Goal: Task Accomplishment & Management: Use online tool/utility

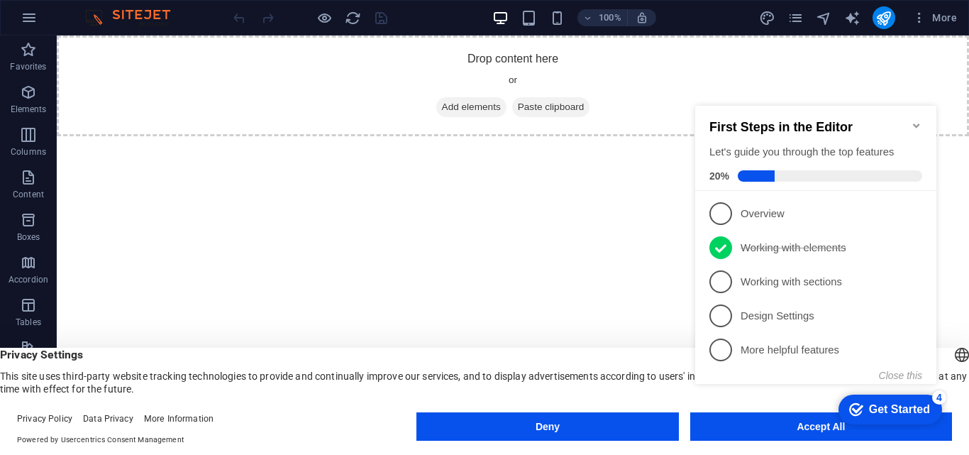
click at [742, 422] on div "checkmark Get Started 4 First Steps in the Editor Let's guide you through the t…" at bounding box center [819, 257] width 258 height 345
click at [835, 427] on div "checkmark Get Started 4 First Steps in the Editor Let's guide you through the t…" at bounding box center [819, 257] width 258 height 345
click at [844, 423] on div "checkmark Get Started 4" at bounding box center [891, 410] width 104 height 30
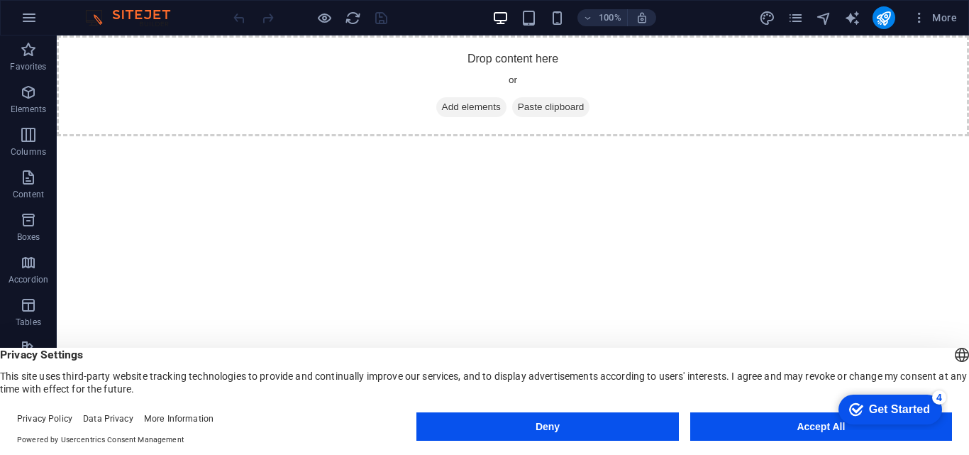
click at [948, 430] on div "checkmark Get Started 4 First Steps in the Editor Let's guide you through the t…" at bounding box center [887, 408] width 121 height 43
click at [799, 426] on button "Accept All" at bounding box center [821, 426] width 262 height 28
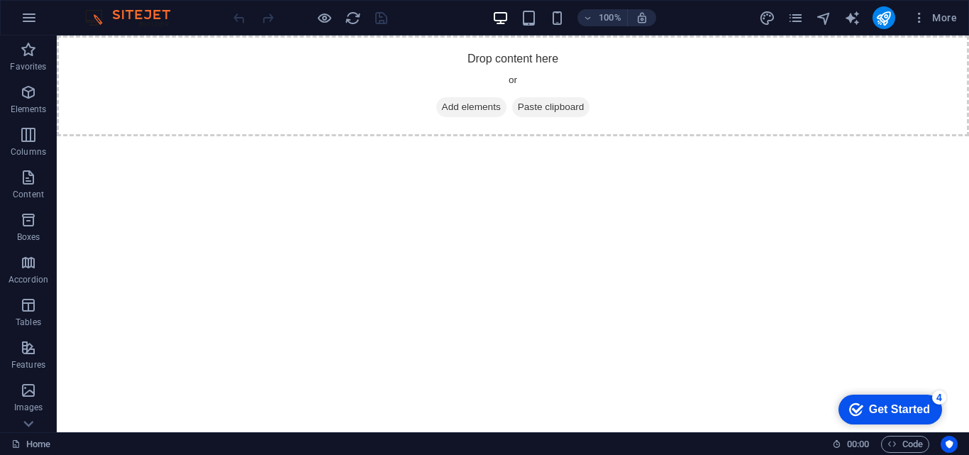
click at [799, 136] on html "Skip to main content Drop content here or Add elements Paste clipboard" at bounding box center [513, 85] width 913 height 101
drag, startPoint x: 838, startPoint y: 237, endPoint x: 836, endPoint y: 213, distance: 24.2
drag, startPoint x: 967, startPoint y: 101, endPoint x: 965, endPoint y: 60, distance: 41.2
click at [967, 50] on div "Drop content here or Add elements Paste clipboard" at bounding box center [513, 85] width 913 height 101
drag, startPoint x: 969, startPoint y: 75, endPoint x: 958, endPoint y: 55, distance: 22.5
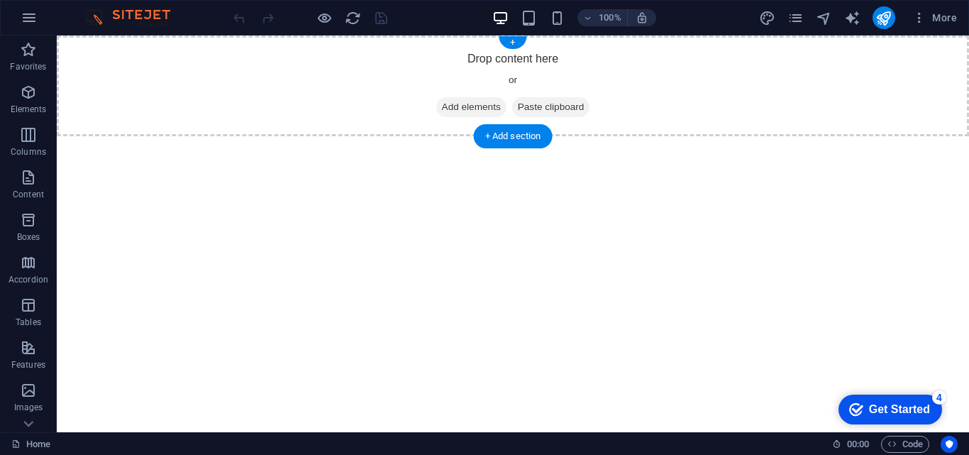
click at [962, 57] on div "Drop content here or Add elements Paste clipboard" at bounding box center [513, 85] width 913 height 101
click at [511, 41] on div "+" at bounding box center [513, 42] width 28 height 13
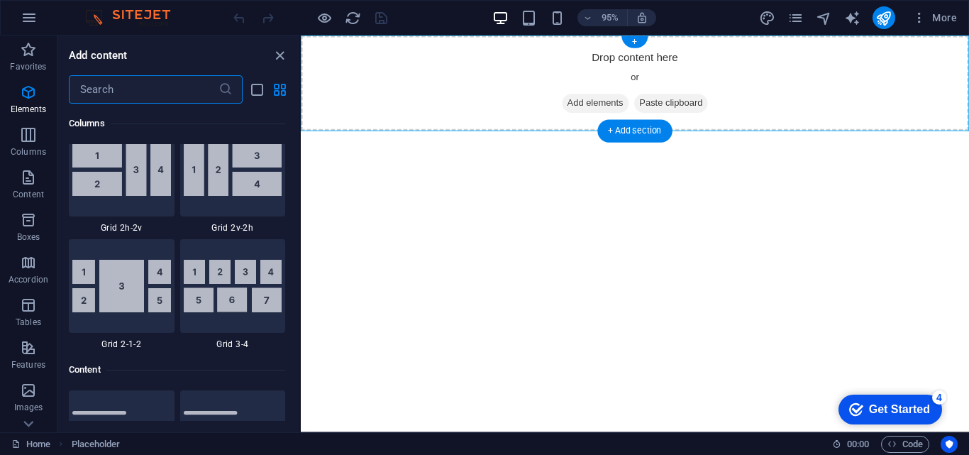
scroll to position [2483, 0]
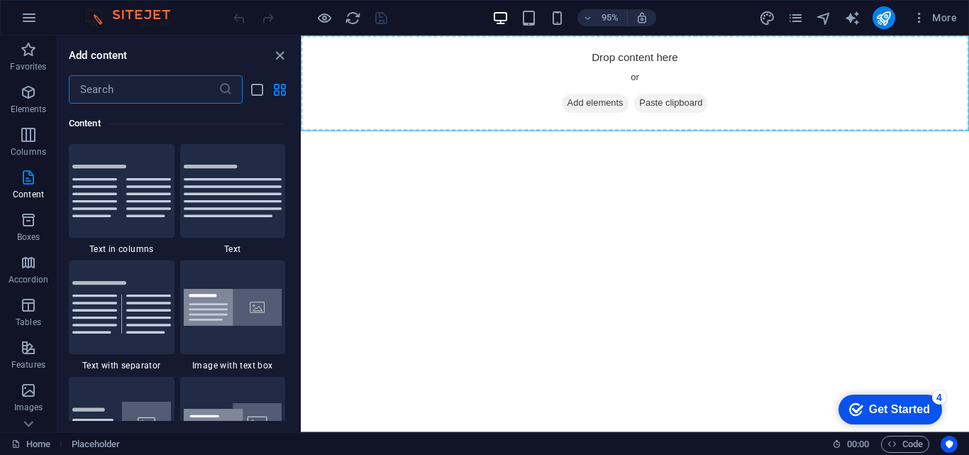
click at [203, 94] on input "text" at bounding box center [144, 89] width 150 height 28
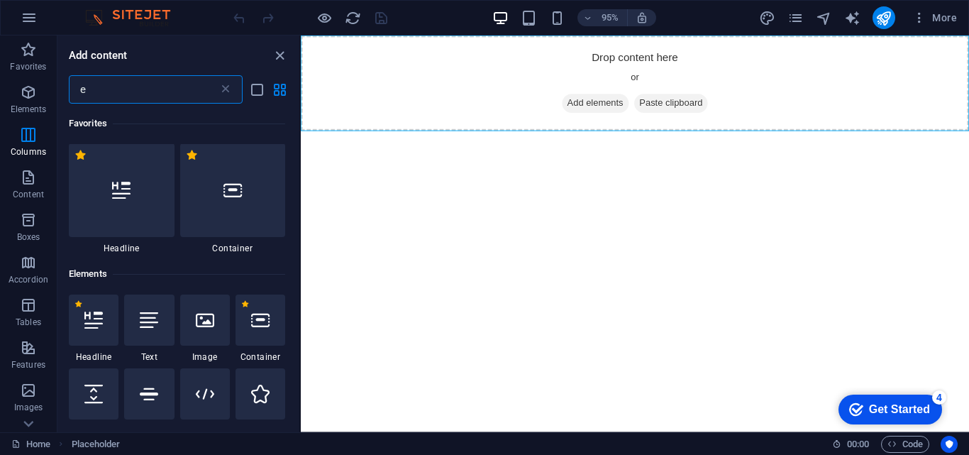
scroll to position [0, 0]
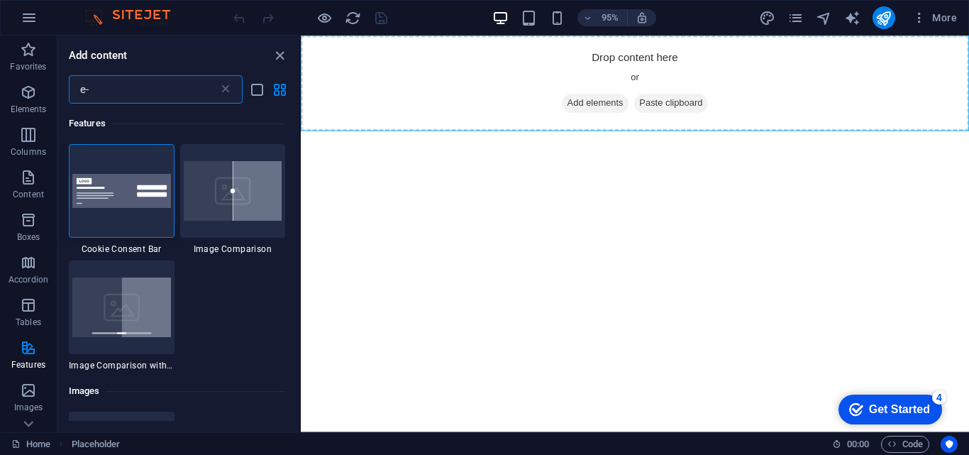
type input "e"
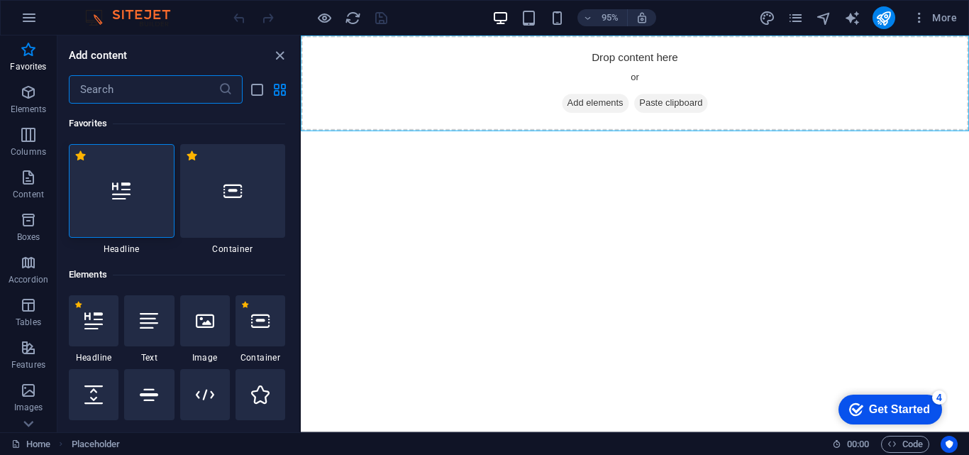
drag, startPoint x: 297, startPoint y: 110, endPoint x: 51, endPoint y: 72, distance: 248.4
click at [632, 39] on div "+" at bounding box center [635, 42] width 26 height 12
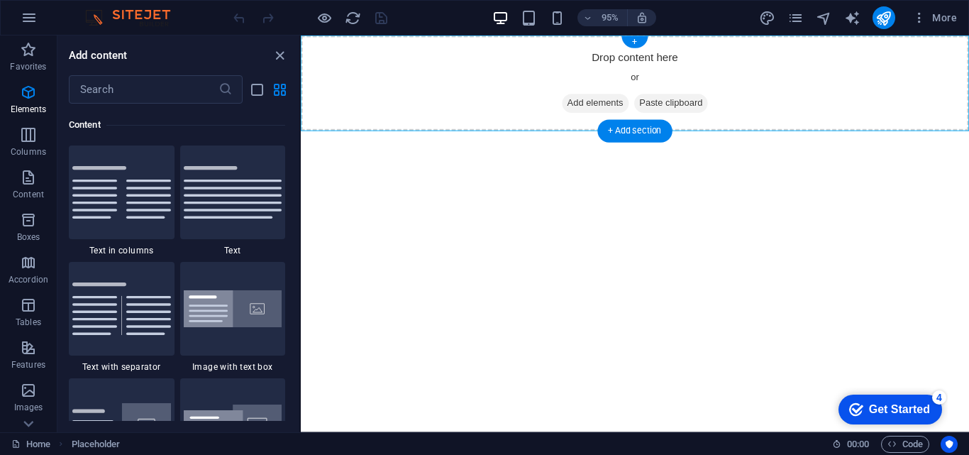
scroll to position [2483, 0]
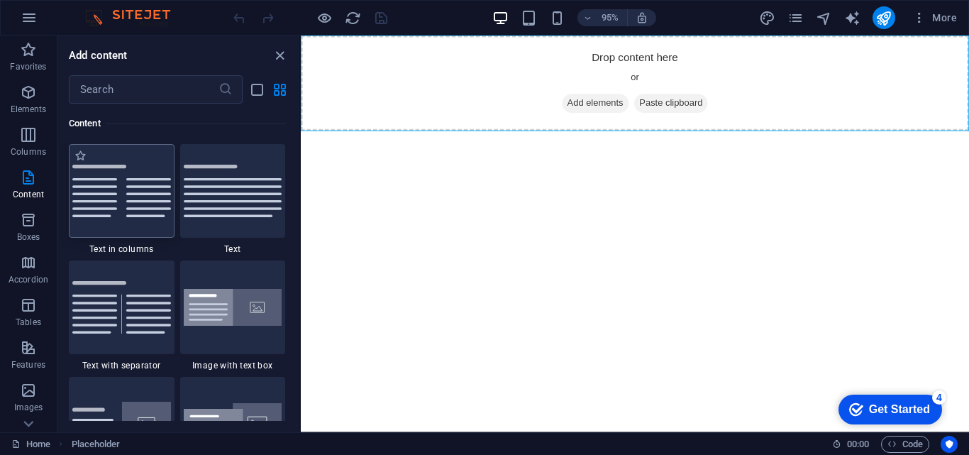
click at [107, 189] on img at bounding box center [121, 191] width 99 height 53
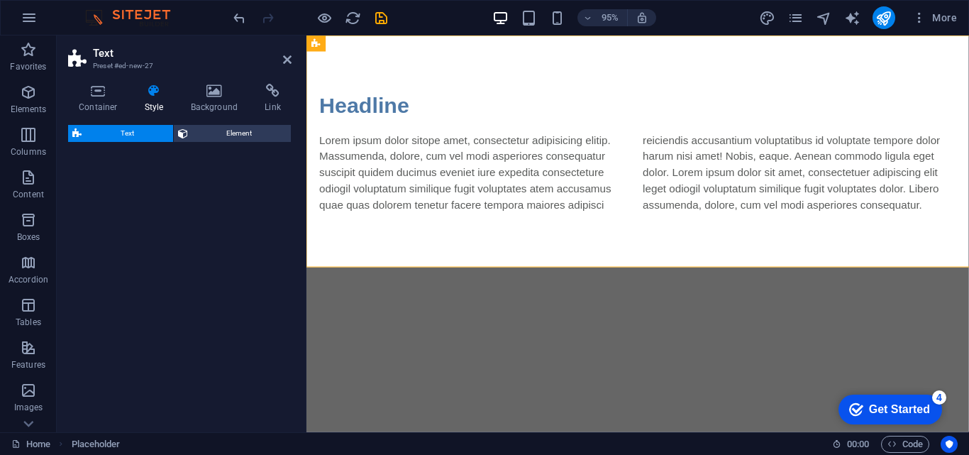
select select "rem"
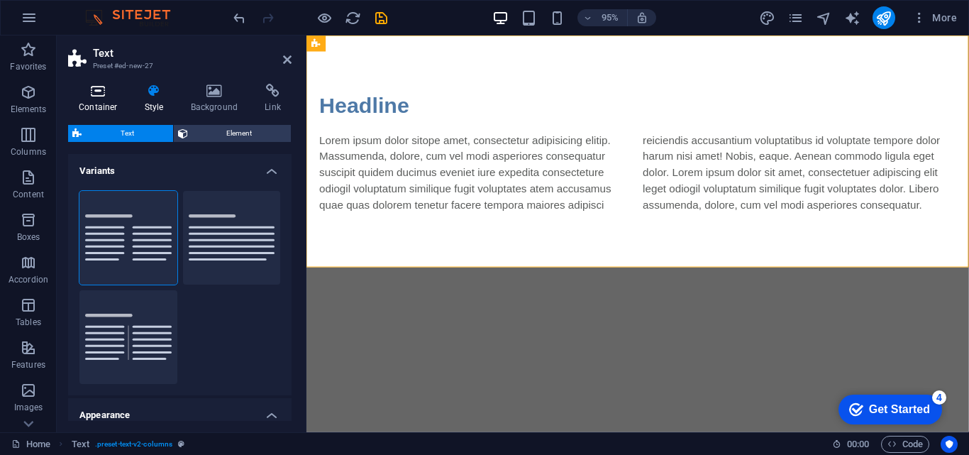
click at [100, 87] on icon at bounding box center [98, 91] width 60 height 14
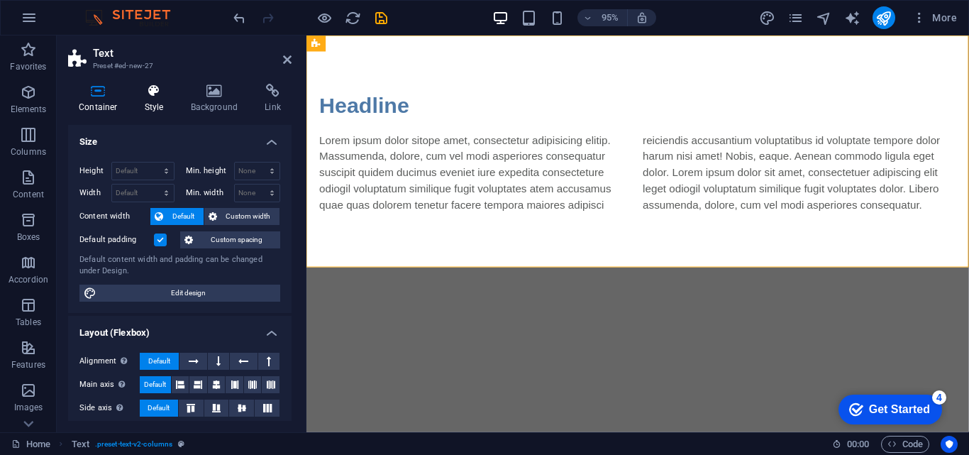
click at [158, 103] on h4 "Style" at bounding box center [157, 99] width 46 height 30
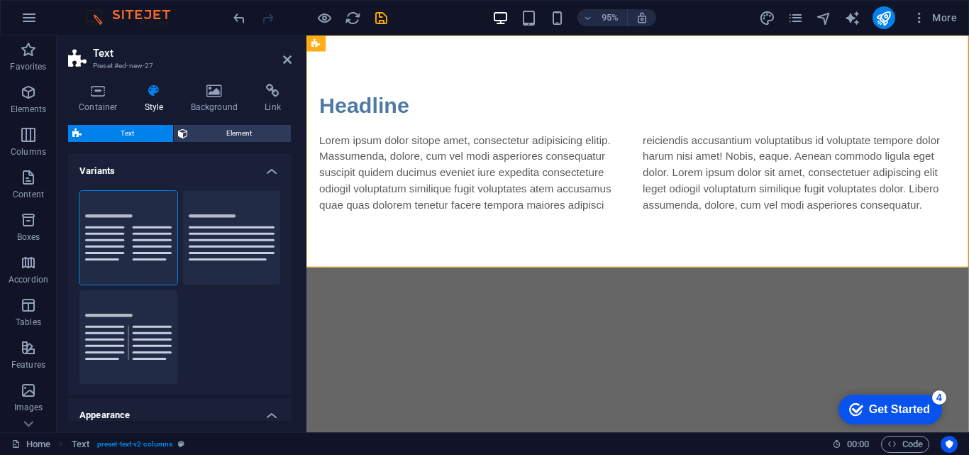
click at [77, 133] on icon at bounding box center [76, 133] width 9 height 17
click at [141, 128] on span "Text" at bounding box center [127, 133] width 83 height 17
click at [151, 98] on h4 "Style" at bounding box center [157, 99] width 46 height 30
click at [219, 99] on h4 "Background" at bounding box center [217, 99] width 75 height 30
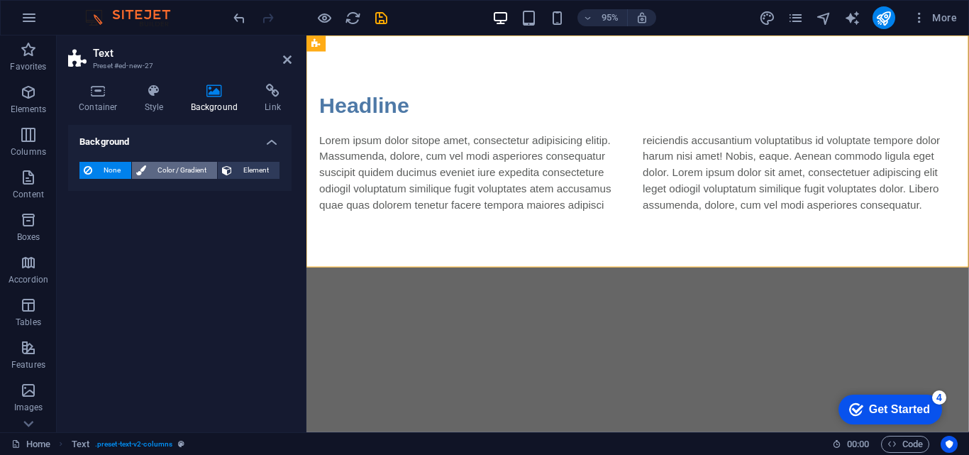
click at [171, 171] on span "Color / Gradient" at bounding box center [181, 170] width 62 height 17
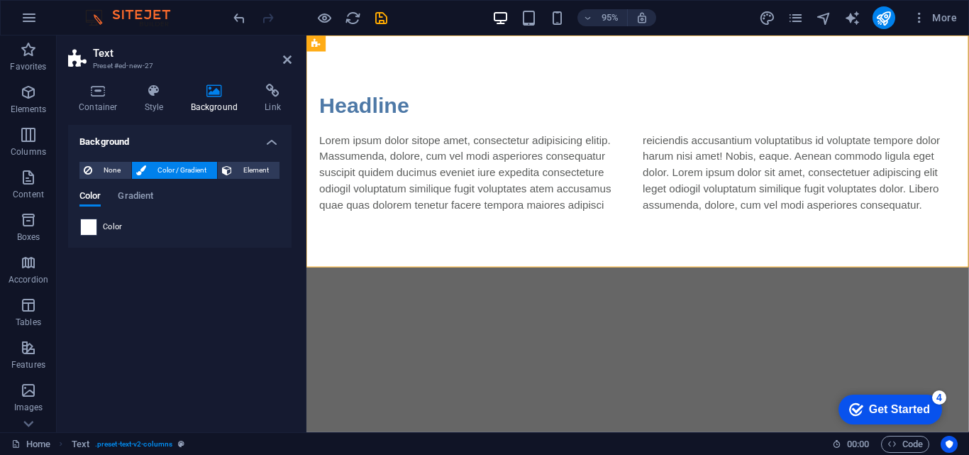
click at [89, 228] on span at bounding box center [89, 227] width 16 height 16
type input "#ffffff"
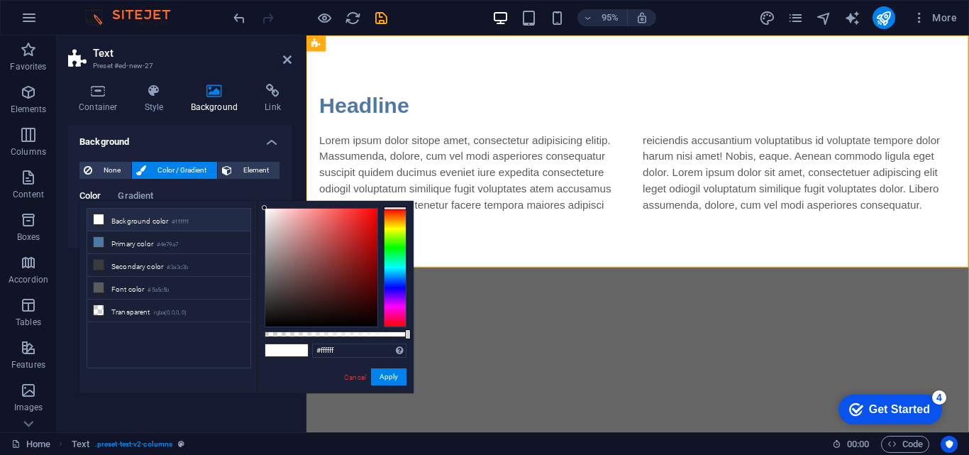
click at [109, 228] on li "Background color #ffffff" at bounding box center [168, 220] width 163 height 23
click at [114, 171] on span "None" at bounding box center [112, 170] width 31 height 17
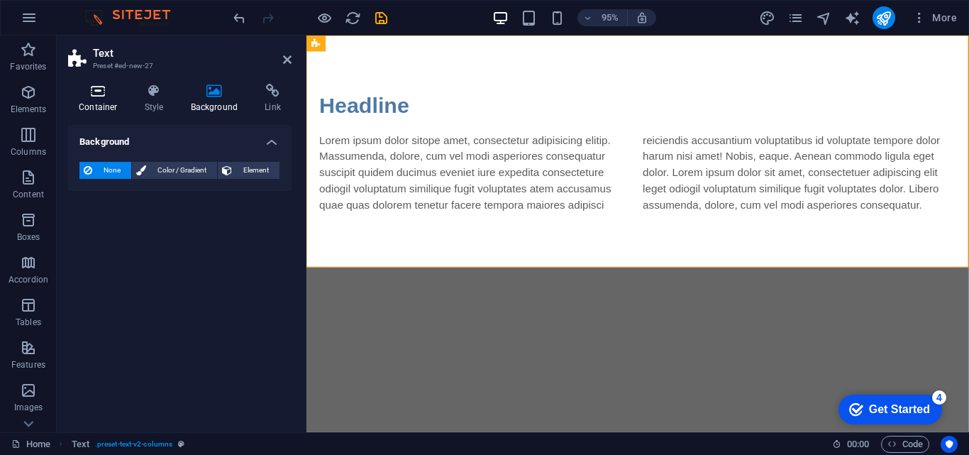
click at [109, 97] on icon at bounding box center [98, 91] width 60 height 14
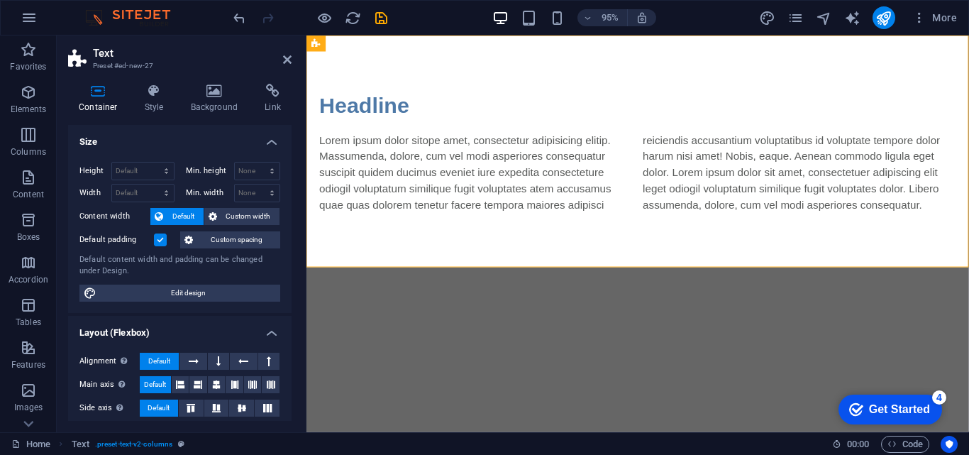
click at [83, 62] on icon at bounding box center [78, 59] width 21 height 20
click at [288, 58] on icon at bounding box center [287, 59] width 9 height 11
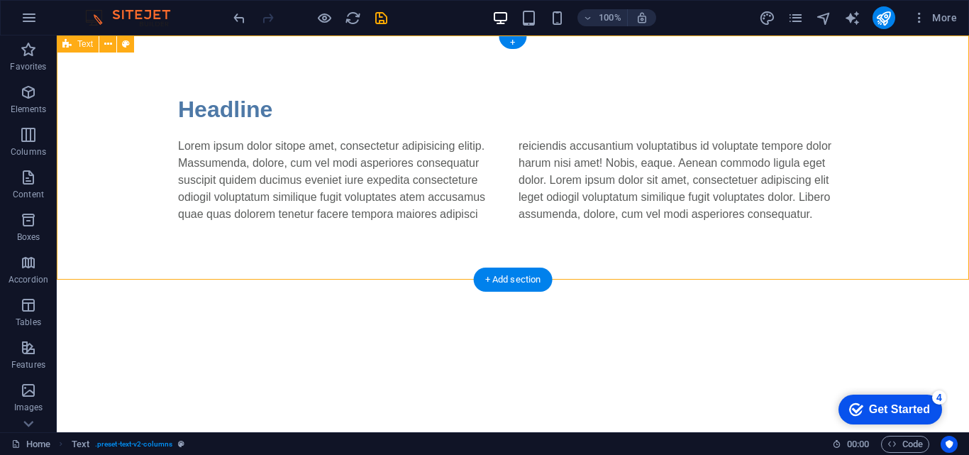
drag, startPoint x: 364, startPoint y: 75, endPoint x: 480, endPoint y: 64, distance: 116.9
click at [377, 75] on div "Headline Lorem ipsum dolor sitope amet, consectetur adipisicing elitip. [PERSON…" at bounding box center [513, 157] width 913 height 244
click at [516, 40] on div "+" at bounding box center [513, 42] width 28 height 13
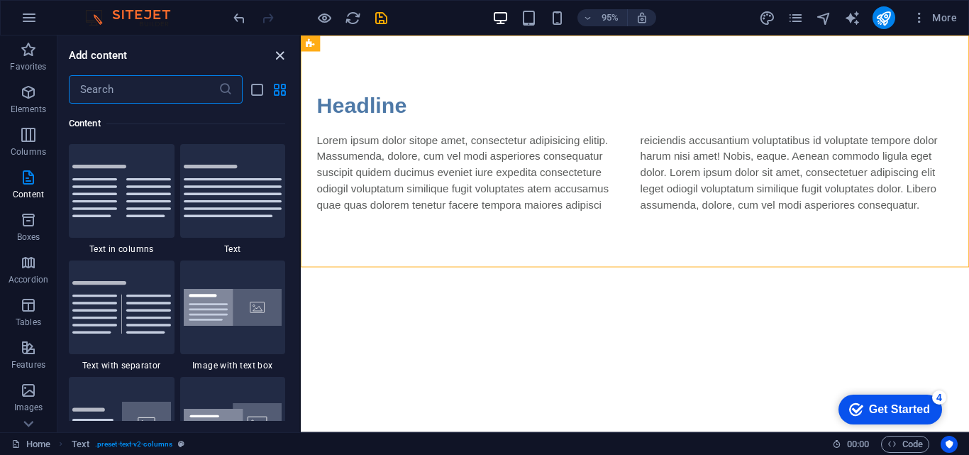
click at [274, 54] on icon "close panel" at bounding box center [280, 56] width 16 height 16
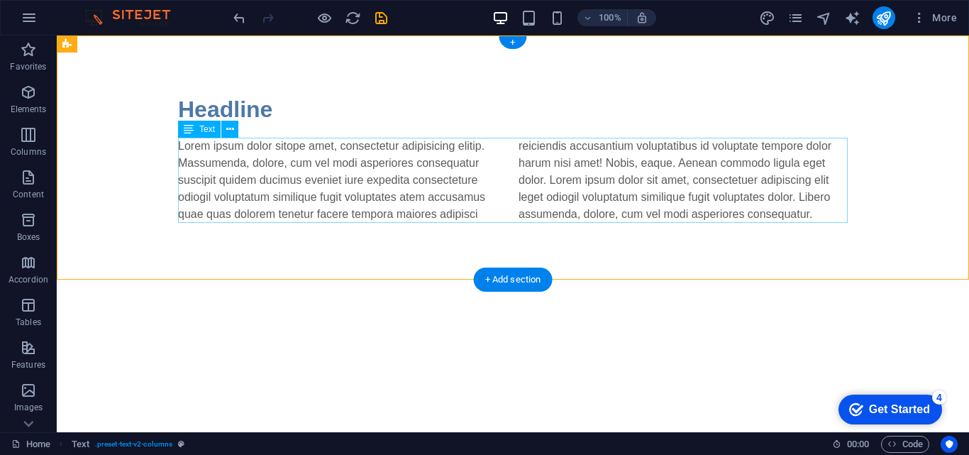
click at [393, 165] on div "Lorem ipsum dolor sitope amet, consectetur adipisicing elitip. Massumenda, dolo…" at bounding box center [513, 180] width 670 height 85
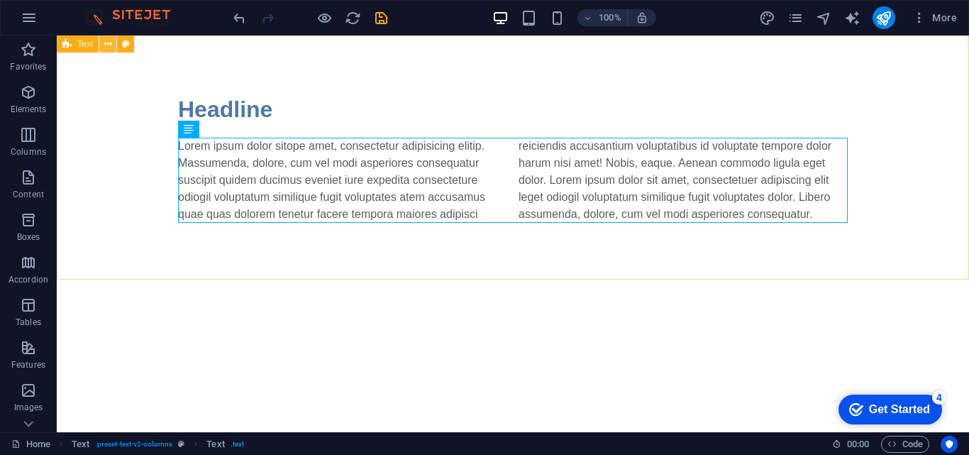
click at [105, 43] on icon at bounding box center [108, 44] width 8 height 15
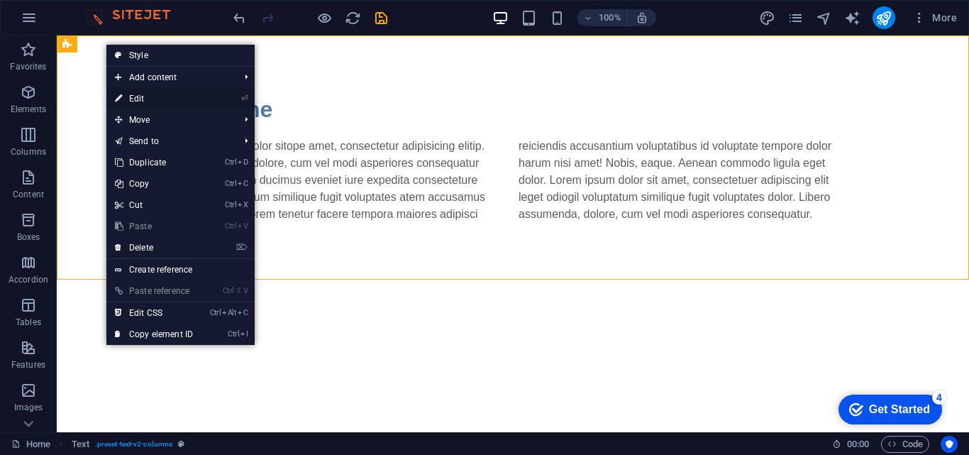
click at [133, 94] on link "⏎ Edit" at bounding box center [153, 98] width 95 height 21
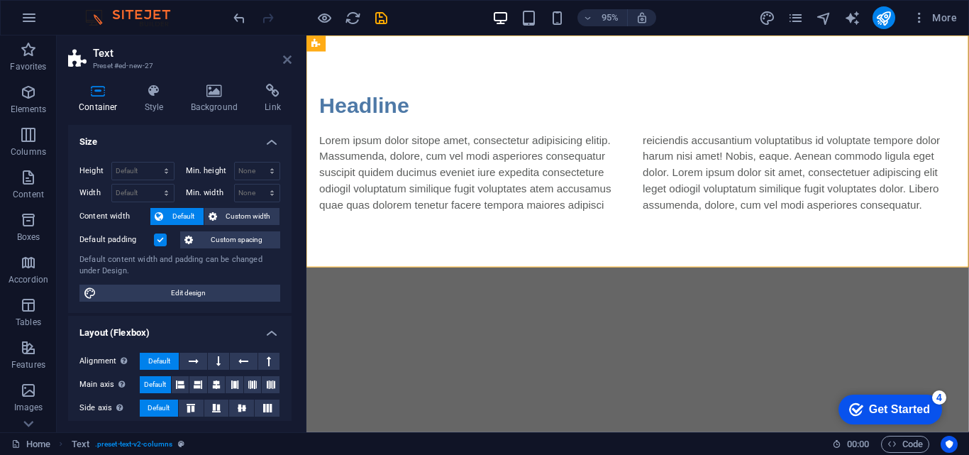
click at [287, 58] on icon at bounding box center [287, 59] width 9 height 11
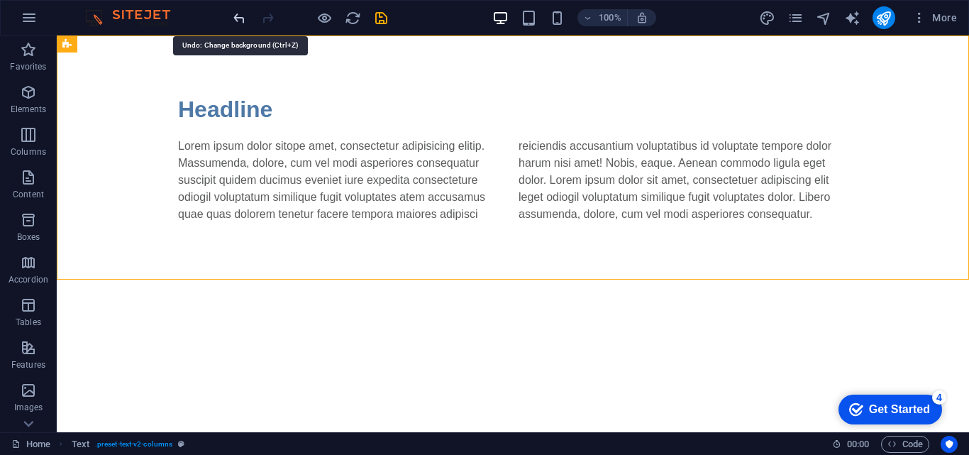
click at [236, 16] on icon "undo" at bounding box center [239, 18] width 16 height 16
click at [236, 16] on div at bounding box center [310, 17] width 159 height 23
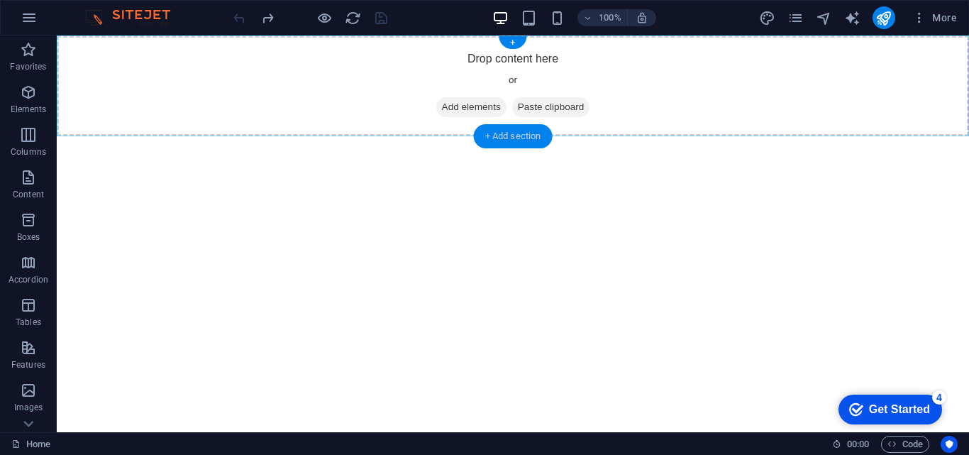
click at [498, 130] on div "+ Add section" at bounding box center [513, 136] width 79 height 24
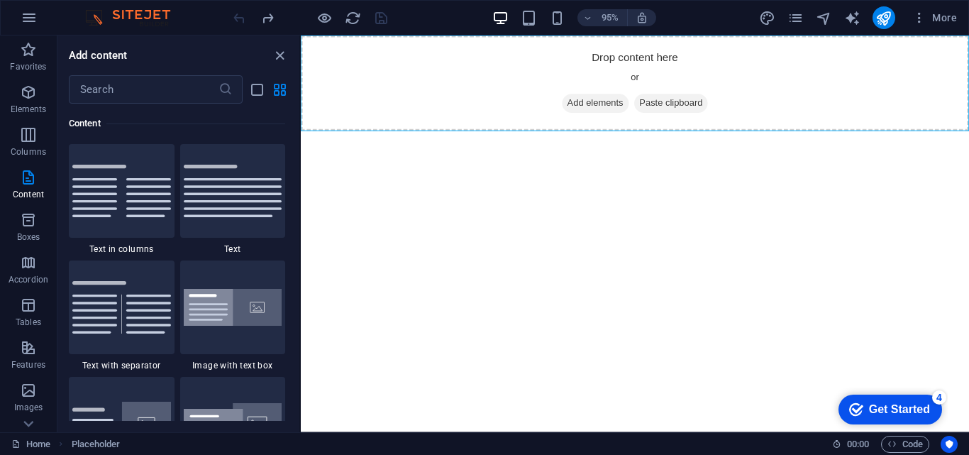
click at [207, 73] on div "Add content ​ Favorites 1 Star Headline 1 Star Container Elements 1 Star Headli…" at bounding box center [178, 233] width 242 height 397
click at [204, 78] on input "text" at bounding box center [144, 89] width 150 height 28
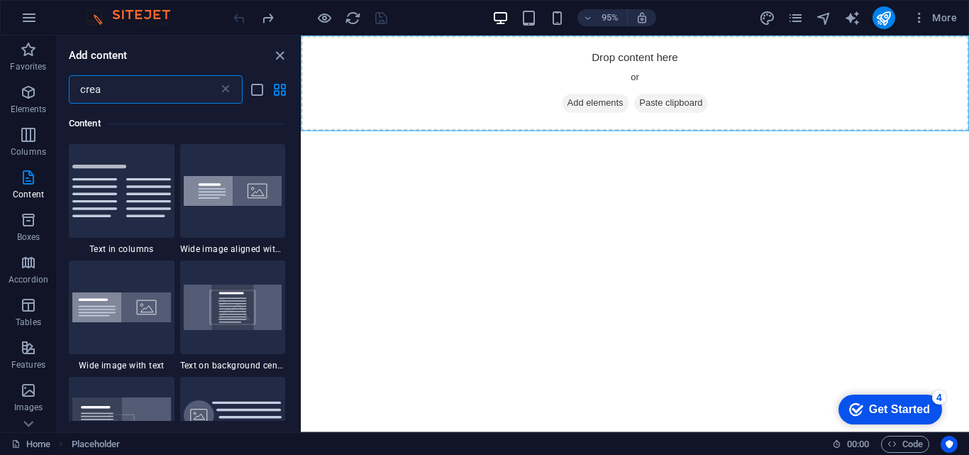
scroll to position [0, 0]
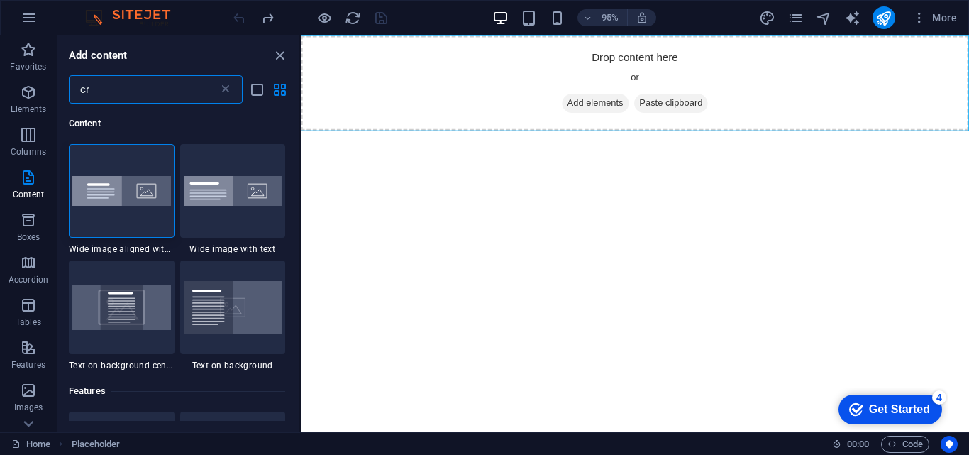
type input "c"
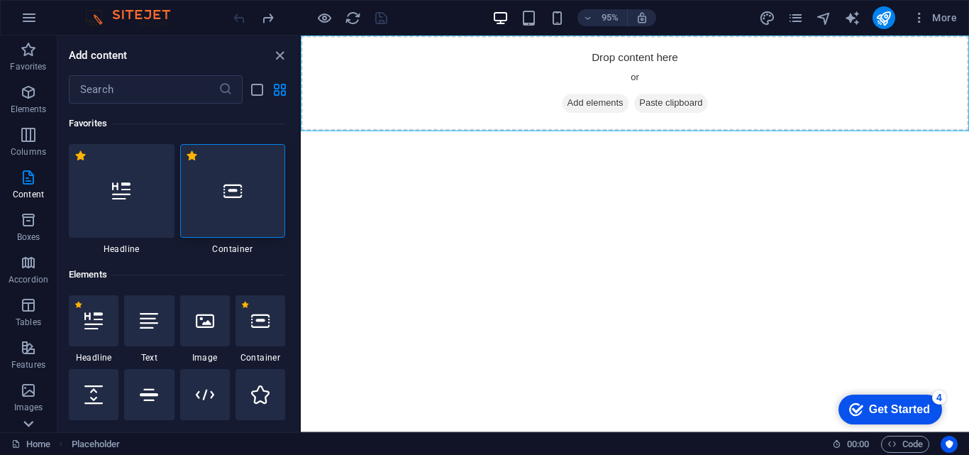
click at [27, 423] on icon at bounding box center [28, 424] width 20 height 20
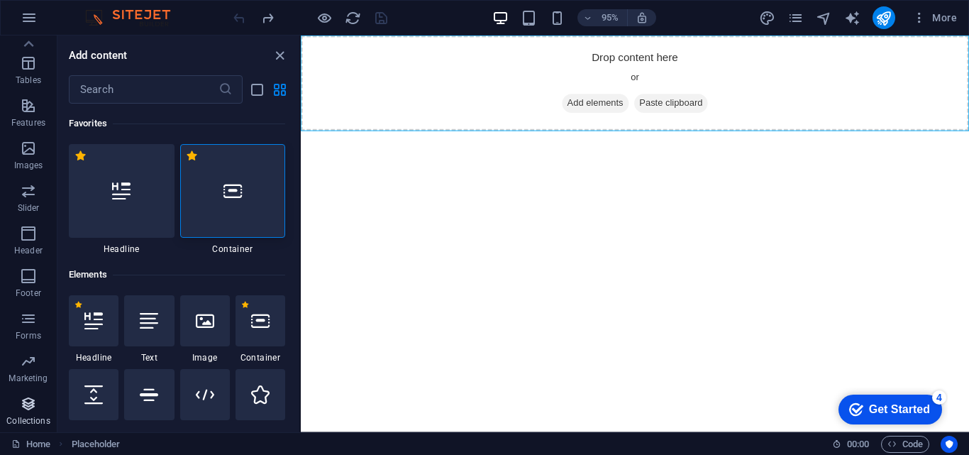
click at [28, 422] on p "Collections" at bounding box center [27, 420] width 43 height 11
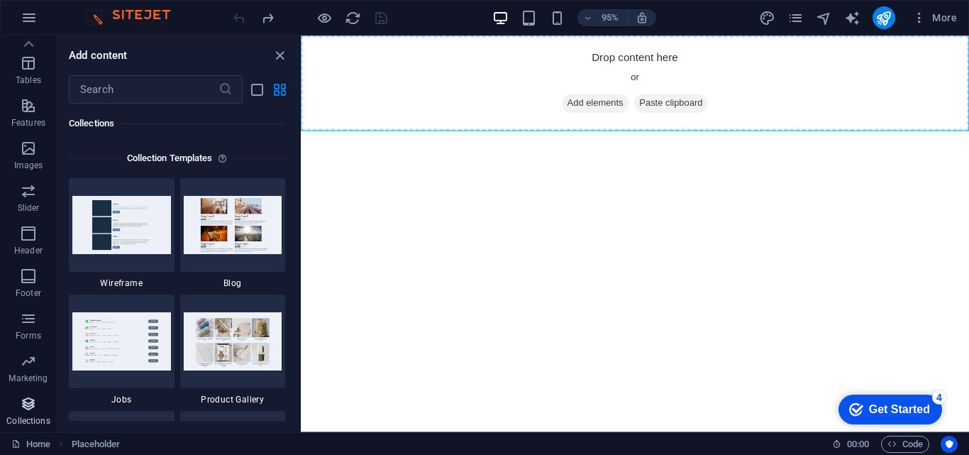
scroll to position [12990, 0]
click at [299, 407] on div "Favorites 1 Star Headline 1 Star Container Elements 1 Star Headline 1 Star Text…" at bounding box center [178, 262] width 242 height 317
click at [240, 343] on img at bounding box center [233, 340] width 99 height 57
click at [233, 343] on img at bounding box center [233, 340] width 99 height 57
click at [229, 338] on img at bounding box center [233, 340] width 99 height 57
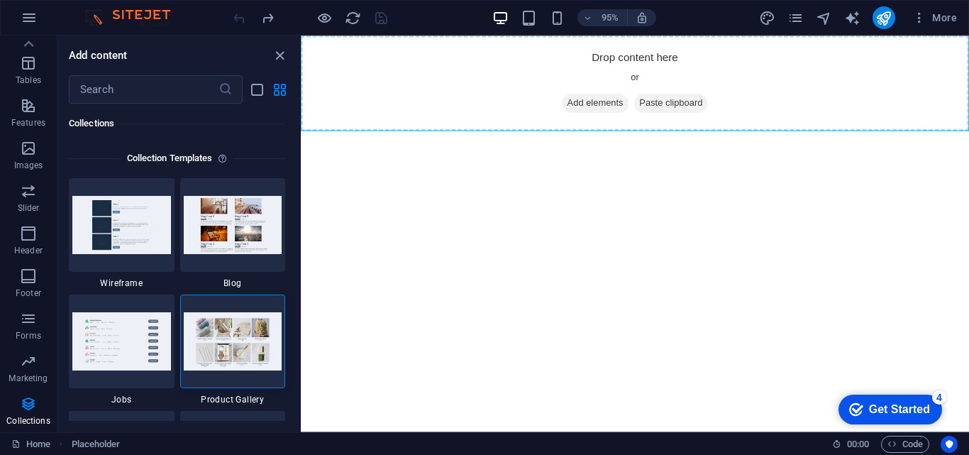
drag, startPoint x: 549, startPoint y: 369, endPoint x: 307, endPoint y: 328, distance: 245.5
click at [243, 239] on img at bounding box center [233, 224] width 99 height 57
click at [224, 353] on img at bounding box center [233, 340] width 99 height 57
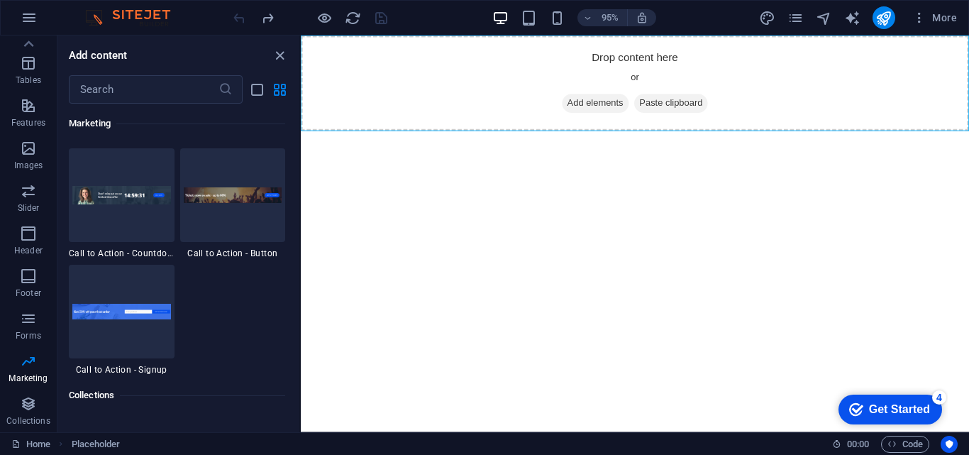
scroll to position [12687, 0]
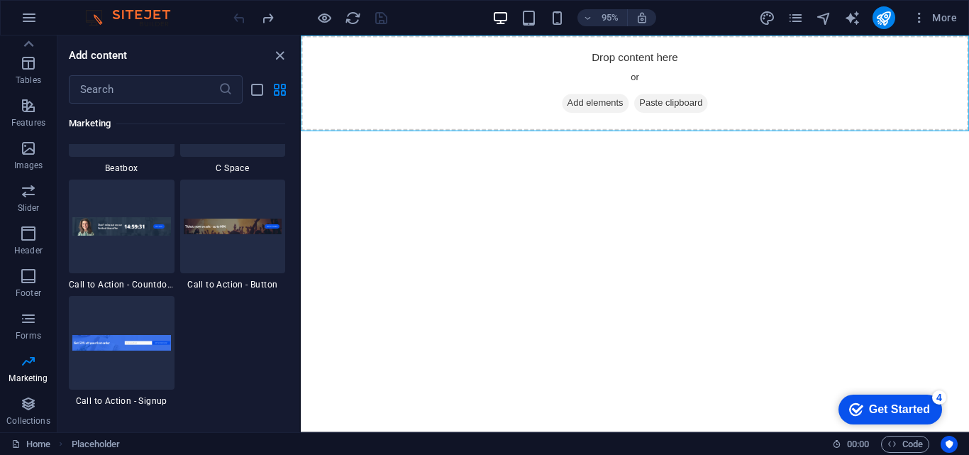
click at [293, 392] on div "Favorites 1 Star Headline 1 Star Container Elements 1 Star Headline 1 Star Text…" at bounding box center [178, 262] width 242 height 317
click at [291, 397] on div "Favorites 1 Star Headline 1 Star Container Elements 1 Star Headline 1 Star Text…" at bounding box center [178, 262] width 242 height 317
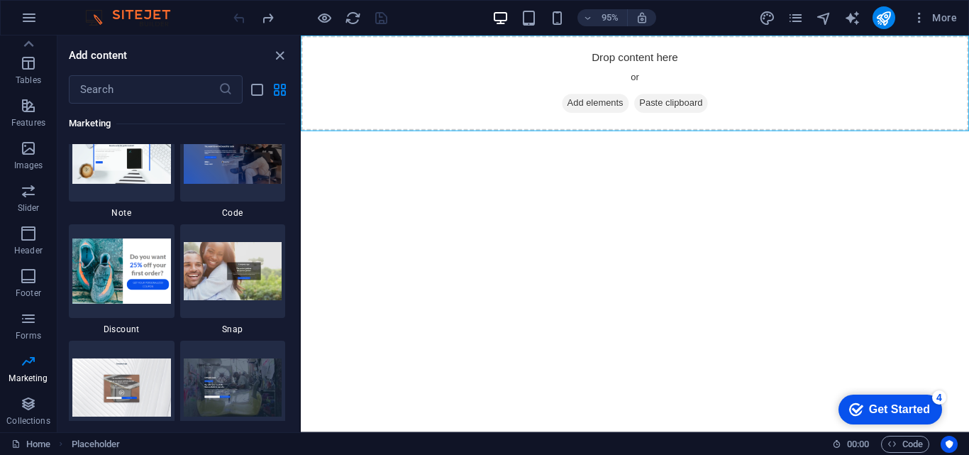
click at [296, 387] on div "Favorites 1 Star Headline 1 Star Container Elements 1 Star Headline 1 Star Text…" at bounding box center [178, 262] width 242 height 317
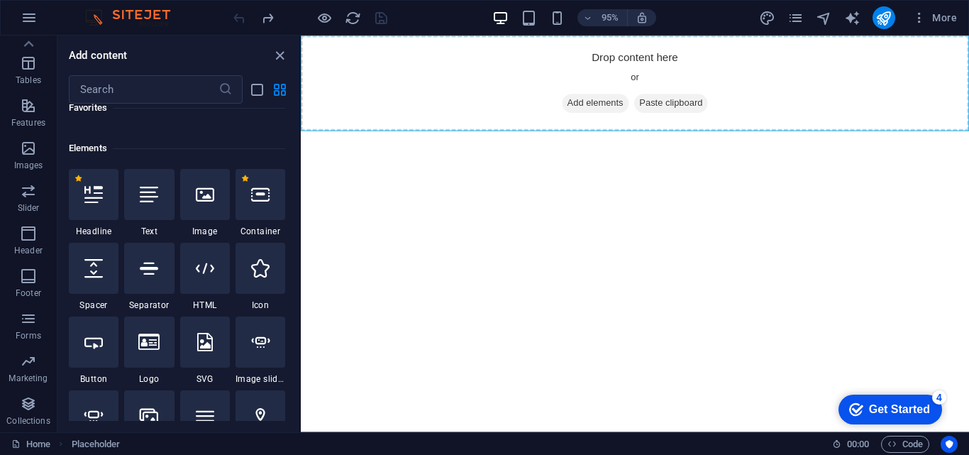
scroll to position [0, 0]
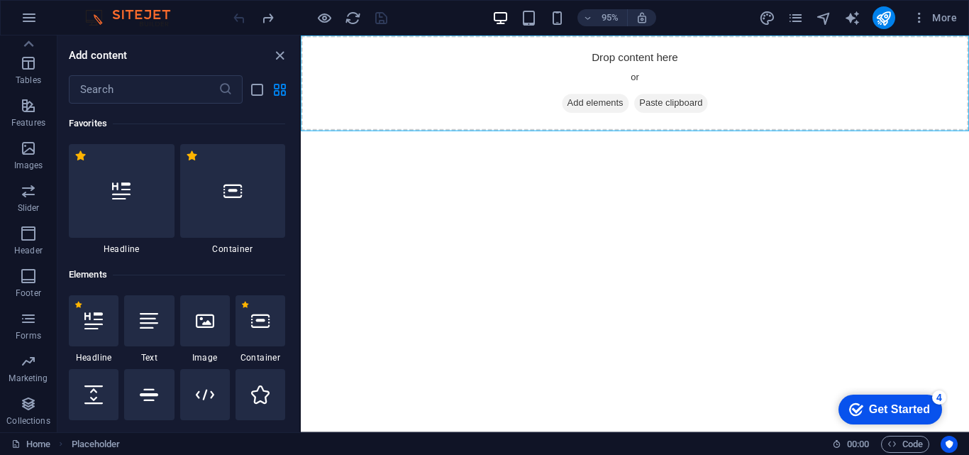
drag, startPoint x: 298, startPoint y: 390, endPoint x: 3, endPoint y: 48, distance: 451.8
drag, startPoint x: 280, startPoint y: 92, endPoint x: 266, endPoint y: 92, distance: 14.2
click at [281, 92] on icon "grid-view" at bounding box center [280, 90] width 16 height 16
click at [255, 92] on icon "list-view" at bounding box center [257, 90] width 16 height 16
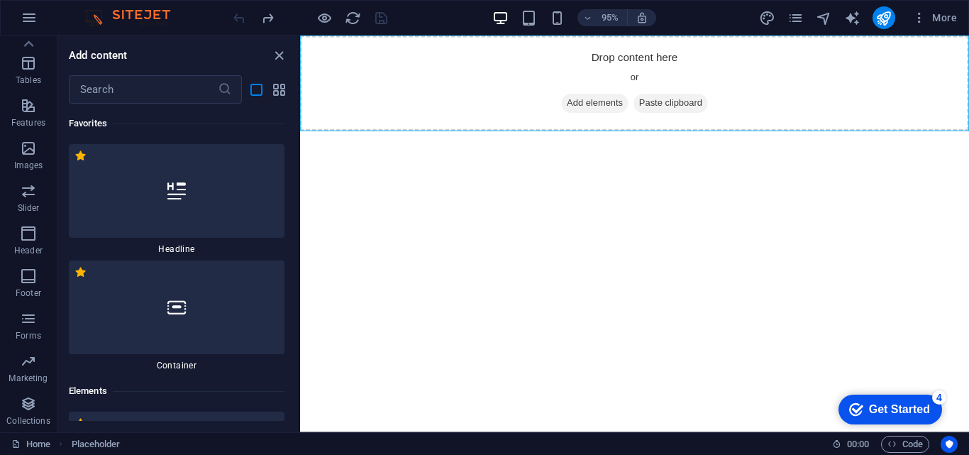
drag, startPoint x: 300, startPoint y: 106, endPoint x: -1, endPoint y: 88, distance: 301.4
click at [300, 119] on section "Favorites Elements Columns Content Boxes Accordion Tables Features Images Slide…" at bounding box center [484, 233] width 969 height 397
click at [297, 111] on div "Favorites 1 Star Headline 1 Star Container Elements 1 Star Headline 1 Star Text…" at bounding box center [177, 262] width 241 height 317
click at [187, 185] on div at bounding box center [177, 191] width 216 height 94
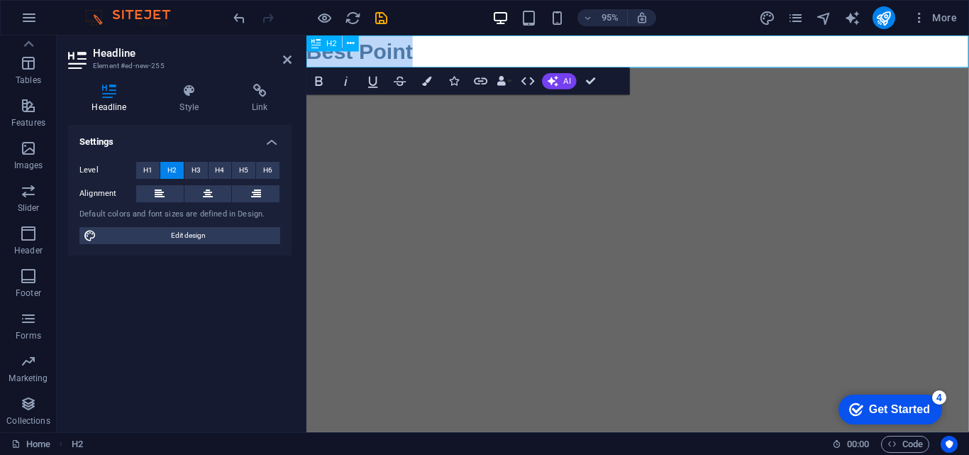
drag, startPoint x: 422, startPoint y: 56, endPoint x: 309, endPoint y: 57, distance: 112.8
click at [309, 57] on h2 "Best Point" at bounding box center [656, 52] width 698 height 34
click at [319, 84] on icon "button" at bounding box center [320, 81] width 16 height 16
click at [563, 86] on button "AI" at bounding box center [560, 81] width 34 height 16
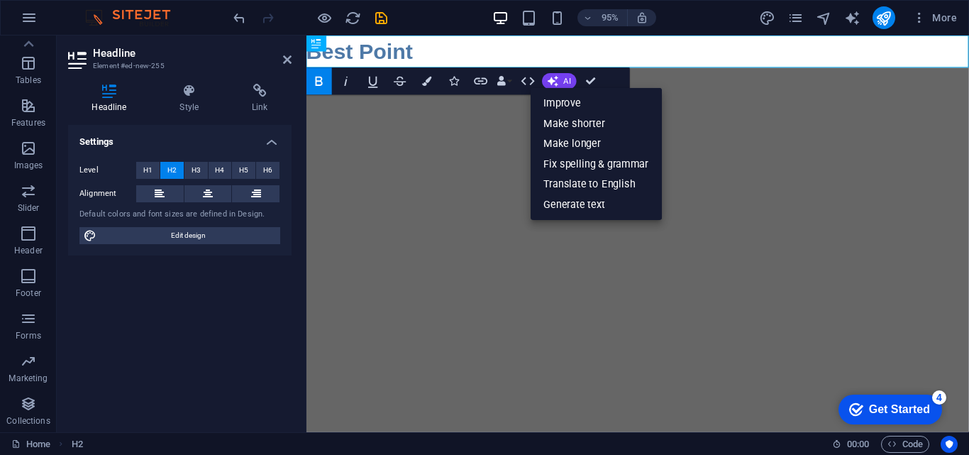
click at [414, 70] on html "Skip to main content Best Point" at bounding box center [656, 52] width 698 height 34
click at [424, 82] on icon "button" at bounding box center [426, 81] width 9 height 9
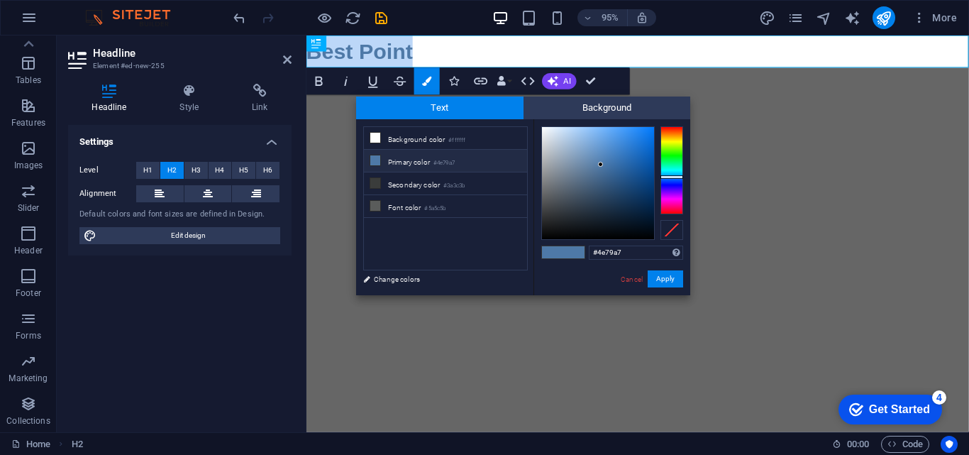
drag, startPoint x: 424, startPoint y: 51, endPoint x: 298, endPoint y: 53, distance: 126.3
click at [307, 53] on html "Skip to main content Best Point" at bounding box center [656, 52] width 698 height 34
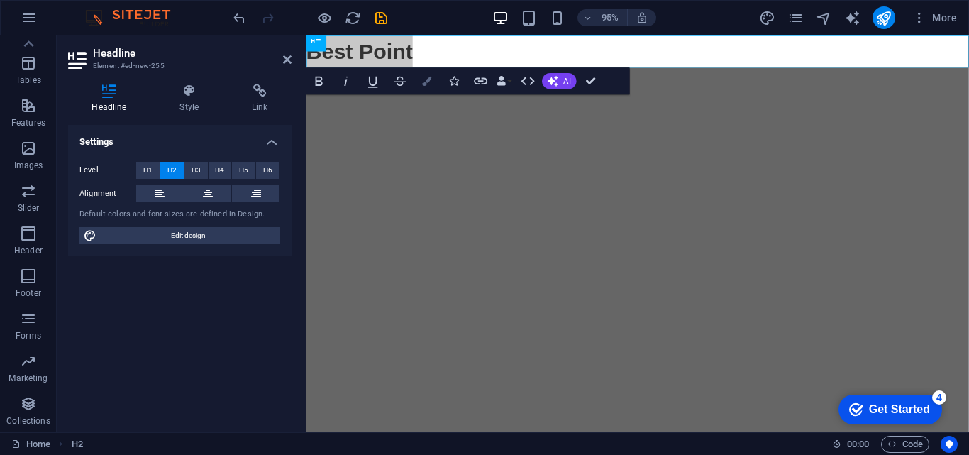
click at [429, 82] on icon "button" at bounding box center [426, 81] width 9 height 9
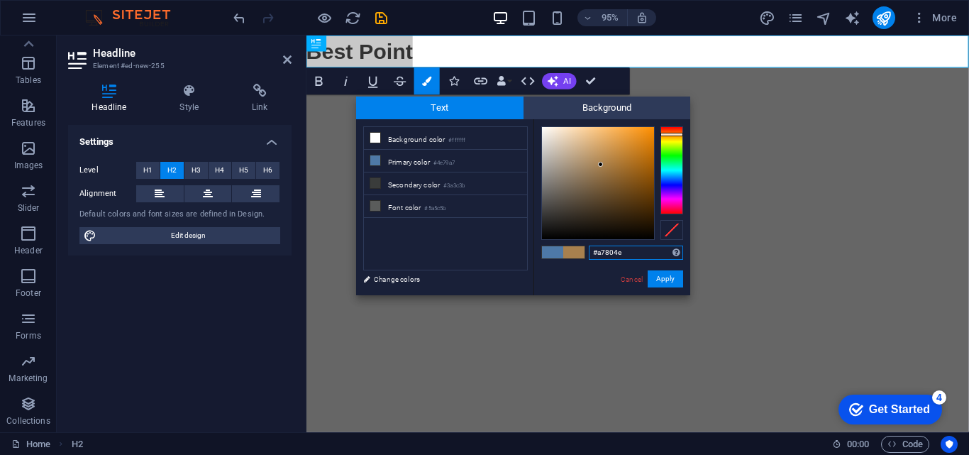
drag, startPoint x: 668, startPoint y: 177, endPoint x: 671, endPoint y: 134, distance: 42.7
click at [671, 134] on div at bounding box center [672, 135] width 23 height 4
drag, startPoint x: 600, startPoint y: 163, endPoint x: 648, endPoint y: 136, distance: 54.7
click at [647, 134] on div at bounding box center [646, 133] width 5 height 5
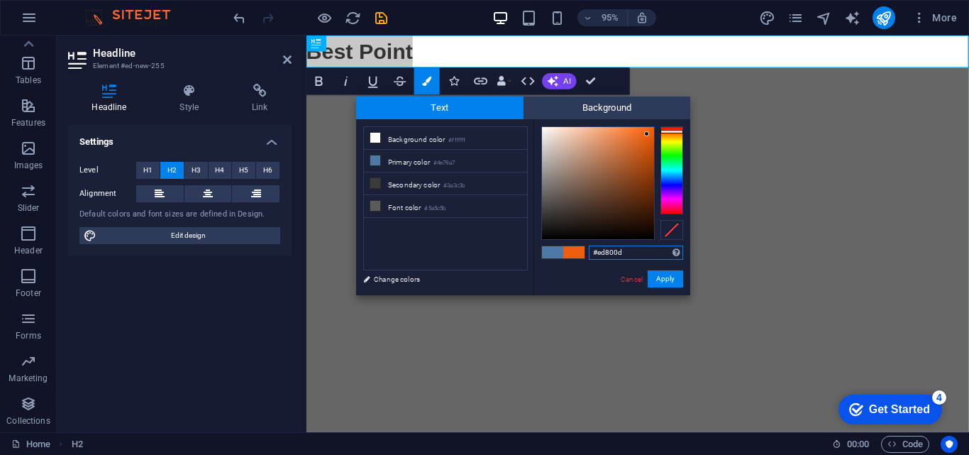
type input "#ed8b0d"
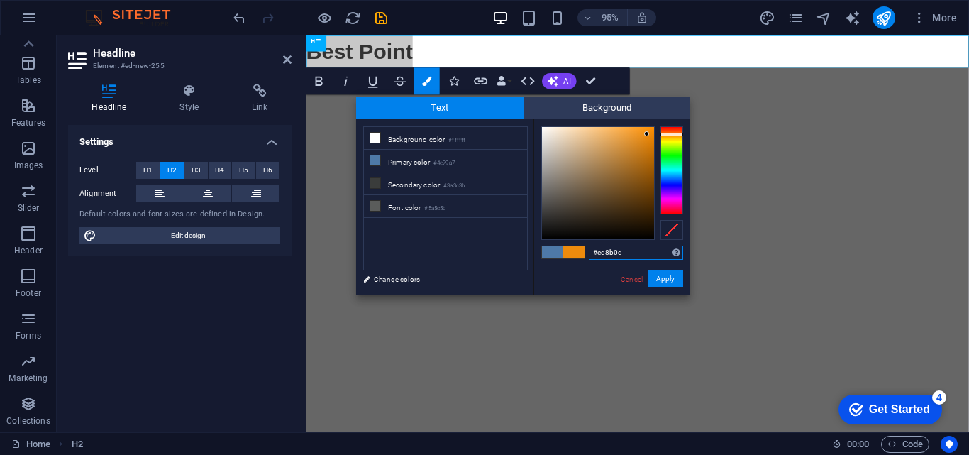
click at [675, 134] on div at bounding box center [672, 170] width 23 height 88
click at [664, 277] on button "Apply" at bounding box center [665, 278] width 35 height 17
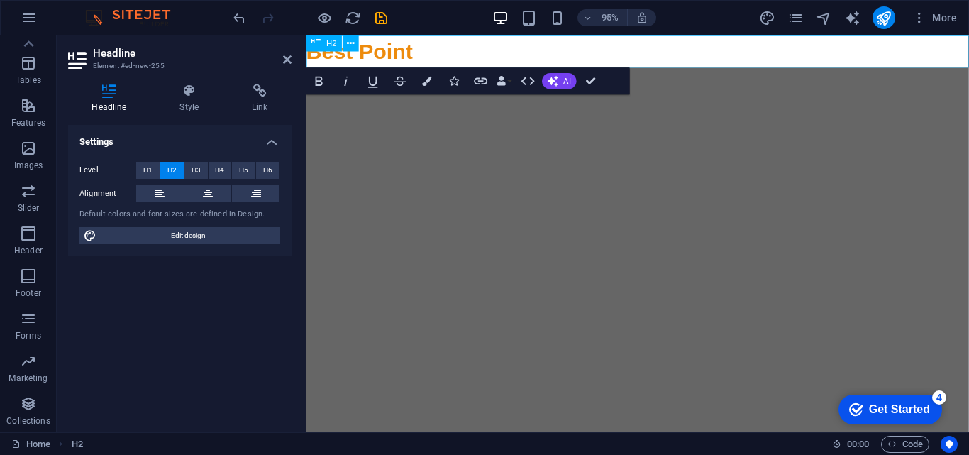
click at [444, 54] on h2 "Best Point" at bounding box center [656, 52] width 698 height 34
click at [446, 70] on html "Skip to main content Best Point" at bounding box center [656, 52] width 698 height 34
drag, startPoint x: 590, startPoint y: 82, endPoint x: 532, endPoint y: 50, distance: 66.7
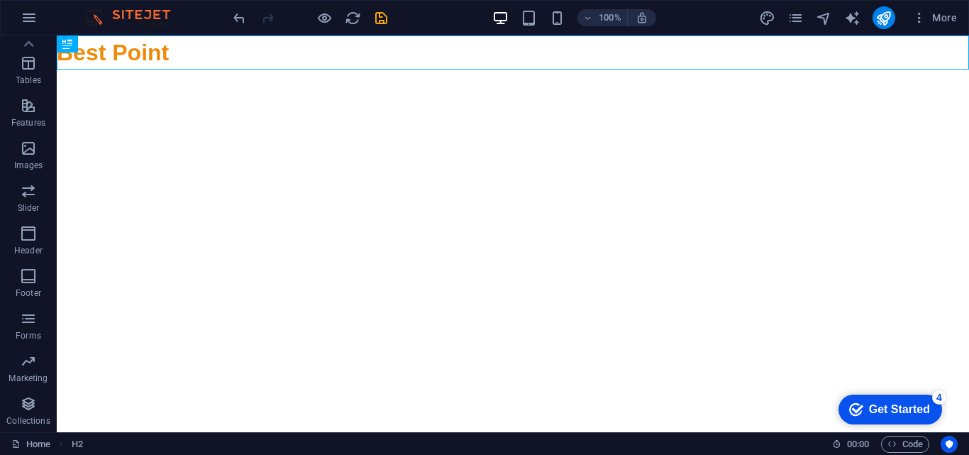
click at [536, 70] on html "Skip to main content Best Point" at bounding box center [513, 52] width 913 height 34
drag, startPoint x: 512, startPoint y: 69, endPoint x: 233, endPoint y: 18, distance: 283.5
click at [512, 69] on div "+ Add section" at bounding box center [513, 69] width 79 height 24
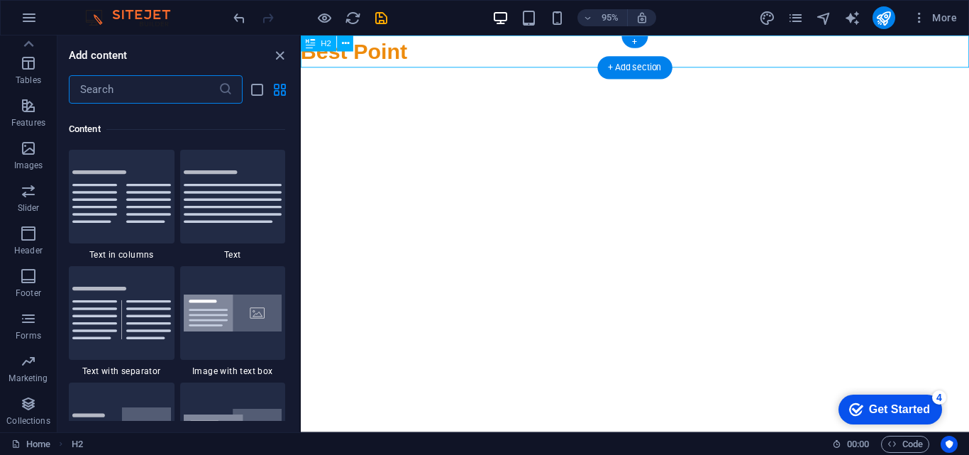
scroll to position [2483, 0]
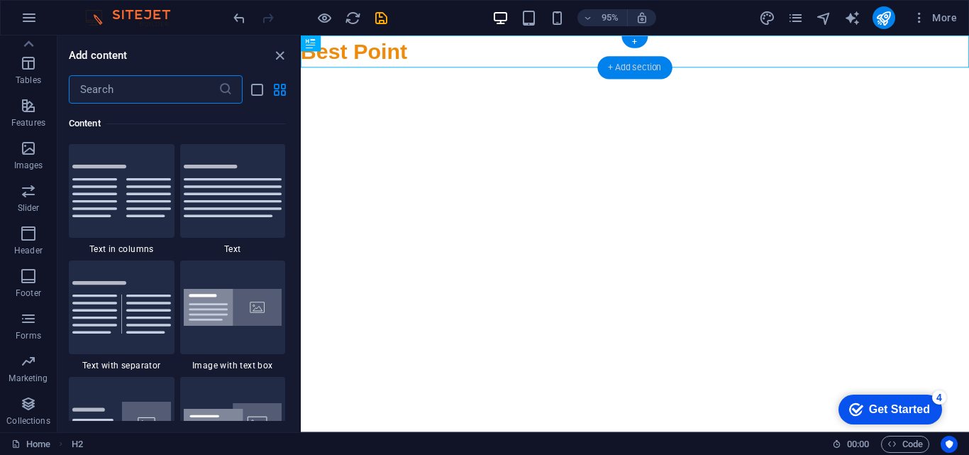
click at [634, 66] on div "+ Add section" at bounding box center [635, 67] width 75 height 23
click at [259, 92] on icon "list-view" at bounding box center [257, 90] width 16 height 16
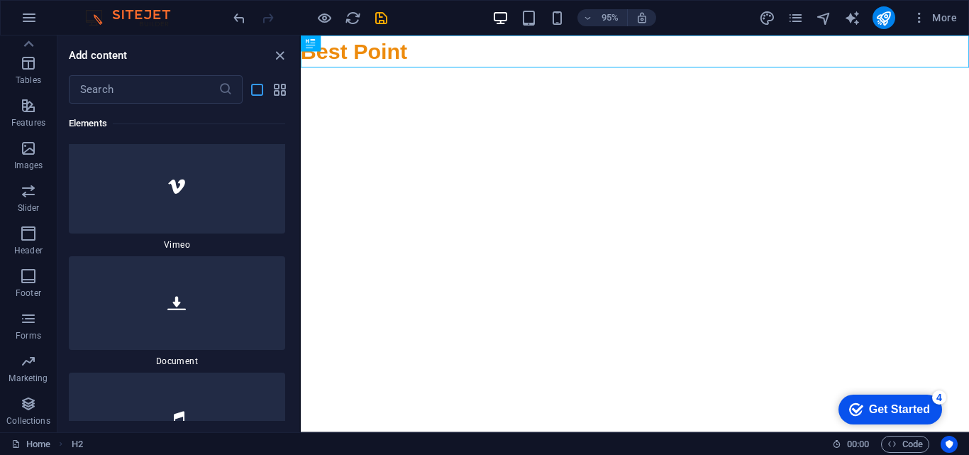
scroll to position [7424, 0]
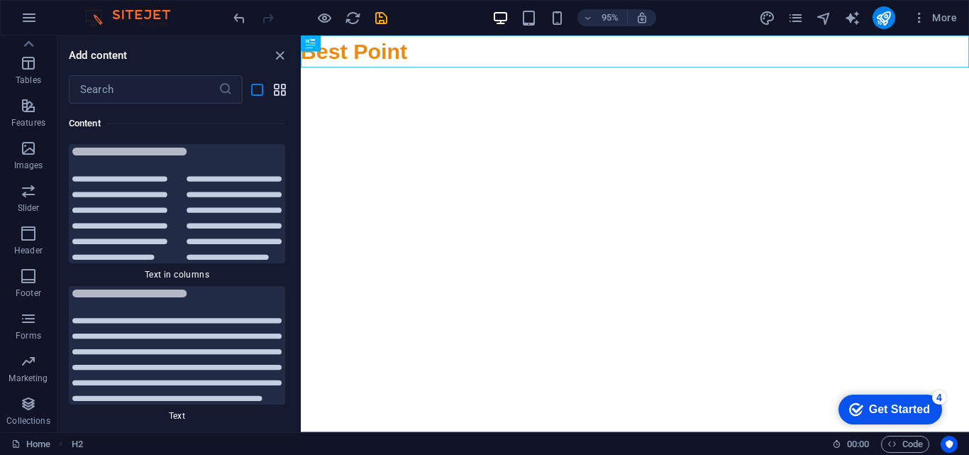
click at [280, 91] on icon "grid-view" at bounding box center [280, 90] width 16 height 16
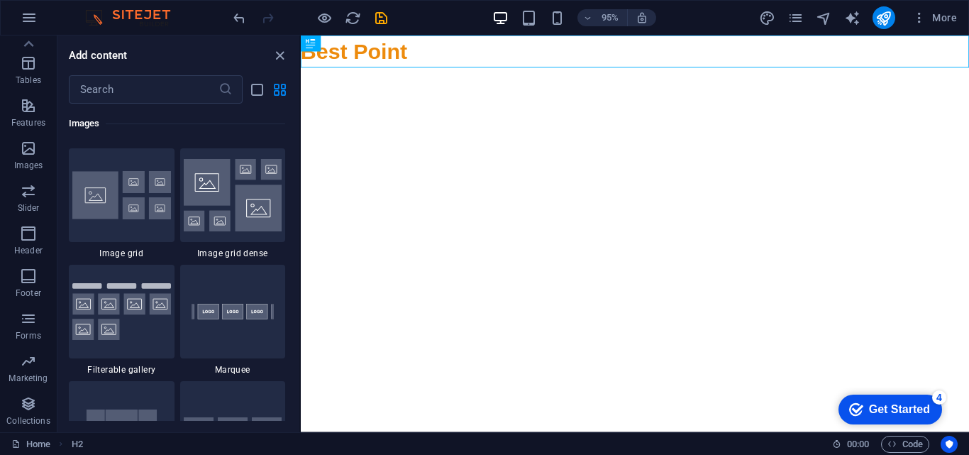
scroll to position [2483, 0]
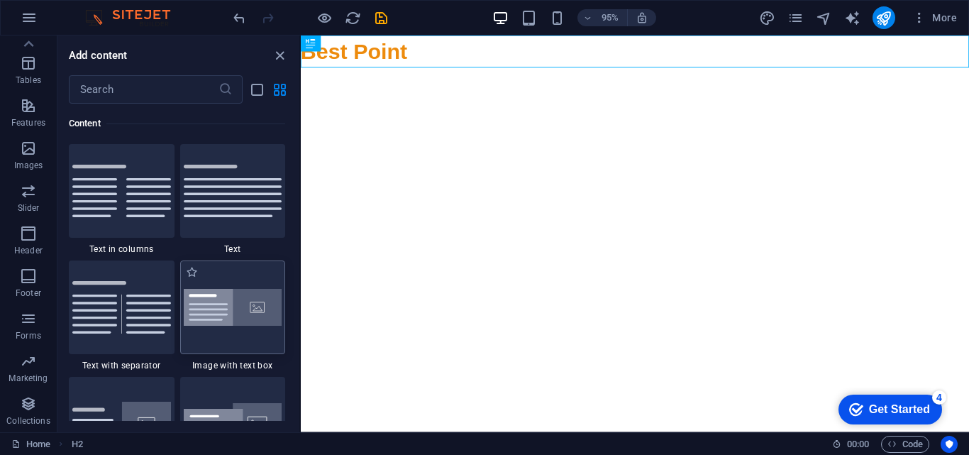
click at [213, 282] on div at bounding box center [233, 307] width 106 height 94
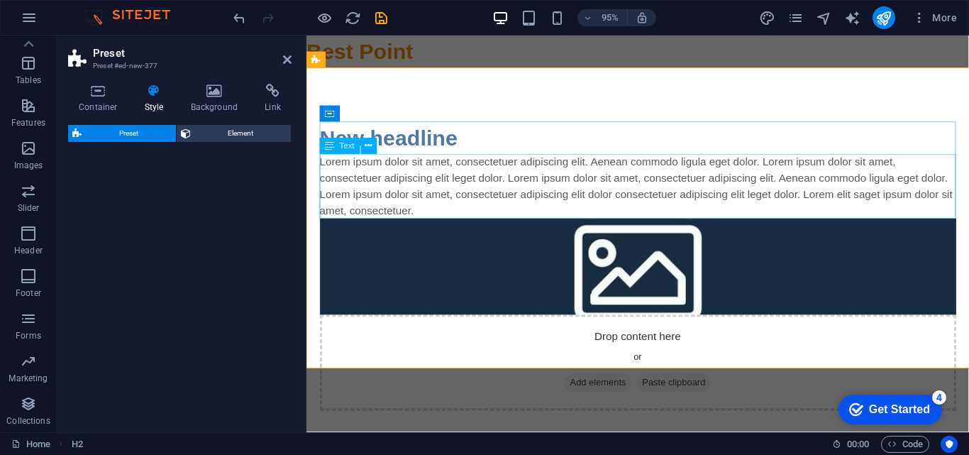
select select "rem"
select select "px"
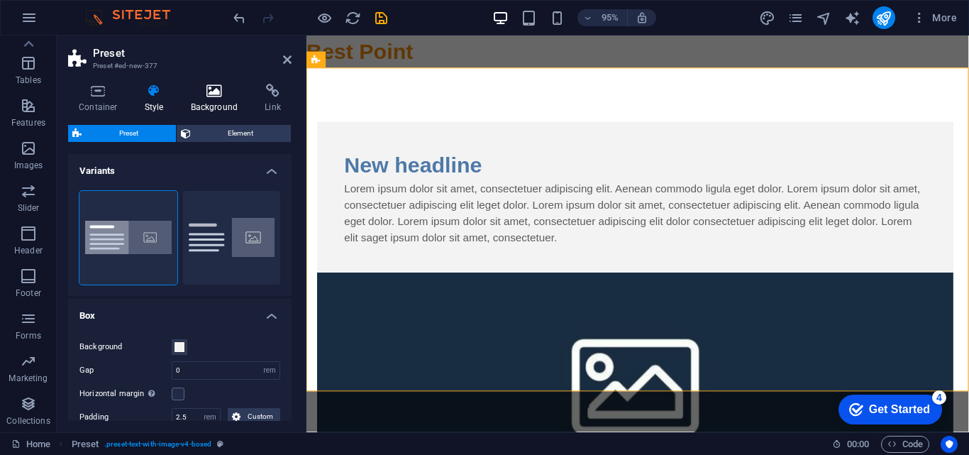
click at [222, 94] on icon at bounding box center [214, 91] width 69 height 14
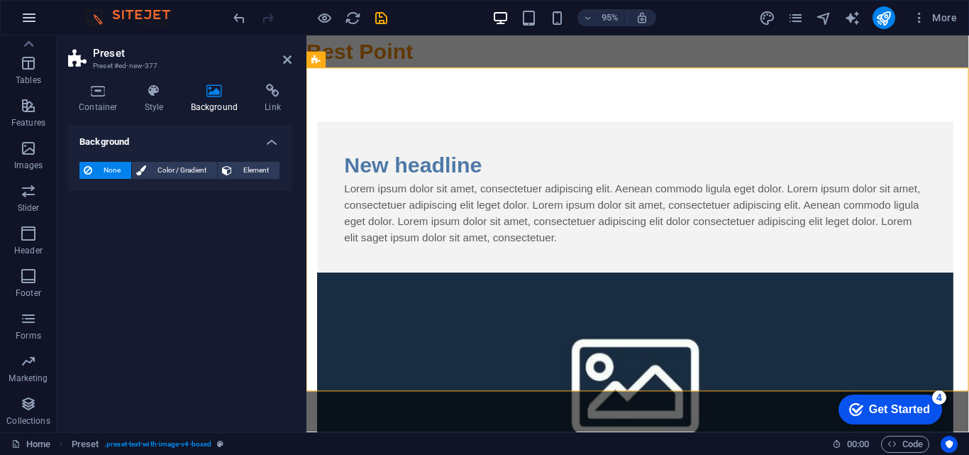
click at [31, 22] on icon "button" at bounding box center [29, 17] width 17 height 17
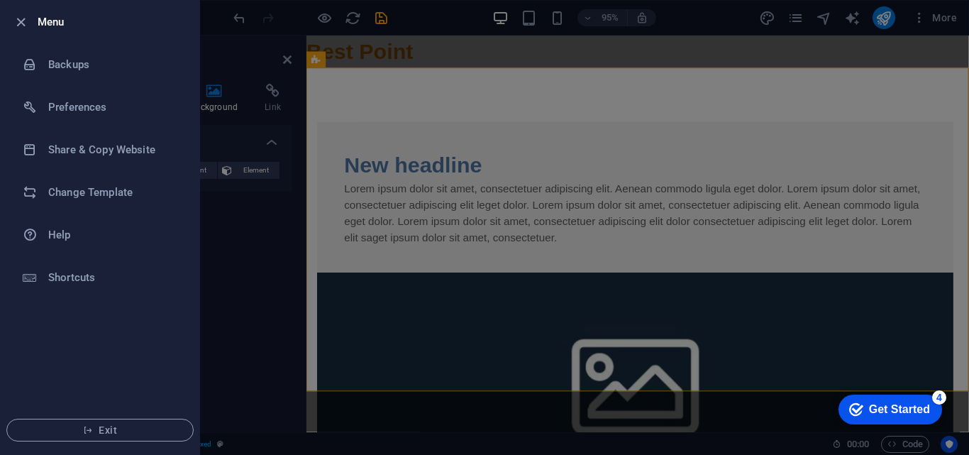
click at [231, 230] on div at bounding box center [484, 227] width 969 height 455
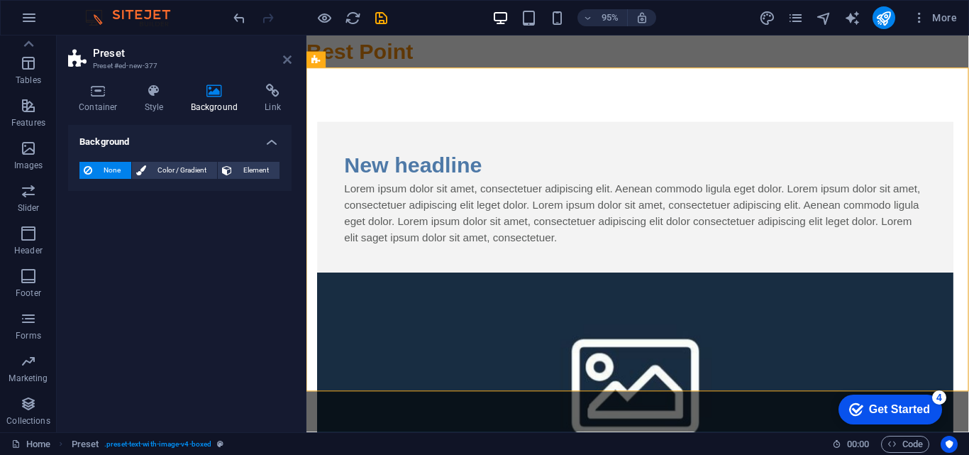
drag, startPoint x: 287, startPoint y: 60, endPoint x: 231, endPoint y: 23, distance: 68.1
click at [287, 60] on icon at bounding box center [287, 59] width 9 height 11
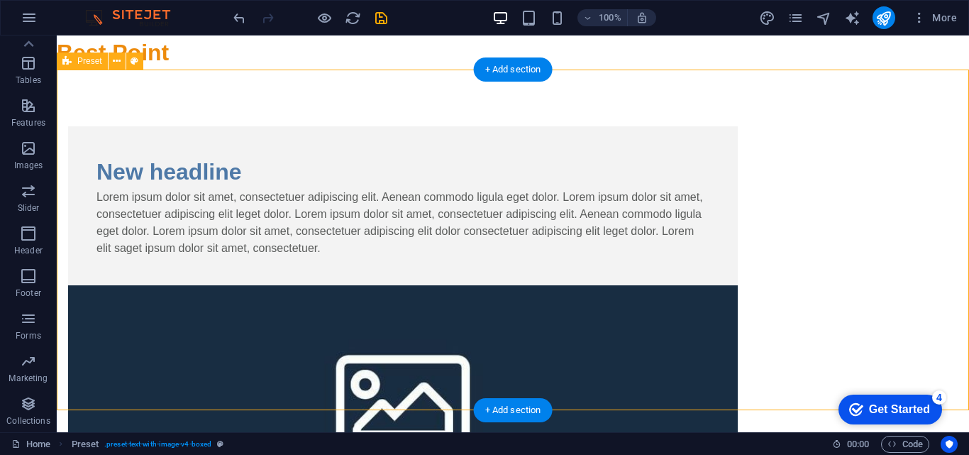
drag, startPoint x: 561, startPoint y: 245, endPoint x: 568, endPoint y: 394, distance: 149.2
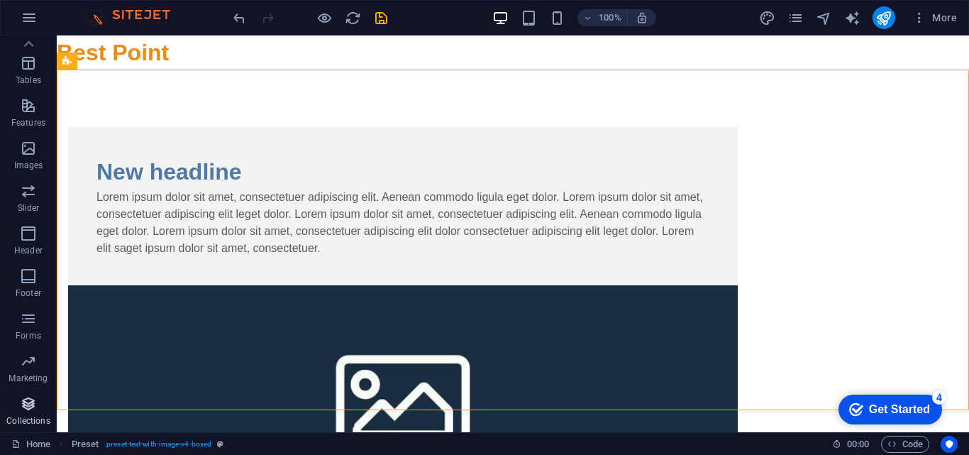
click at [33, 403] on icon "button" at bounding box center [28, 403] width 17 height 17
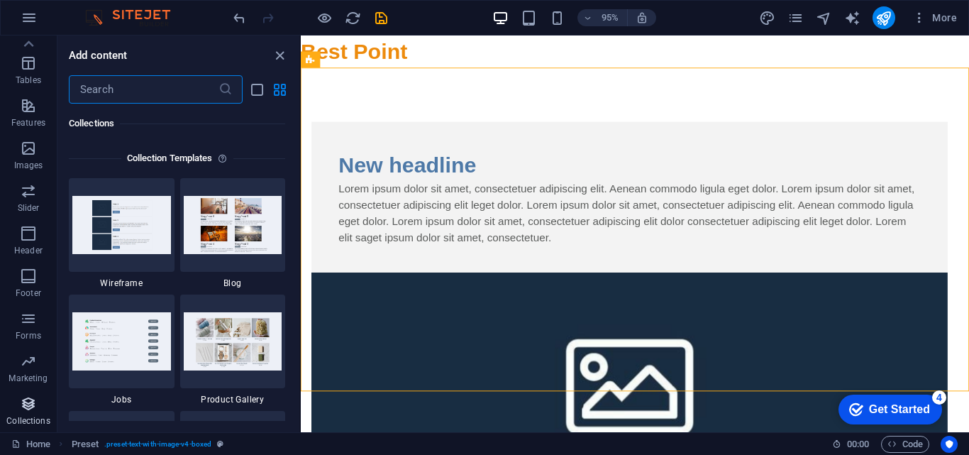
scroll to position [12990, 0]
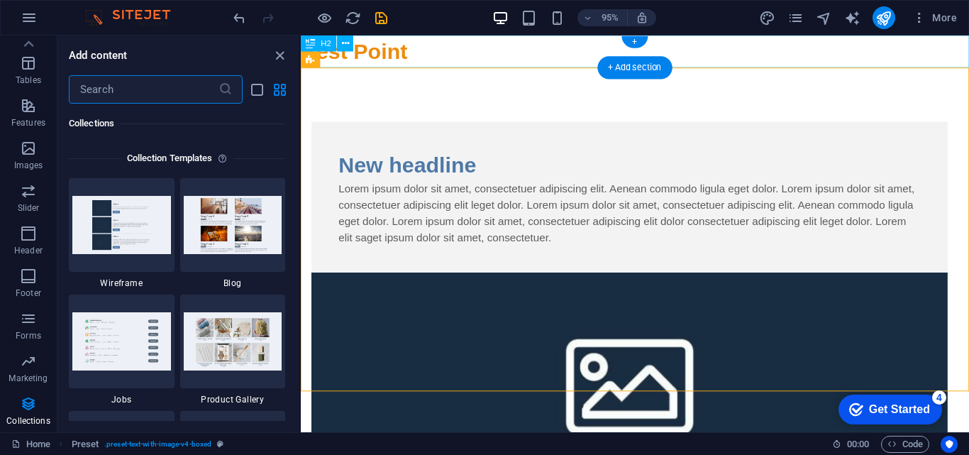
click at [390, 45] on div "Best Point" at bounding box center [653, 52] width 704 height 34
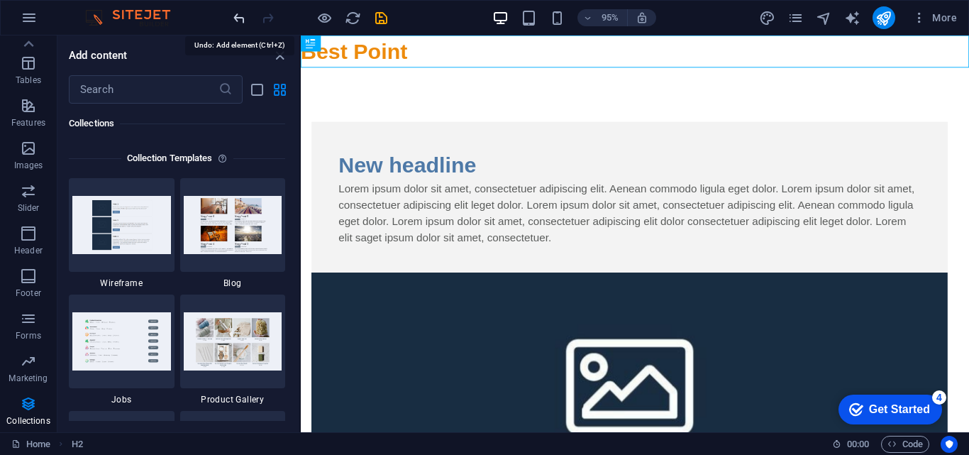
click at [240, 16] on icon "undo" at bounding box center [239, 18] width 16 height 16
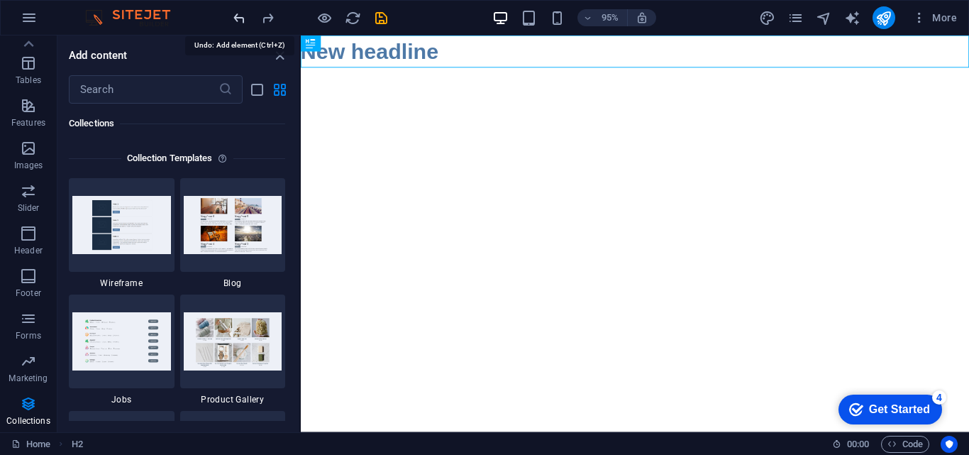
click at [240, 16] on icon "undo" at bounding box center [239, 18] width 16 height 16
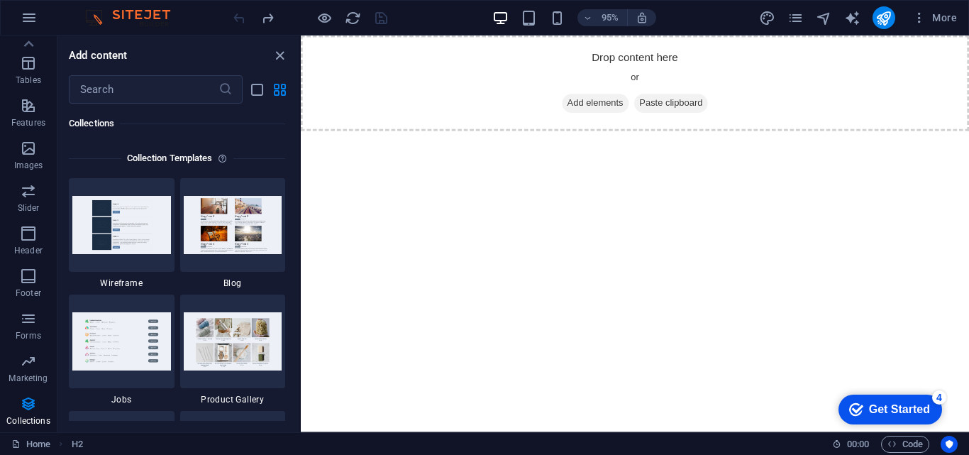
click at [240, 16] on div at bounding box center [310, 17] width 159 height 23
click at [239, 16] on div at bounding box center [310, 17] width 159 height 23
click at [214, 332] on img at bounding box center [233, 340] width 99 height 57
drag, startPoint x: 212, startPoint y: 331, endPoint x: 213, endPoint y: 352, distance: 20.6
click at [213, 358] on img at bounding box center [233, 340] width 99 height 57
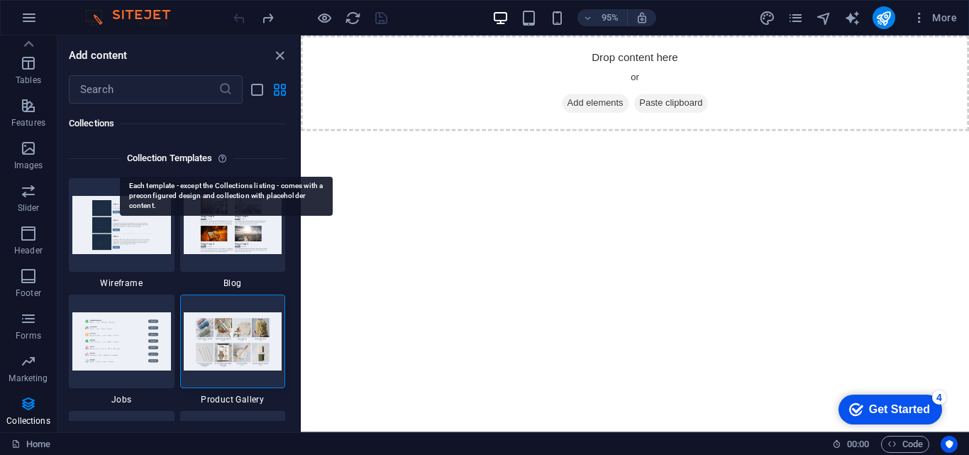
click at [225, 157] on icon at bounding box center [225, 158] width 15 height 17
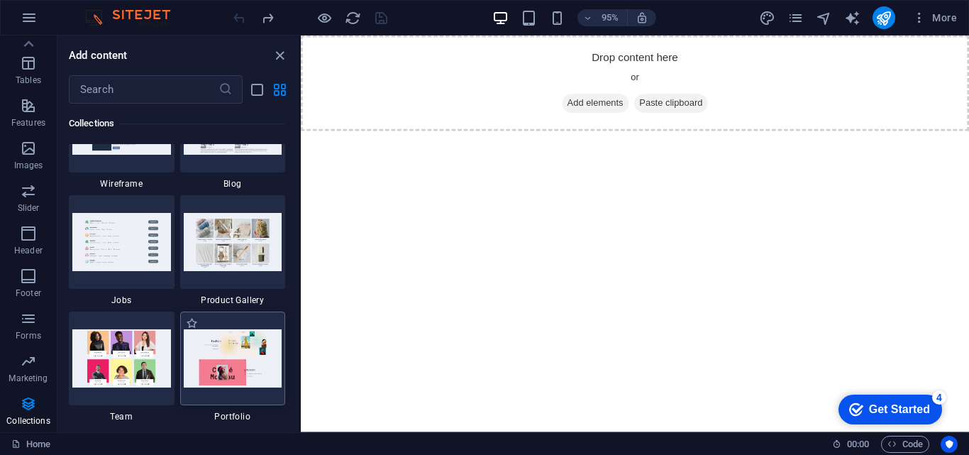
scroll to position [13089, 0]
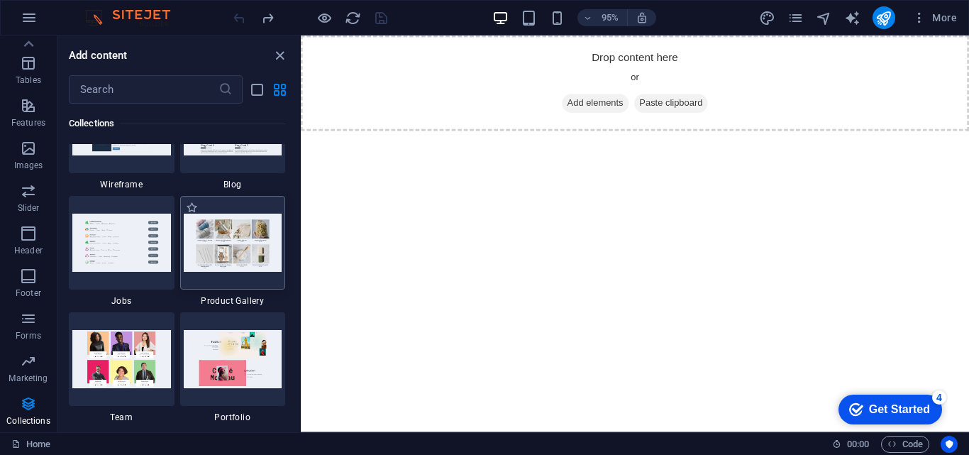
drag, startPoint x: 230, startPoint y: 241, endPoint x: 232, endPoint y: 231, distance: 9.5
click at [230, 238] on img at bounding box center [233, 242] width 99 height 57
drag, startPoint x: 226, startPoint y: 236, endPoint x: 194, endPoint y: 211, distance: 40.0
click at [200, 246] on img at bounding box center [233, 242] width 99 height 57
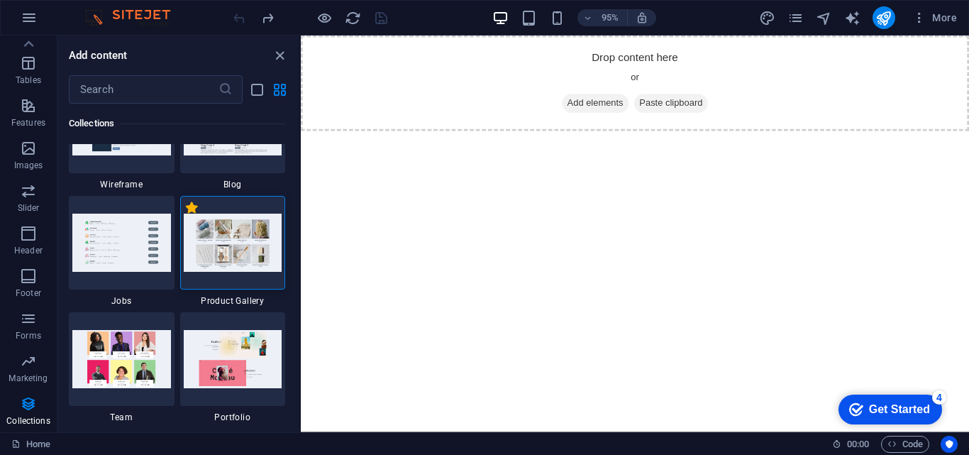
click at [193, 210] on label "1 Star" at bounding box center [192, 208] width 12 height 12
click at [186, 215] on input "1 Star" at bounding box center [185, 215] width 1 height 1
radio input "true"
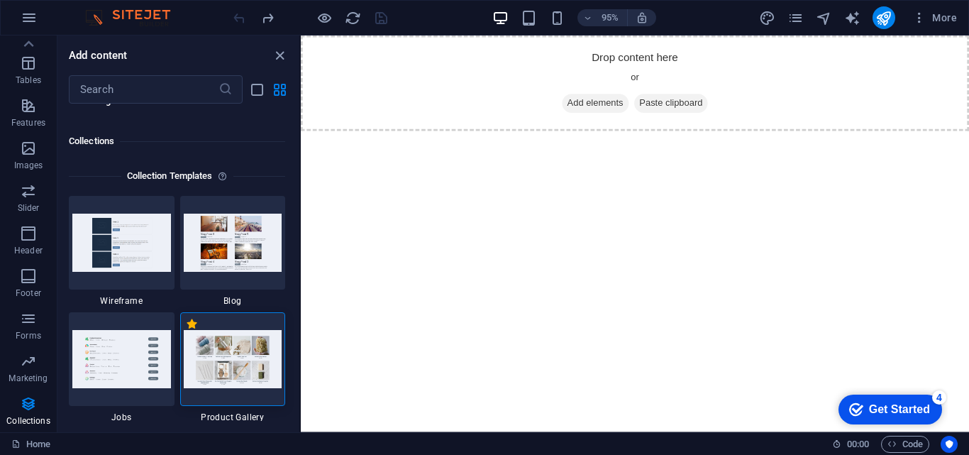
scroll to position [13206, 0]
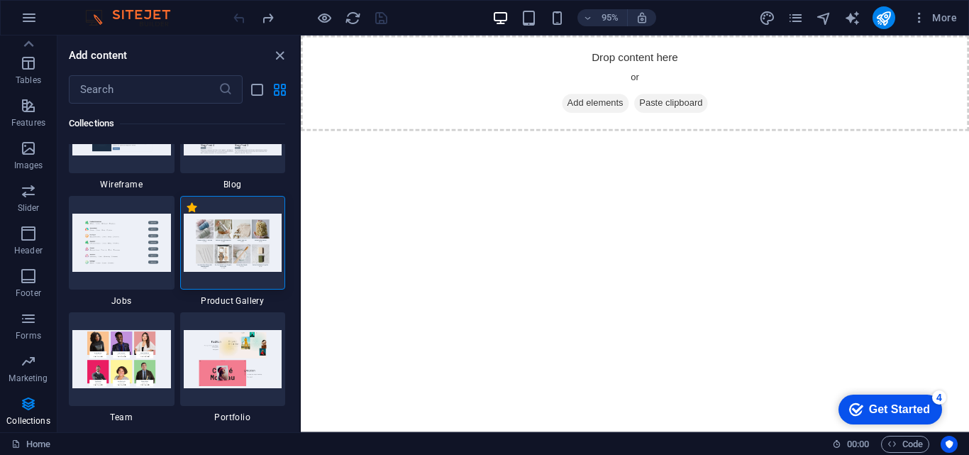
click at [236, 304] on span "Product Gallery" at bounding box center [233, 300] width 106 height 11
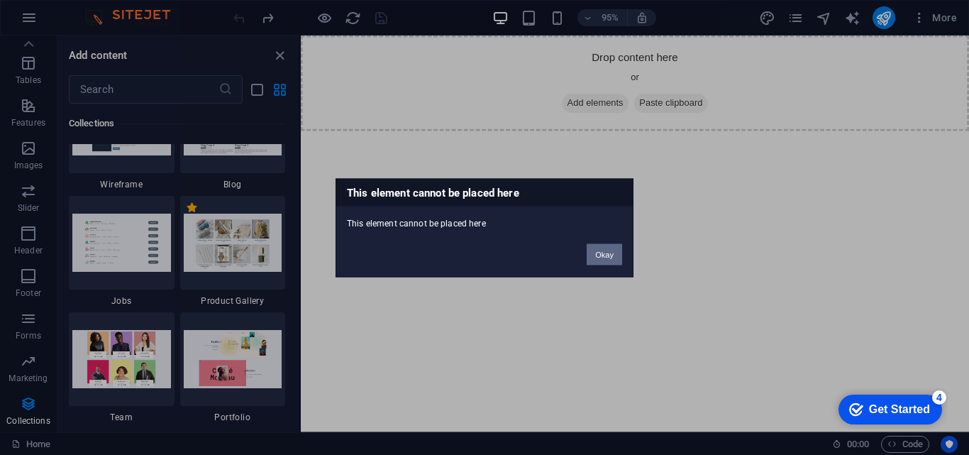
drag, startPoint x: 607, startPoint y: 254, endPoint x: 308, endPoint y: 229, distance: 299.8
click at [607, 254] on button "Okay" at bounding box center [604, 253] width 35 height 21
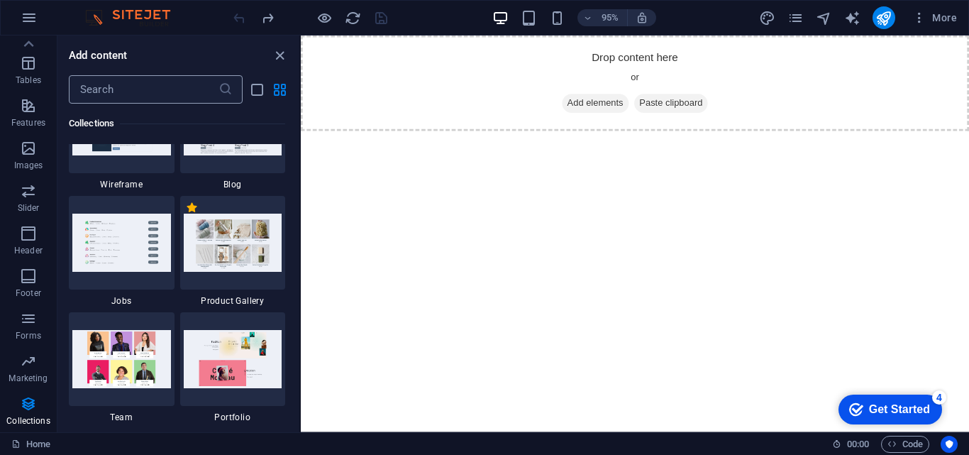
click at [151, 89] on input "text" at bounding box center [144, 89] width 150 height 28
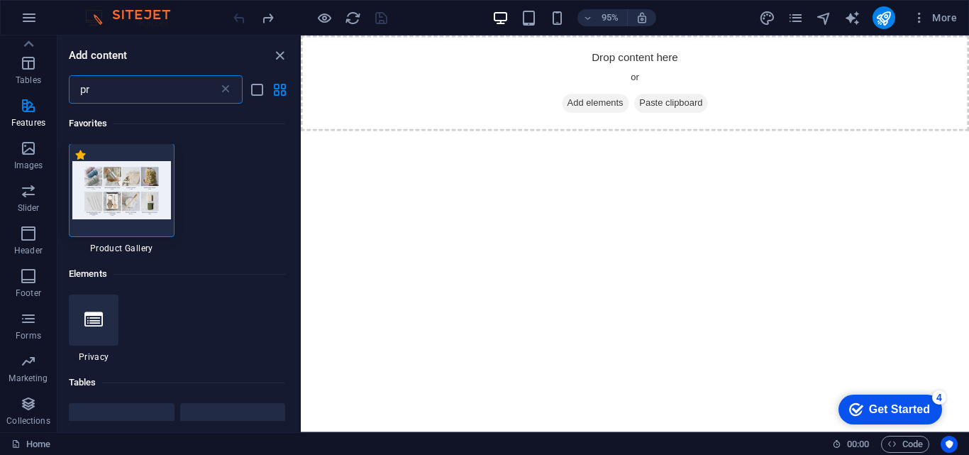
scroll to position [0, 0]
type input "pr"
click at [145, 208] on img at bounding box center [121, 190] width 99 height 57
click at [144, 207] on img at bounding box center [121, 190] width 99 height 57
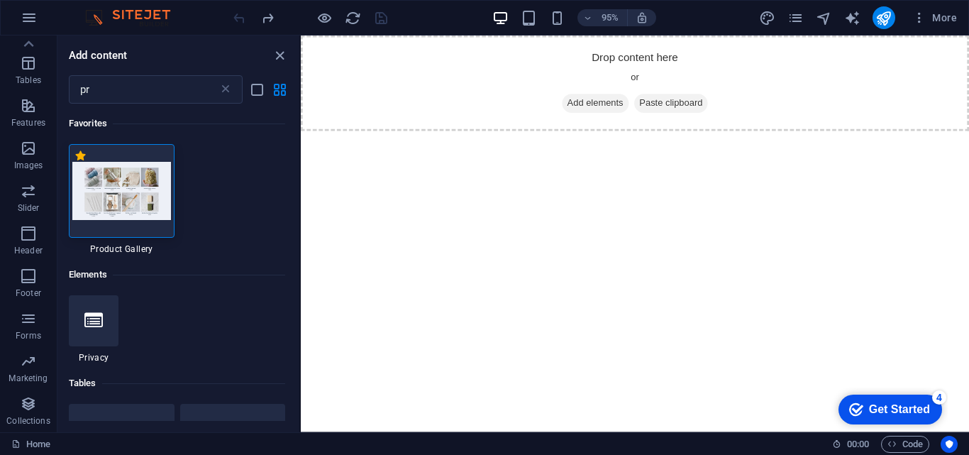
click at [144, 207] on img at bounding box center [121, 190] width 99 height 57
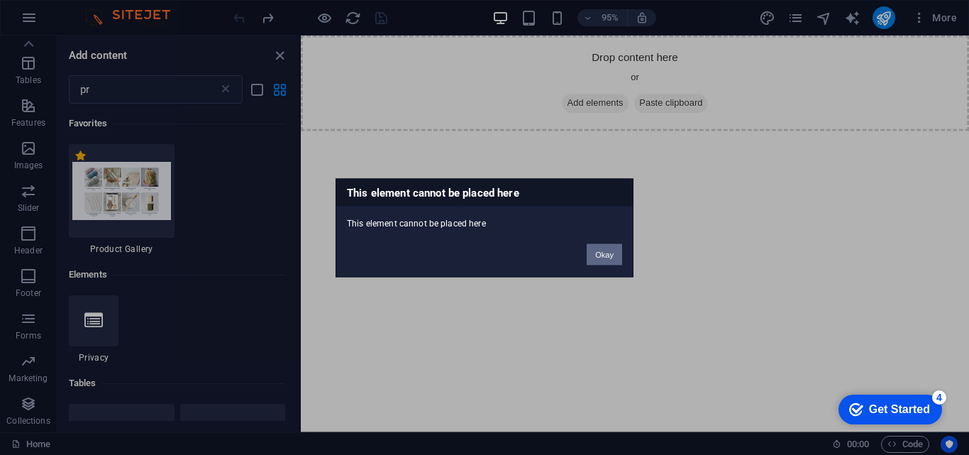
drag, startPoint x: 618, startPoint y: 254, endPoint x: 293, endPoint y: 231, distance: 325.9
click at [618, 254] on button "Okay" at bounding box center [604, 253] width 35 height 21
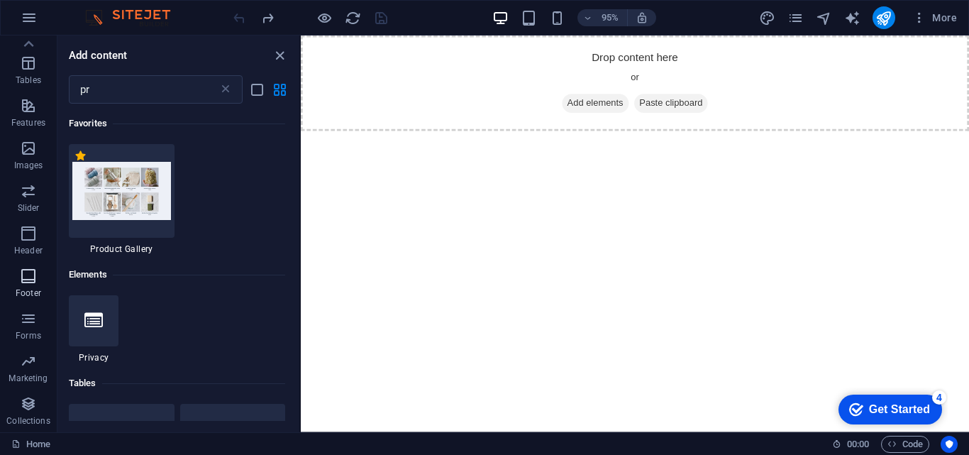
click at [31, 286] on span "Footer" at bounding box center [28, 285] width 57 height 34
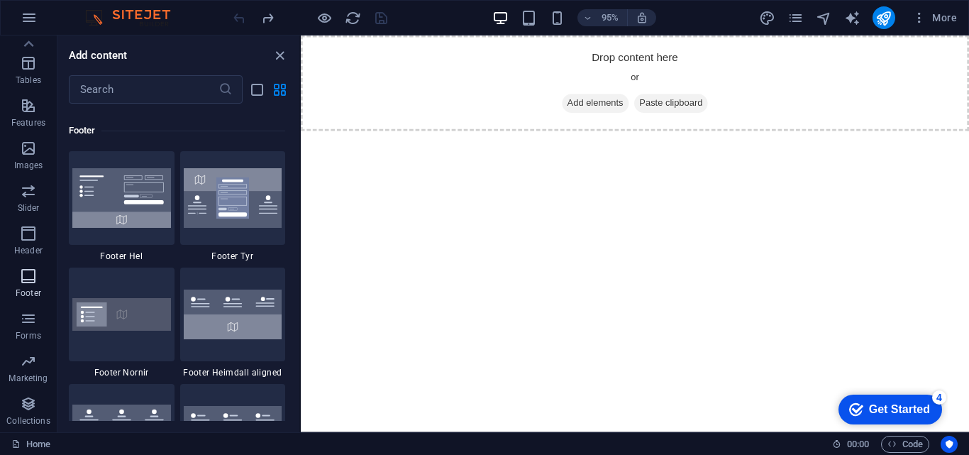
scroll to position [9511, 0]
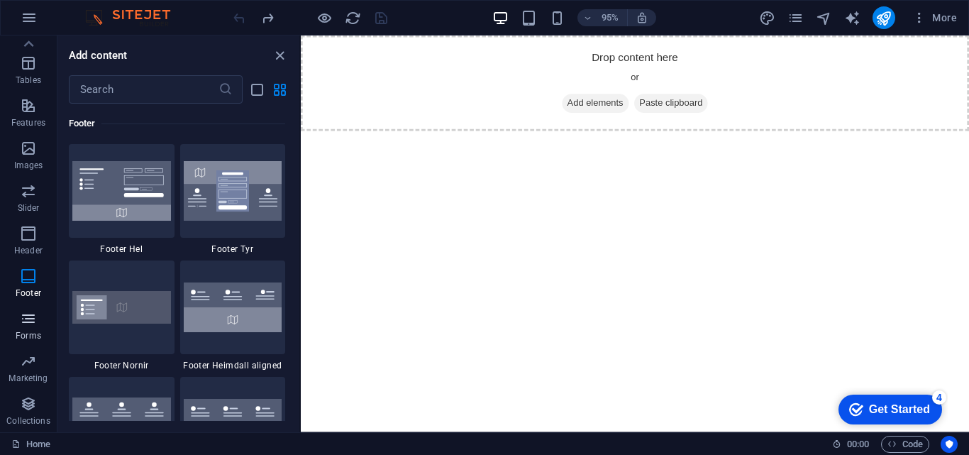
click at [33, 309] on button "Forms" at bounding box center [28, 325] width 57 height 43
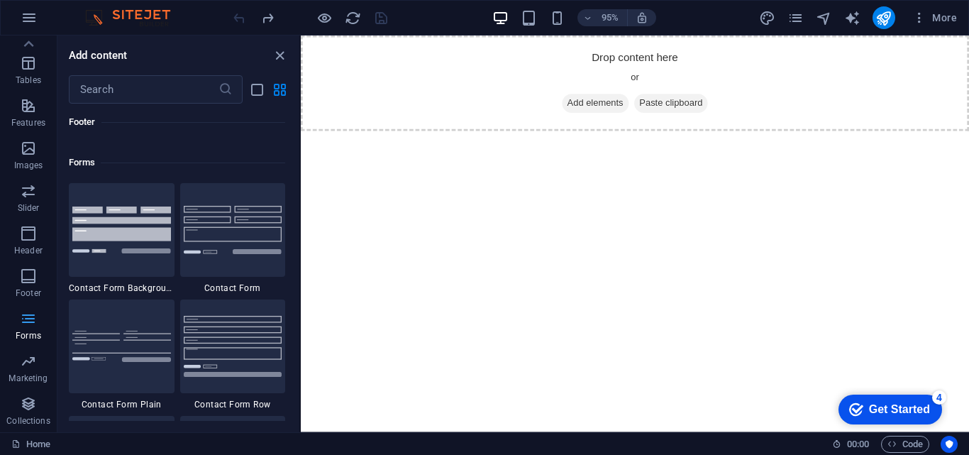
scroll to position [10477, 0]
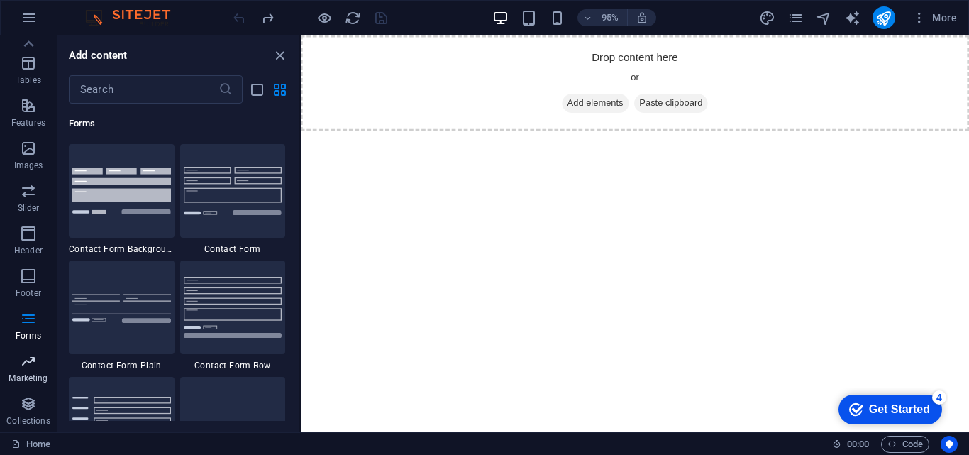
click at [31, 365] on icon "button" at bounding box center [28, 361] width 17 height 17
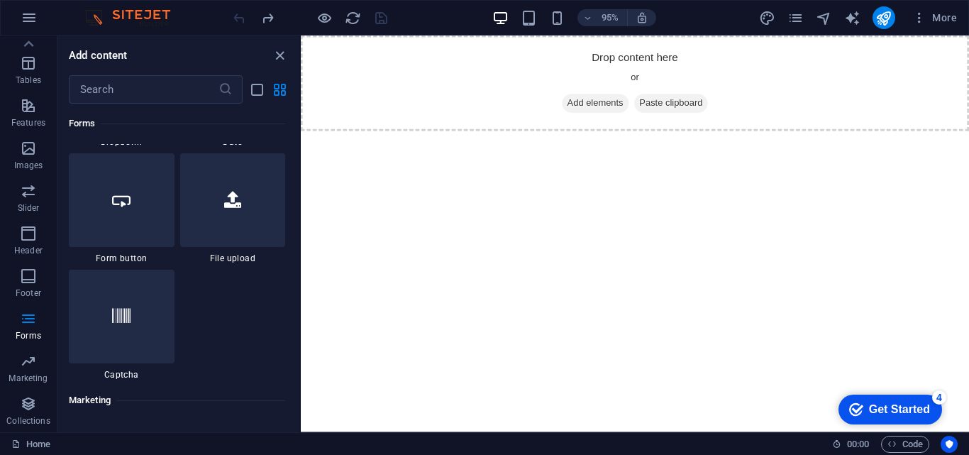
scroll to position [11240, 0]
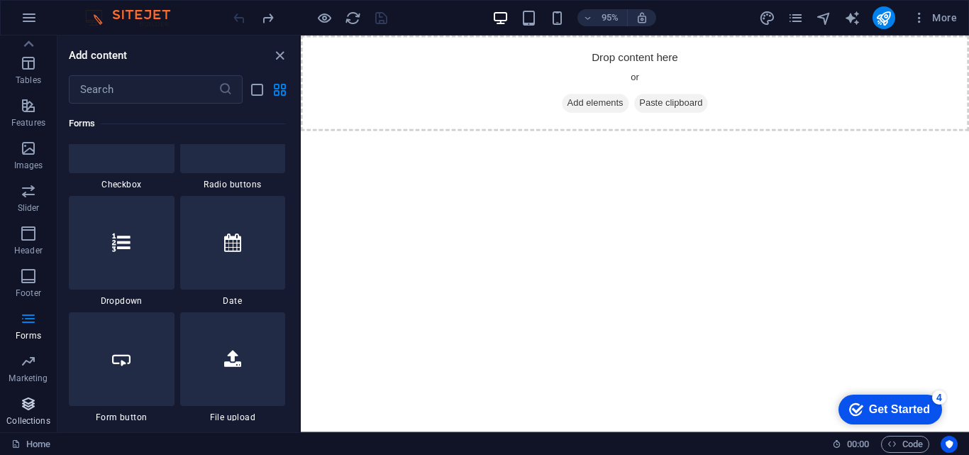
click at [40, 409] on span "Collections" at bounding box center [28, 412] width 57 height 34
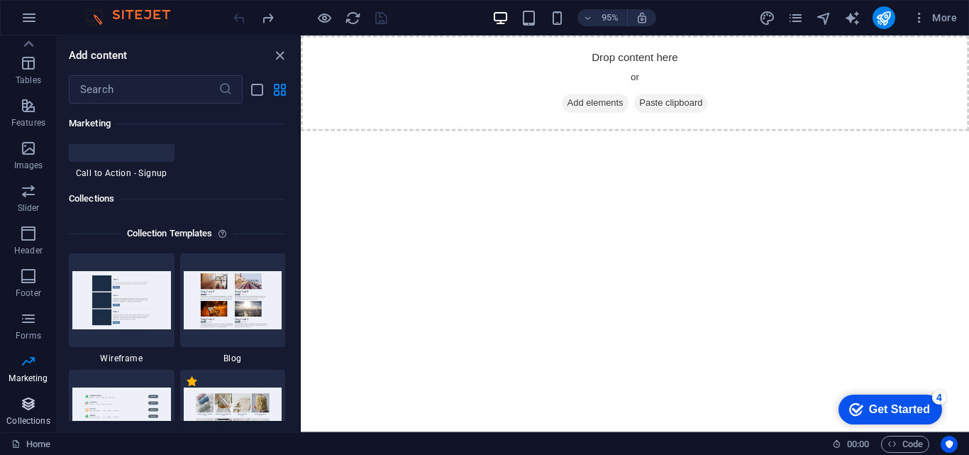
scroll to position [13107, 0]
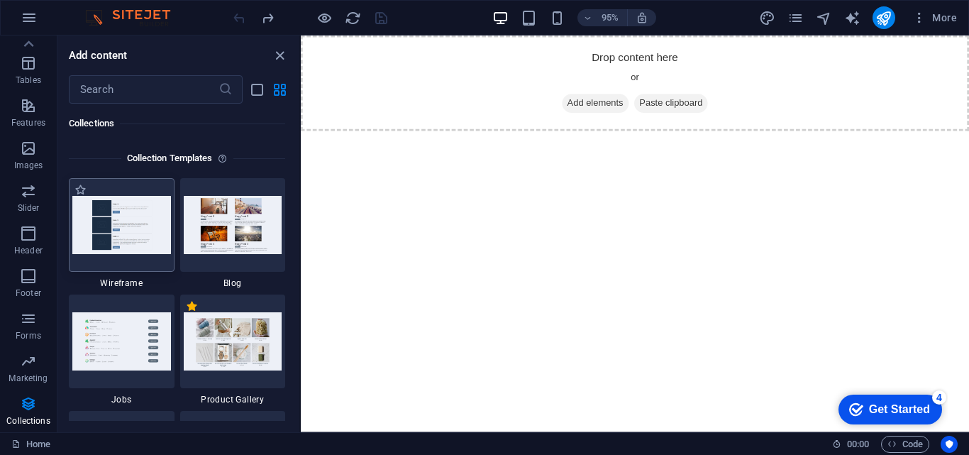
click at [140, 246] on img at bounding box center [121, 224] width 99 height 57
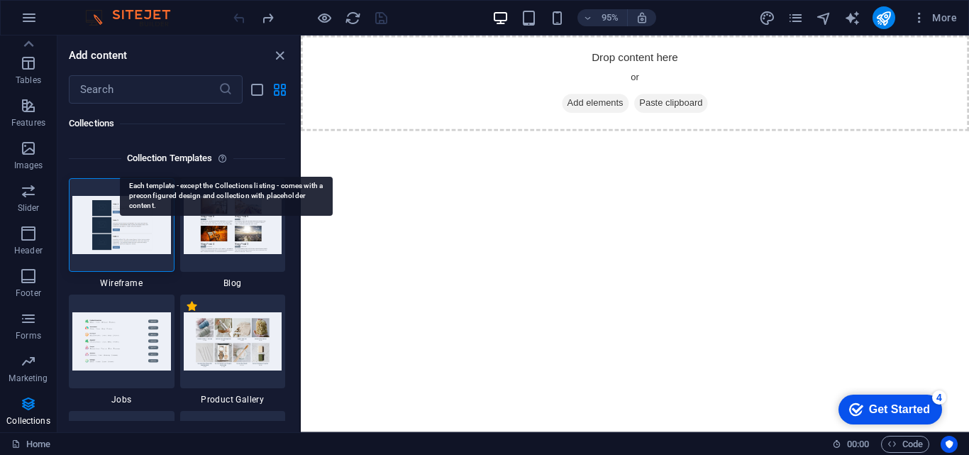
click at [225, 154] on icon at bounding box center [225, 158] width 15 height 17
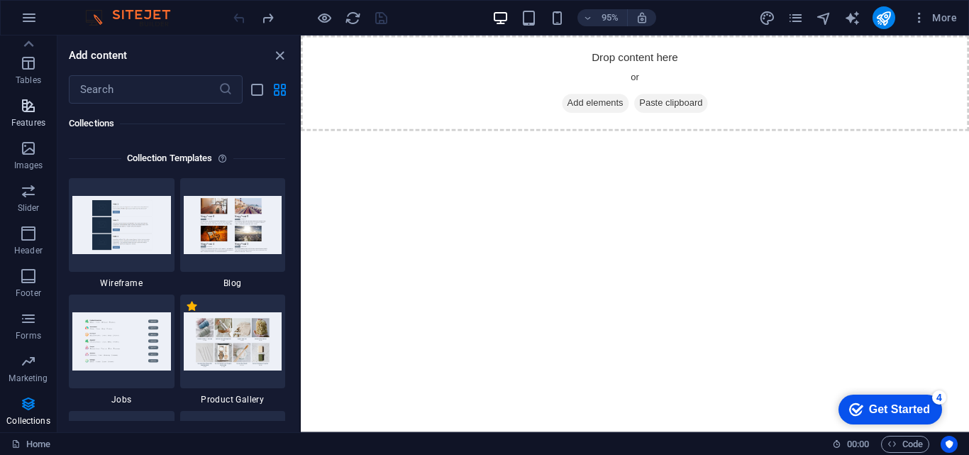
click at [41, 116] on span "Features" at bounding box center [28, 114] width 57 height 34
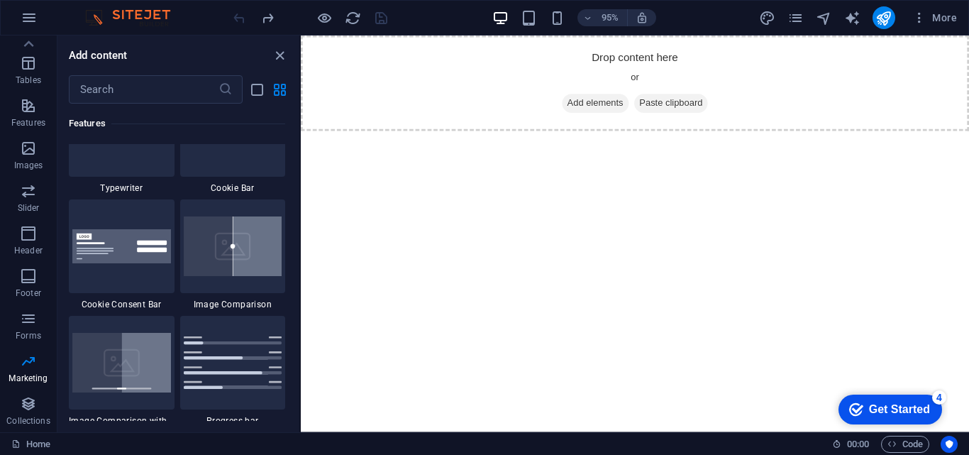
scroll to position [5648, 0]
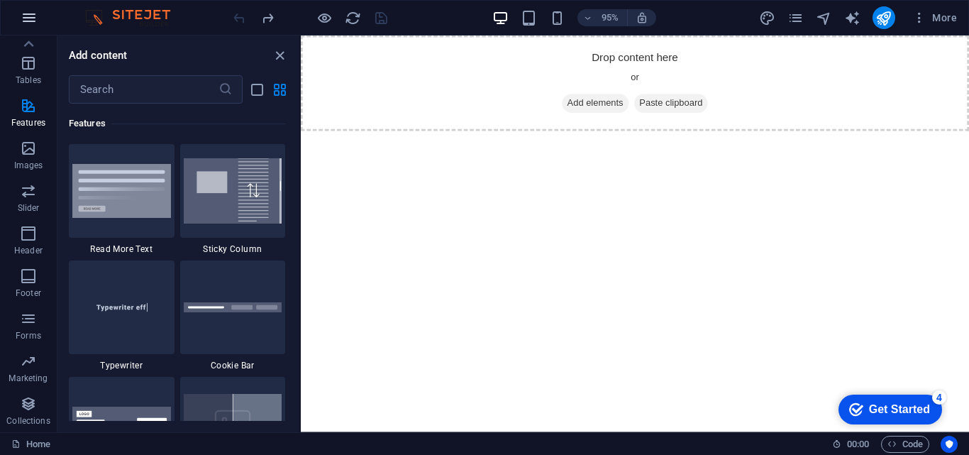
click at [31, 17] on icon "button" at bounding box center [29, 17] width 17 height 17
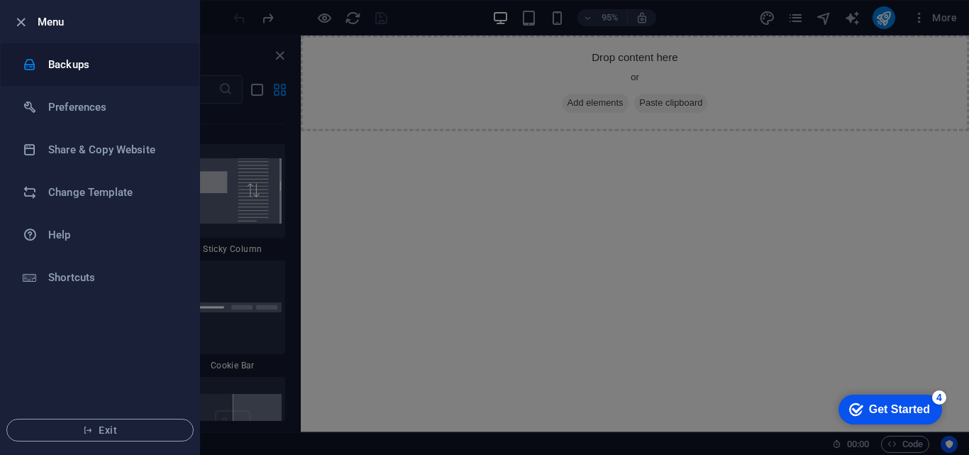
click at [99, 67] on h6 "Backups" at bounding box center [113, 64] width 131 height 17
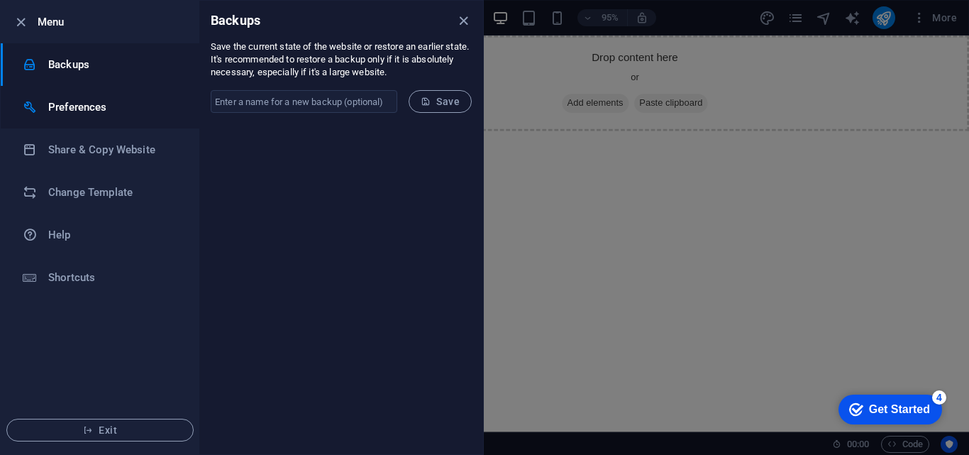
click at [97, 101] on h6 "Preferences" at bounding box center [113, 107] width 131 height 17
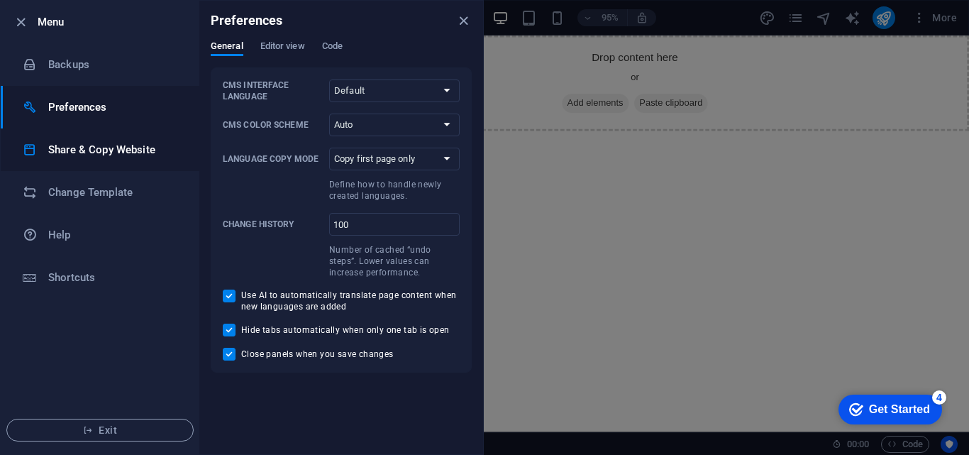
click at [96, 147] on h6 "Share & Copy Website" at bounding box center [113, 149] width 131 height 17
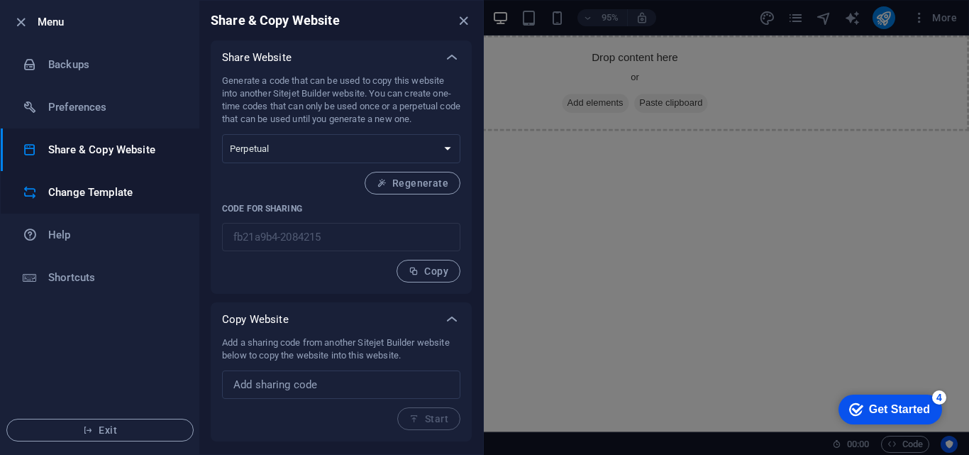
click at [93, 192] on h6 "Change Template" at bounding box center [113, 192] width 131 height 17
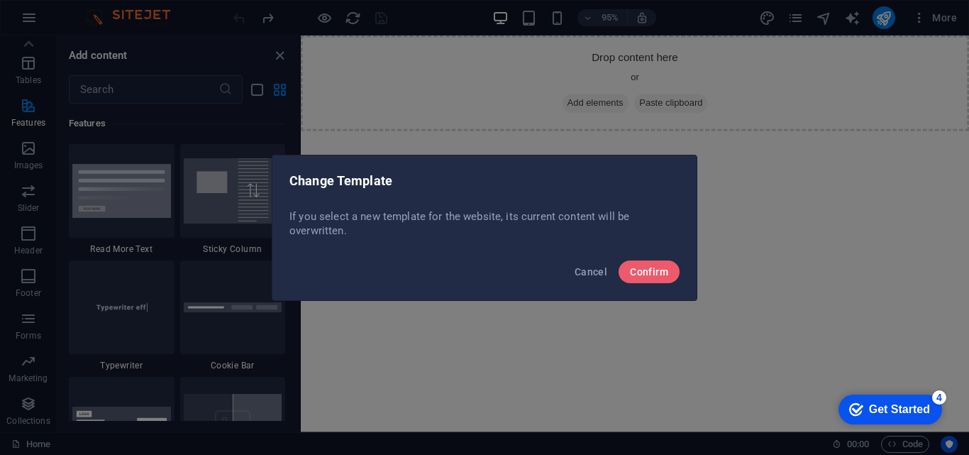
drag, startPoint x: 669, startPoint y: 277, endPoint x: 514, endPoint y: 275, distance: 154.7
click at [514, 275] on div "Cancel Confirm" at bounding box center [484, 276] width 424 height 48
drag, startPoint x: 290, startPoint y: 214, endPoint x: 347, endPoint y: 229, distance: 59.4
click at [343, 230] on p "If you select a new template for the website, its current content will be overw…" at bounding box center [485, 223] width 390 height 28
copy p "If you select a new template for the website, its current content will be overw…"
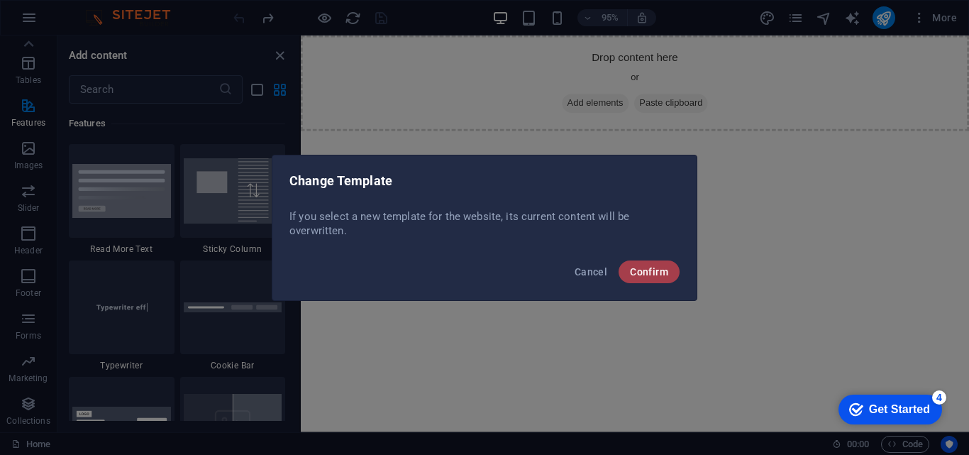
click at [662, 274] on span "Confirm" at bounding box center [649, 271] width 38 height 11
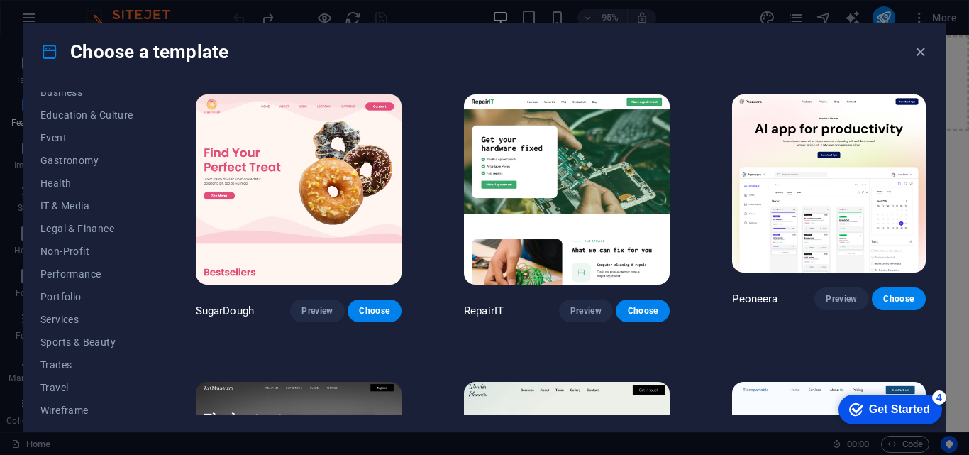
scroll to position [245, 0]
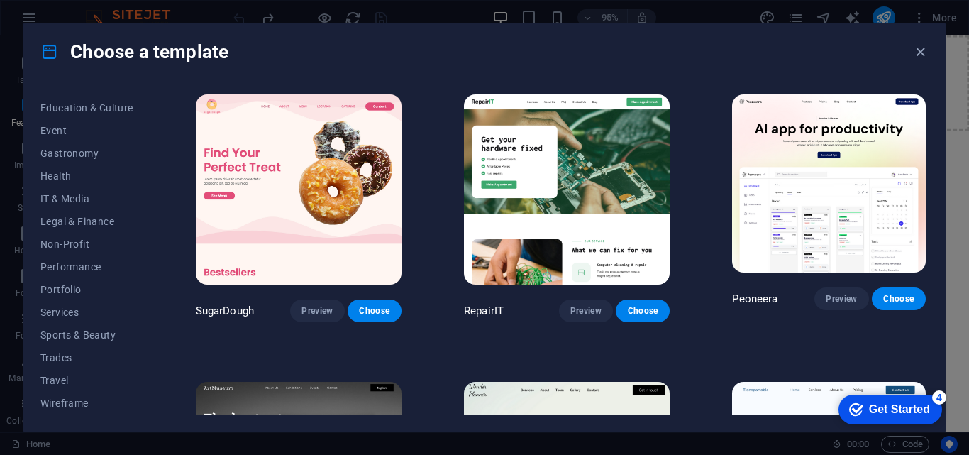
drag, startPoint x: 925, startPoint y: 97, endPoint x: 928, endPoint y: 104, distance: 7.9
click at [927, 109] on div "SugarDough Preview Choose RepairIT Preview Choose Peoneera Preview Choose Art M…" at bounding box center [561, 253] width 736 height 323
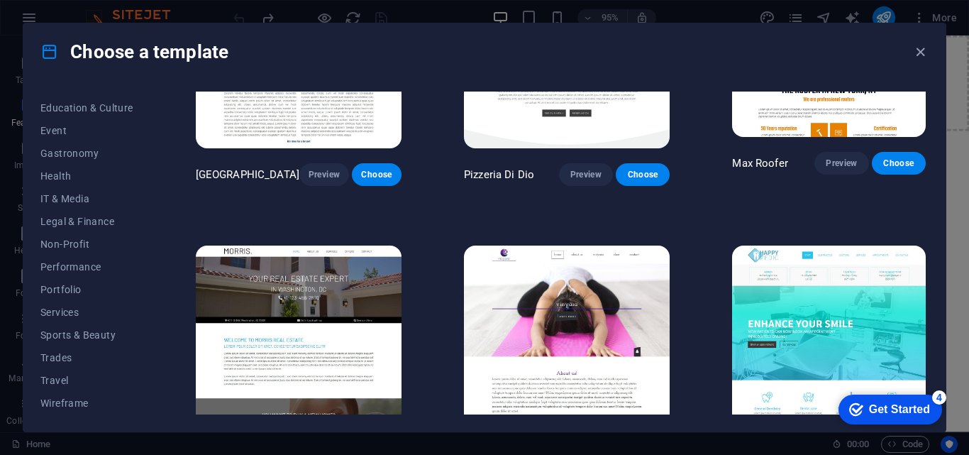
scroll to position [5952, 0]
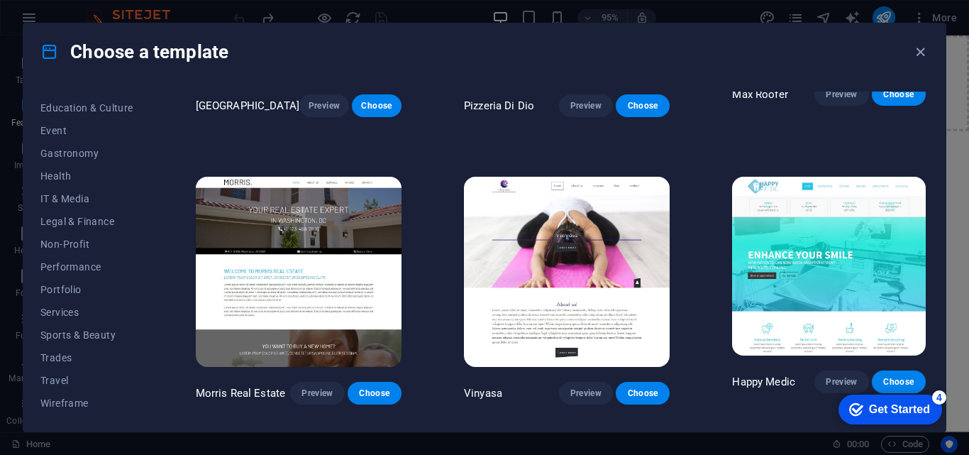
click at [930, 221] on div "All Templates My Templates New Trending Landingpage Multipager Onepager Art & D…" at bounding box center [484, 255] width 923 height 351
drag, startPoint x: 925, startPoint y: 222, endPoint x: 925, endPoint y: 231, distance: 9.2
click at [925, 231] on div "Happy Medic Preview Choose" at bounding box center [828, 289] width 199 height 231
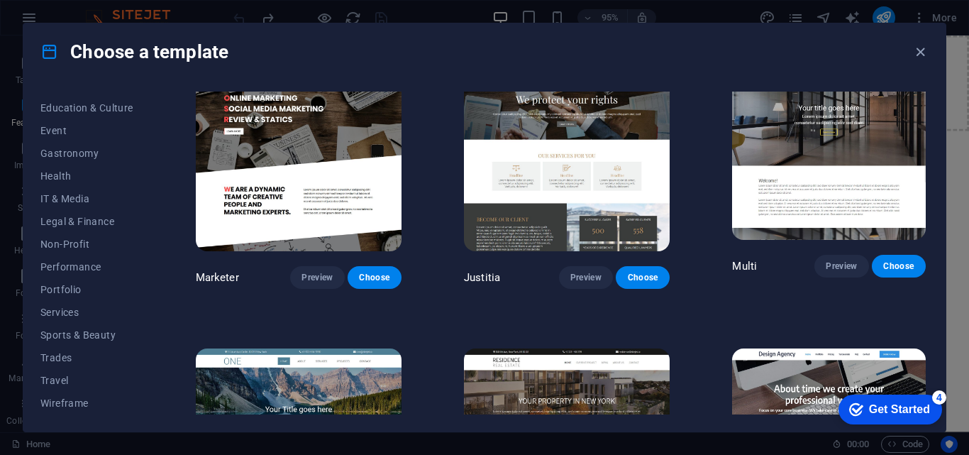
scroll to position [11673, 0]
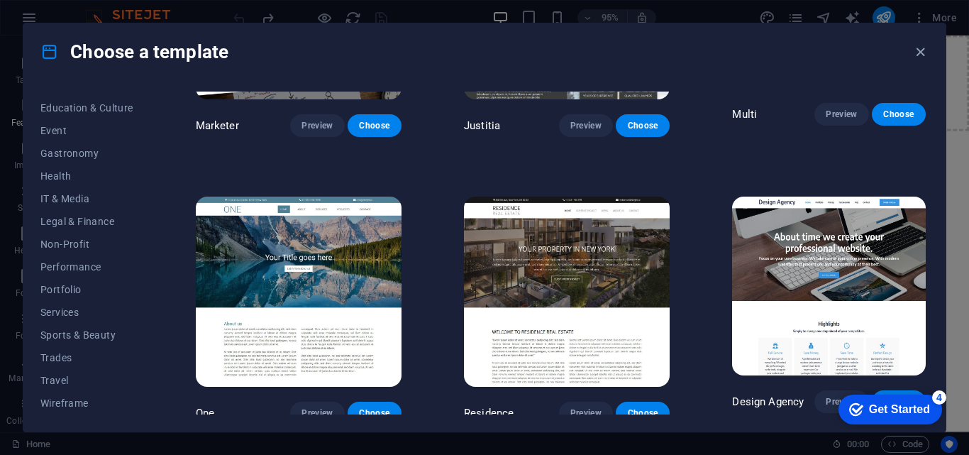
drag, startPoint x: 153, startPoint y: 286, endPoint x: 150, endPoint y: 227, distance: 58.9
click at [150, 227] on div "All Templates My Templates New Trending Landingpage Multipager Onepager Art & D…" at bounding box center [484, 255] width 923 height 351
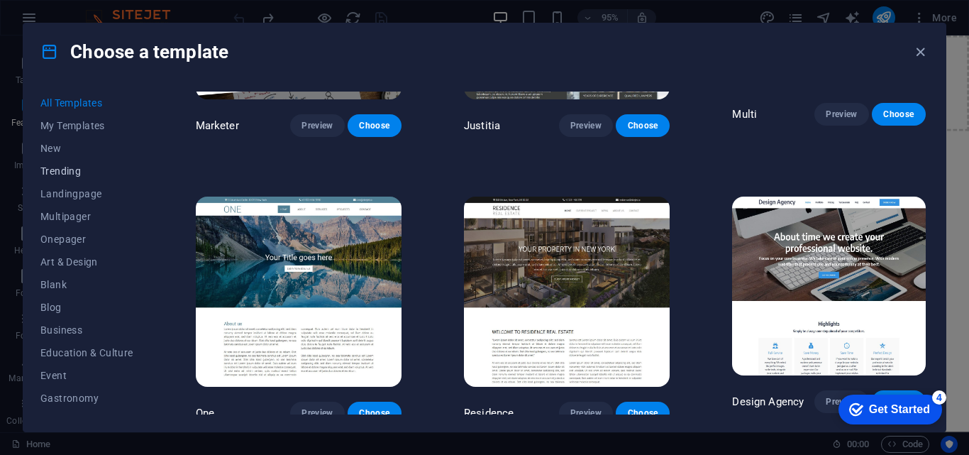
click at [60, 175] on span "Trending" at bounding box center [86, 170] width 93 height 11
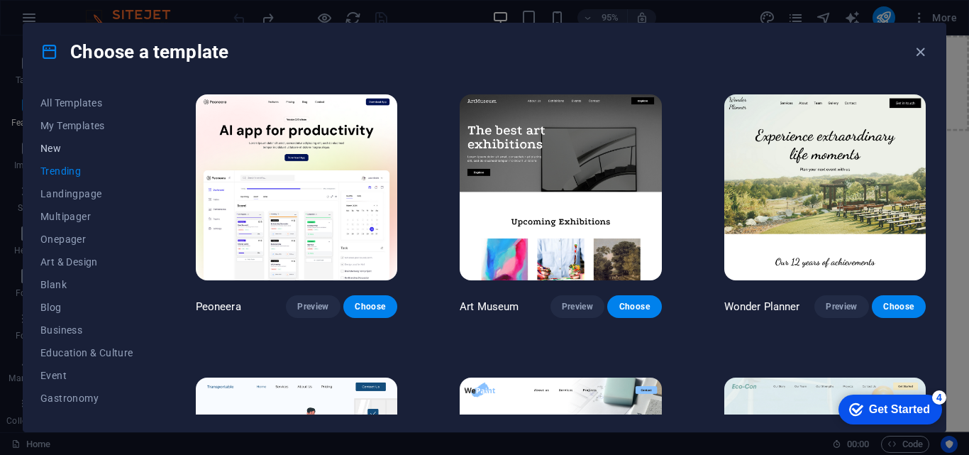
click at [47, 150] on span "New" at bounding box center [86, 148] width 93 height 11
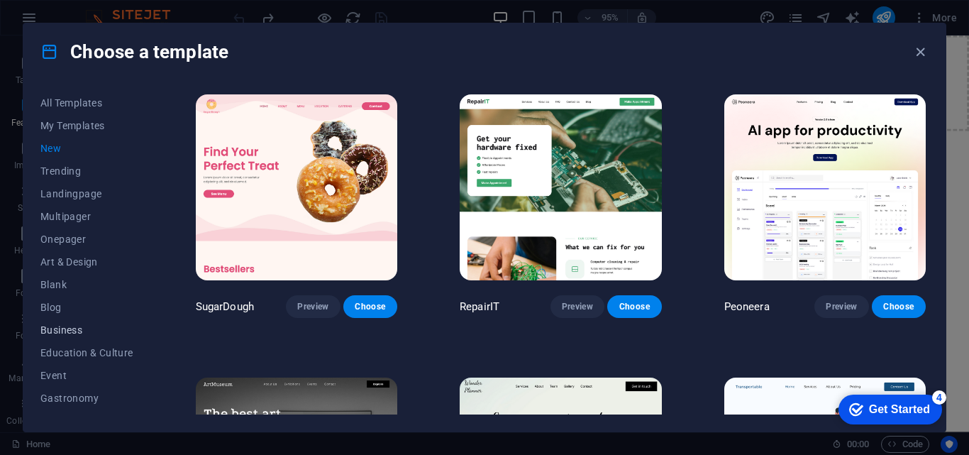
click at [89, 329] on span "Business" at bounding box center [86, 329] width 93 height 11
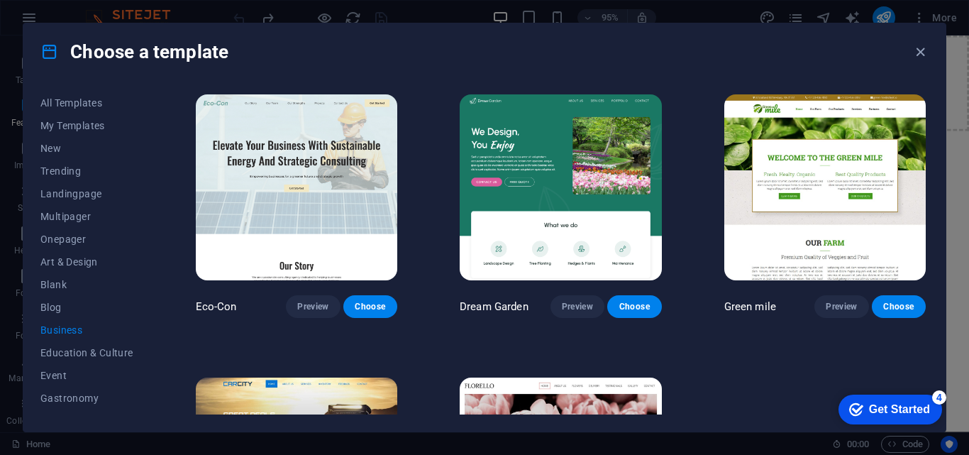
drag, startPoint x: 926, startPoint y: 127, endPoint x: 926, endPoint y: 153, distance: 26.3
click at [926, 161] on div "Eco-Con Preview Choose Dream Garden Preview Choose Green mile Preview Choose Ca…" at bounding box center [561, 253] width 736 height 323
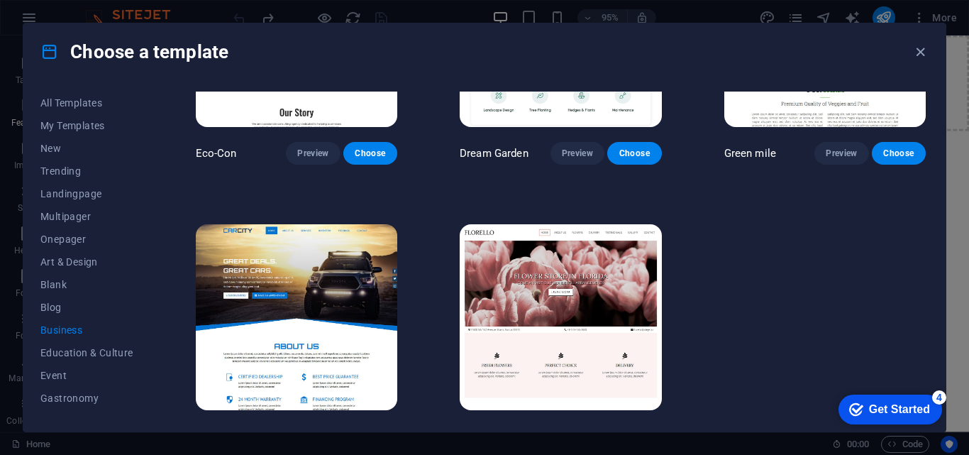
scroll to position [151, 0]
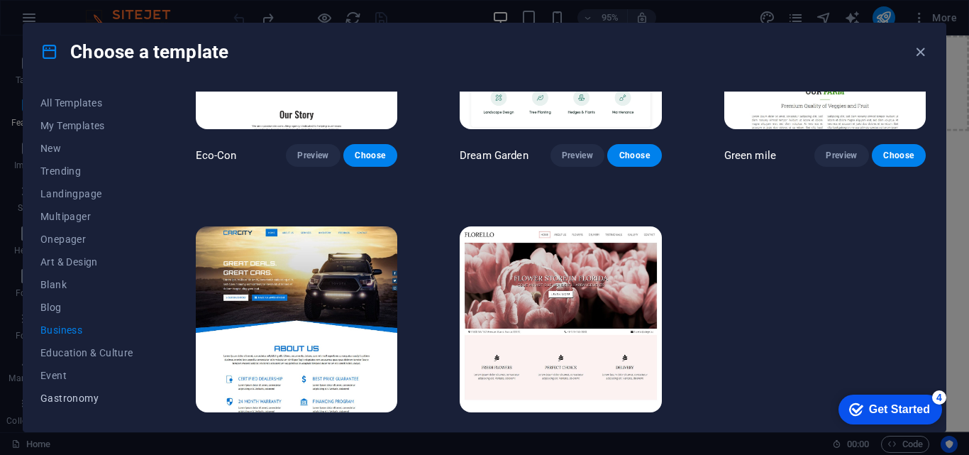
click at [78, 400] on span "Gastronomy" at bounding box center [86, 397] width 93 height 11
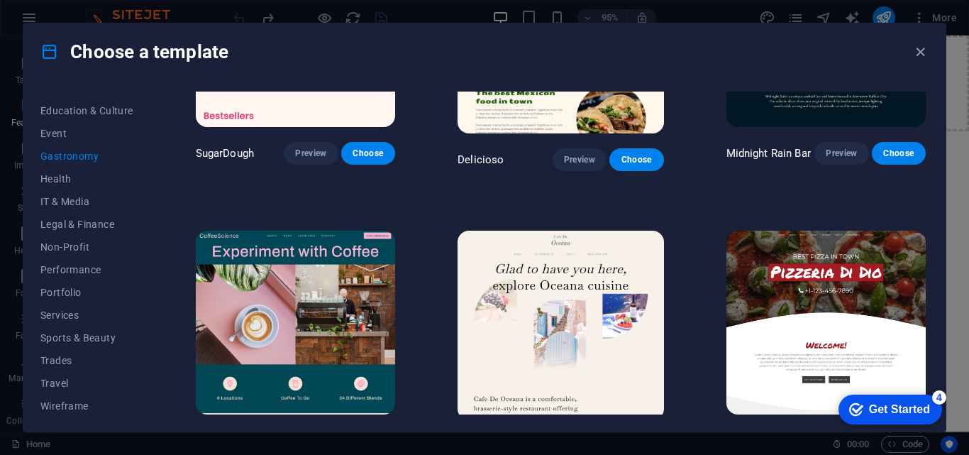
scroll to position [245, 0]
click at [84, 312] on span "Services" at bounding box center [86, 312] width 93 height 11
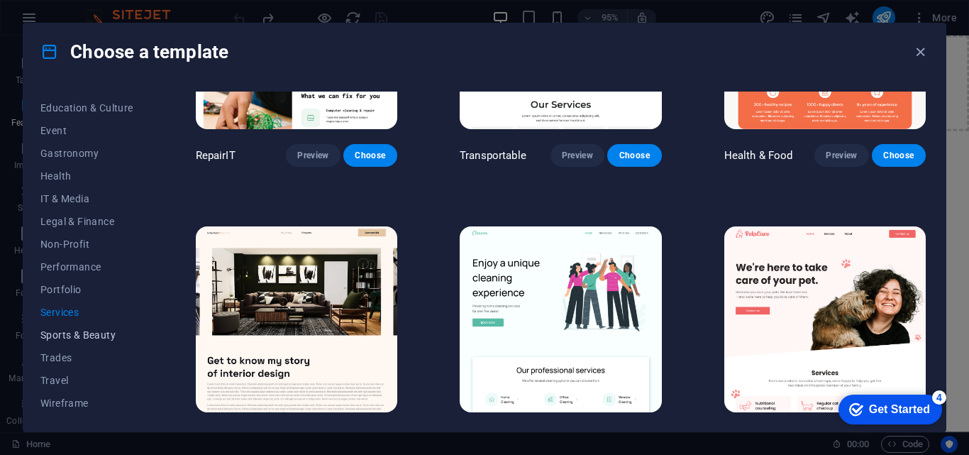
click at [87, 334] on span "Sports & Beauty" at bounding box center [86, 334] width 93 height 11
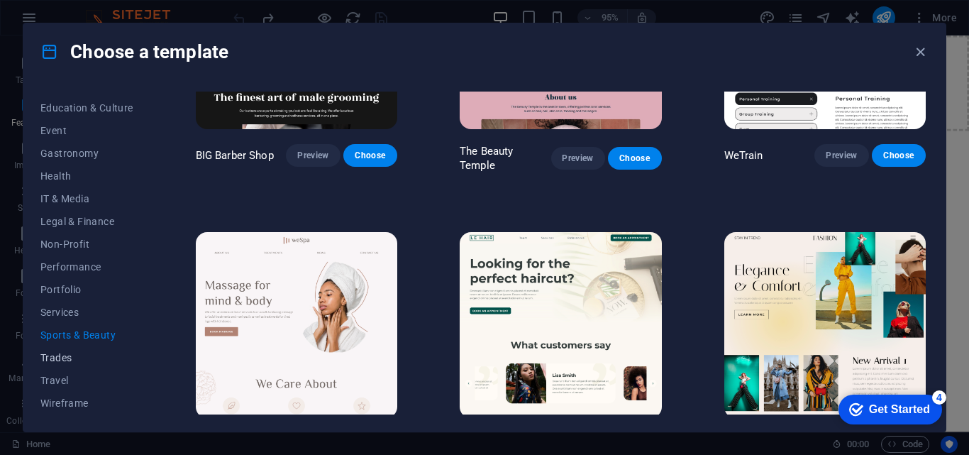
click at [75, 353] on span "Trades" at bounding box center [86, 357] width 93 height 11
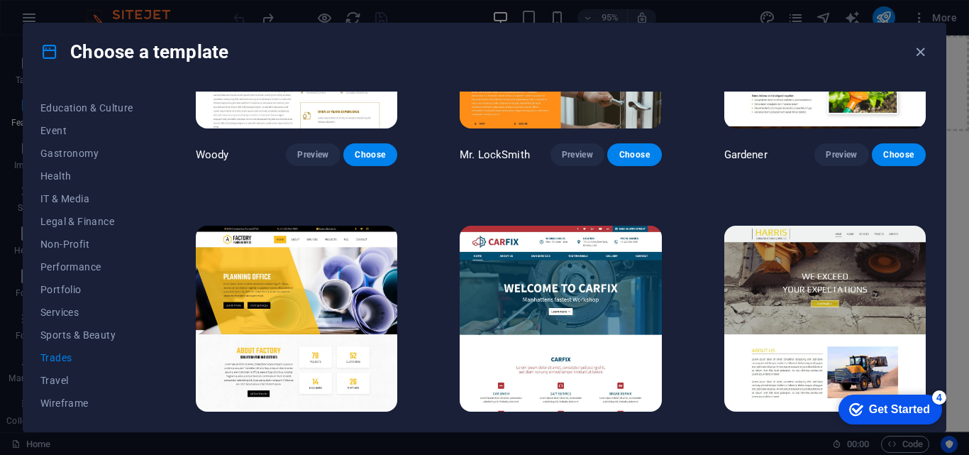
scroll to position [465, 0]
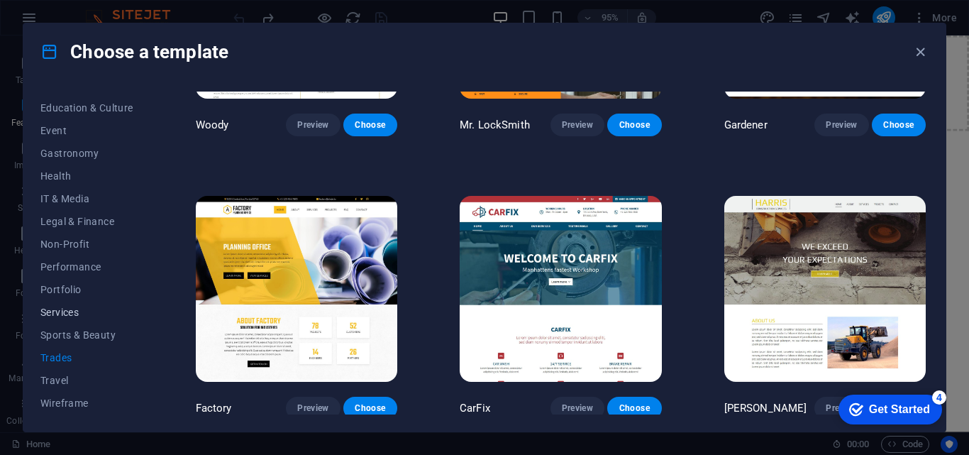
click at [59, 314] on span "Services" at bounding box center [86, 312] width 93 height 11
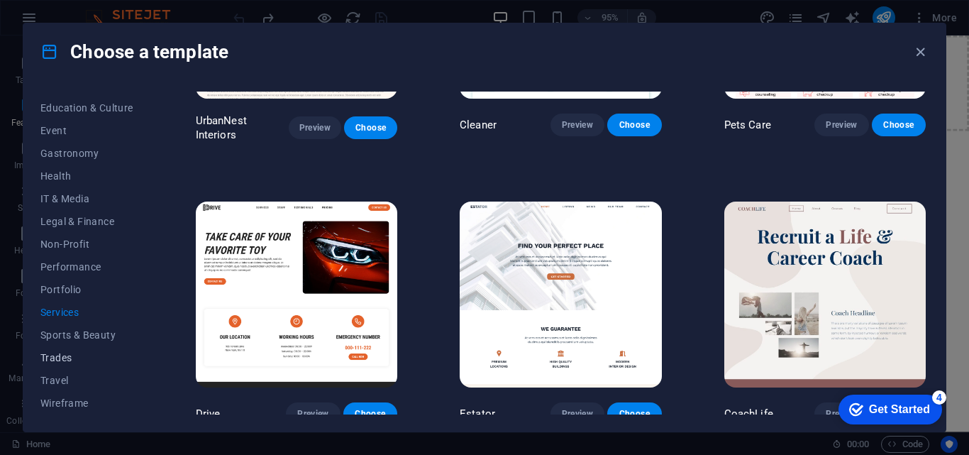
click at [72, 353] on span "Trades" at bounding box center [86, 357] width 93 height 11
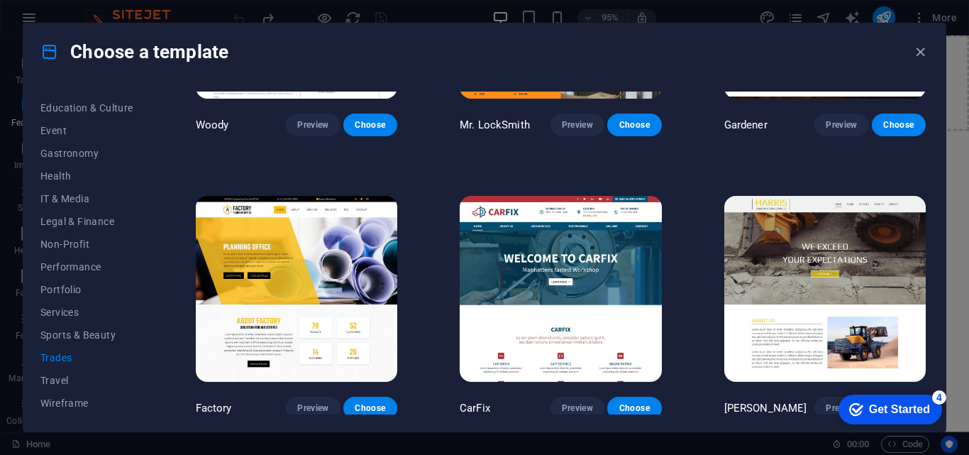
scroll to position [0, 0]
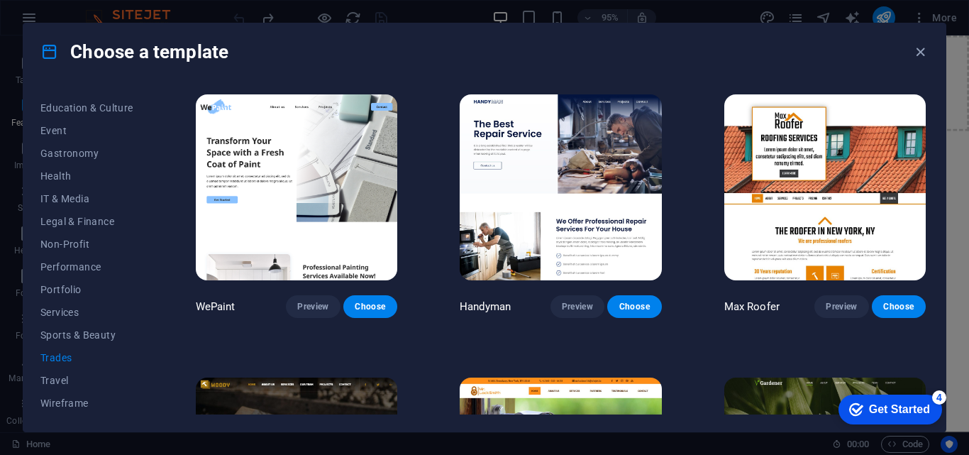
drag, startPoint x: 149, startPoint y: 327, endPoint x: 156, endPoint y: 236, distance: 91.8
click at [153, 187] on div "All Templates My Templates New Trending Landingpage Multipager Onepager Art & D…" at bounding box center [484, 255] width 923 height 351
drag, startPoint x: 153, startPoint y: 277, endPoint x: 152, endPoint y: 181, distance: 96.5
click at [155, 170] on div "All Templates My Templates New Trending Landingpage Multipager Onepager Art & D…" at bounding box center [484, 255] width 923 height 351
drag, startPoint x: 149, startPoint y: 258, endPoint x: 153, endPoint y: 232, distance: 26.6
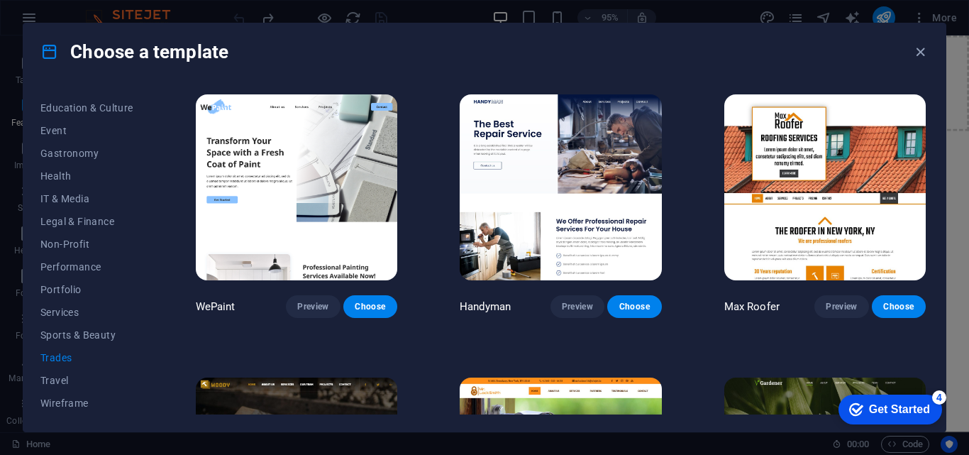
click at [155, 215] on div "All Templates My Templates New Trending Landingpage Multipager Onepager Art & D…" at bounding box center [484, 255] width 923 height 351
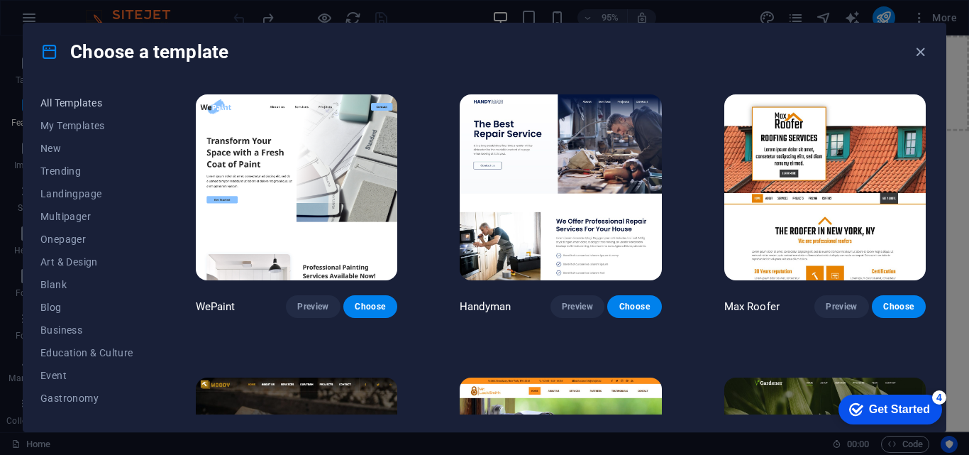
click at [87, 103] on span "All Templates" at bounding box center [86, 102] width 93 height 11
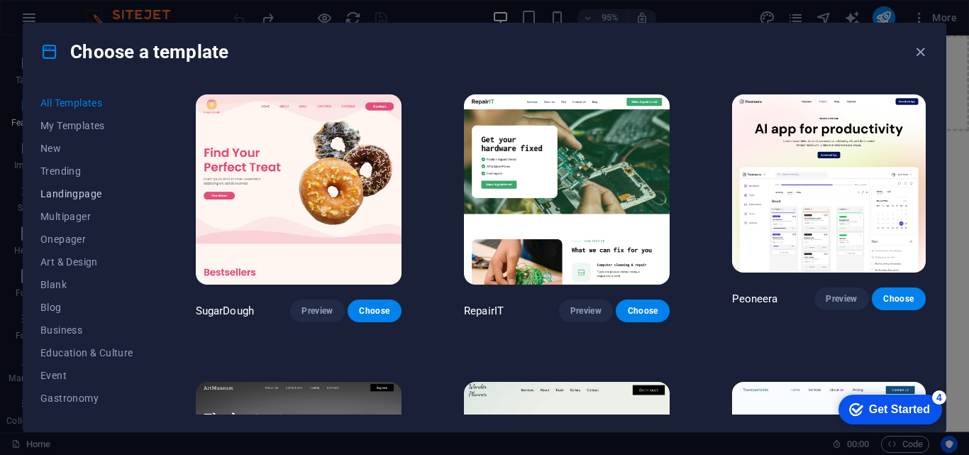
click at [80, 196] on span "Landingpage" at bounding box center [86, 193] width 93 height 11
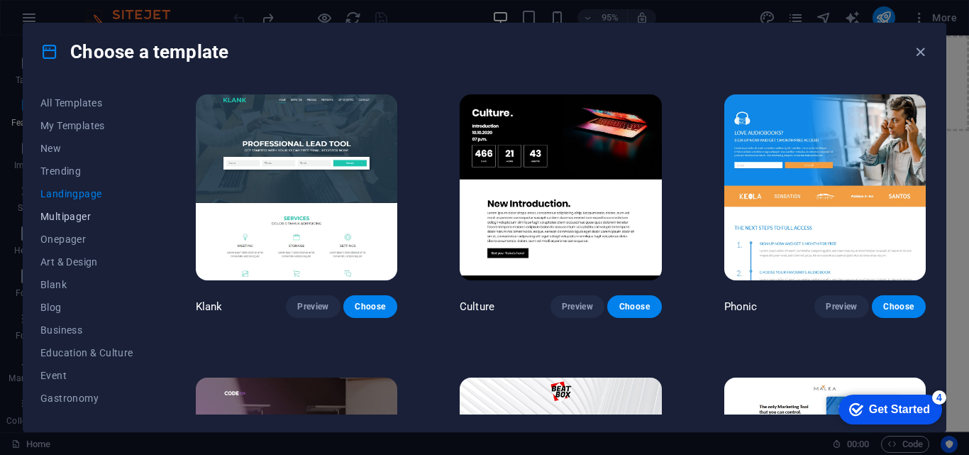
click at [91, 220] on span "Multipager" at bounding box center [86, 216] width 93 height 11
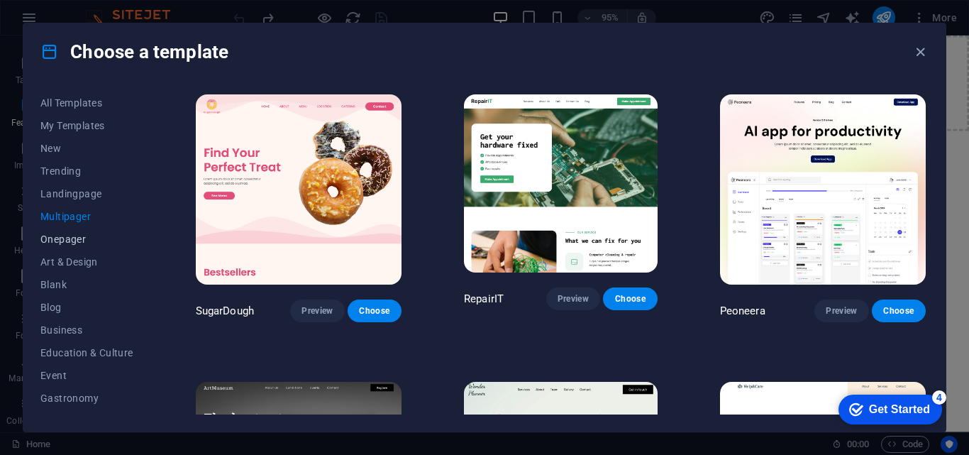
click at [92, 241] on span "Onepager" at bounding box center [86, 238] width 93 height 11
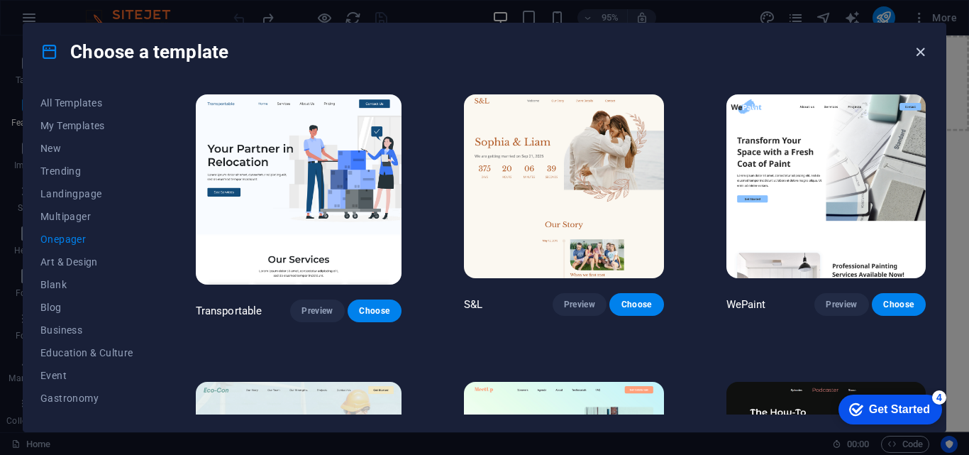
drag, startPoint x: 918, startPoint y: 50, endPoint x: 629, endPoint y: 17, distance: 290.7
click at [918, 50] on icon "button" at bounding box center [921, 52] width 16 height 16
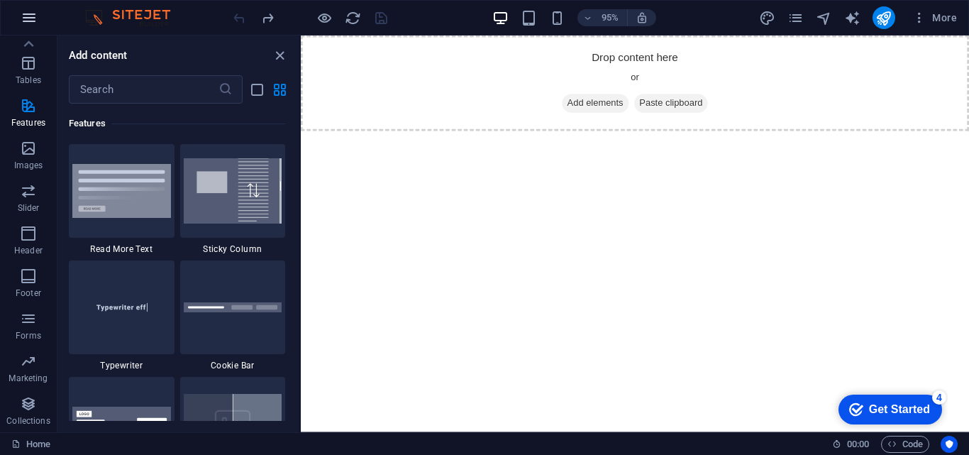
click at [31, 27] on button "button" at bounding box center [29, 18] width 34 height 34
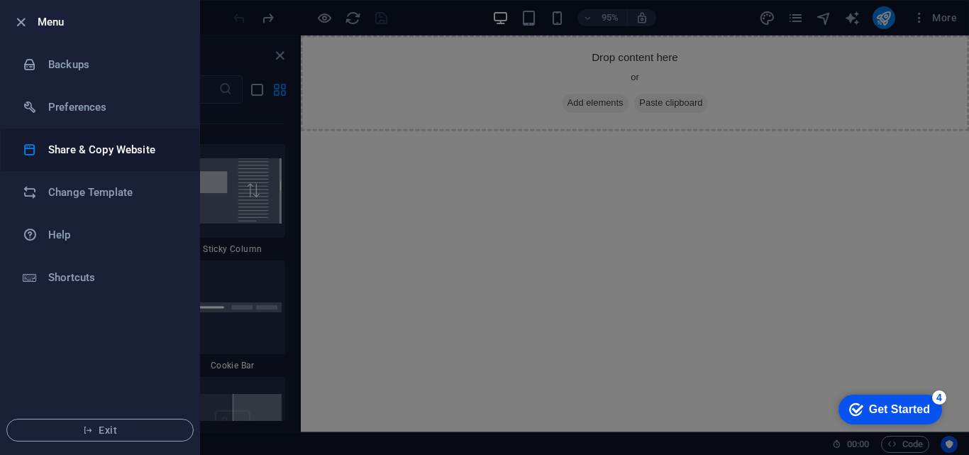
click at [73, 150] on h6 "Share & Copy Website" at bounding box center [113, 149] width 131 height 17
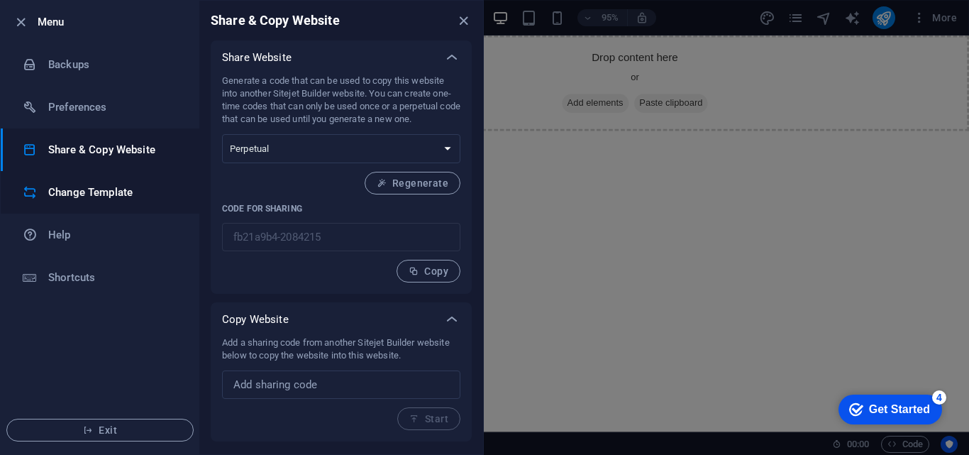
click at [114, 181] on li "Change Template" at bounding box center [100, 192] width 199 height 43
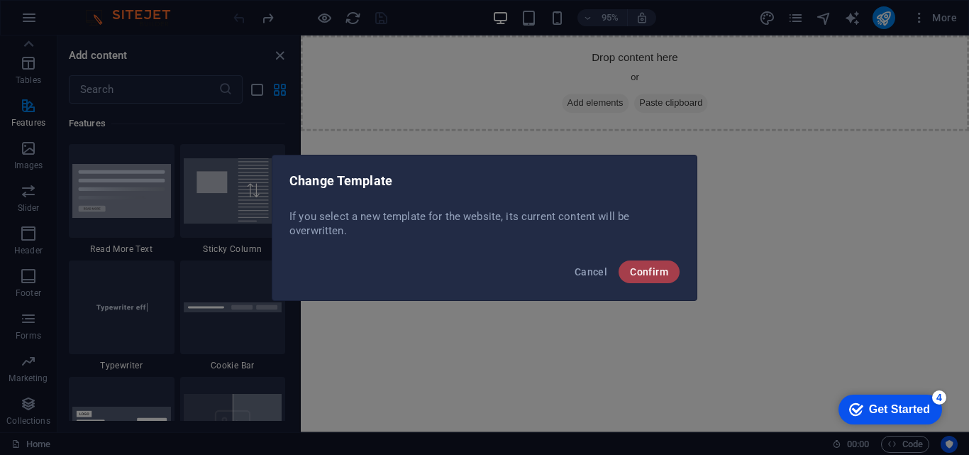
click at [645, 276] on span "Confirm" at bounding box center [649, 271] width 38 height 11
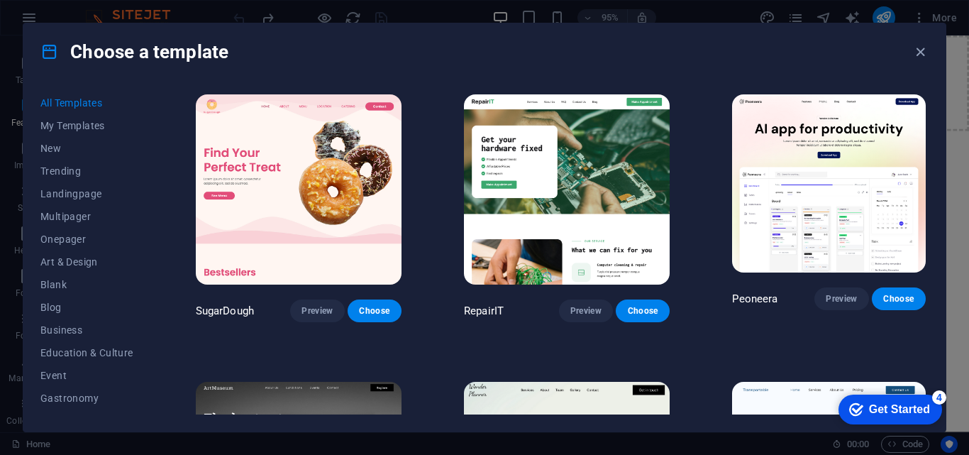
click at [324, 202] on img at bounding box center [299, 189] width 206 height 190
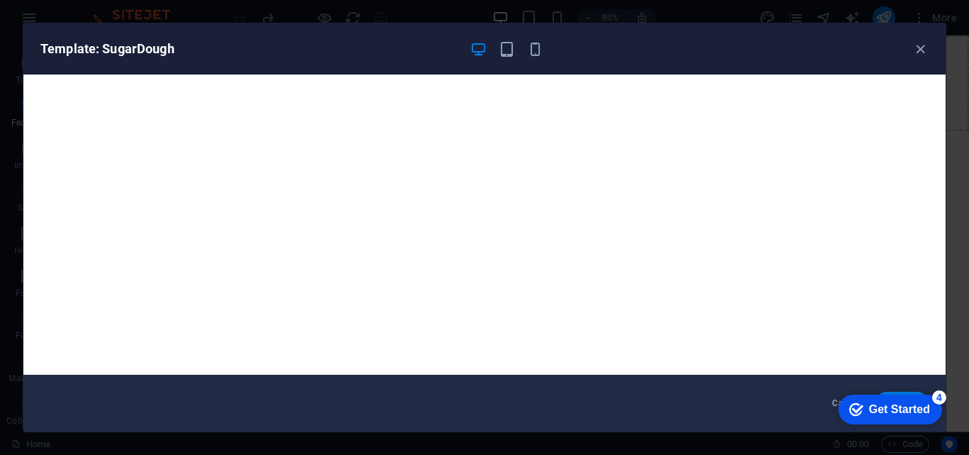
drag, startPoint x: 885, startPoint y: 407, endPoint x: 1023, endPoint y: 696, distance: 320.6
click at [885, 407] on div "Get Started" at bounding box center [899, 409] width 61 height 13
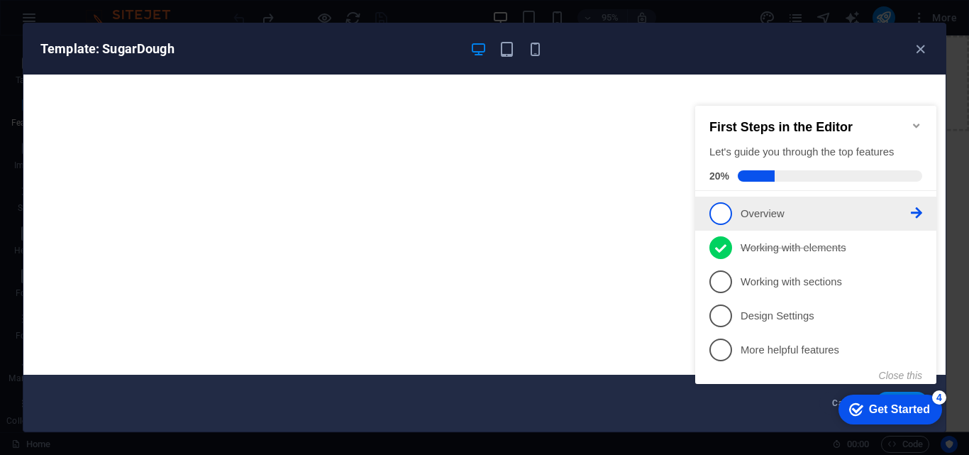
click at [749, 207] on p "Overview - incomplete" at bounding box center [826, 214] width 170 height 15
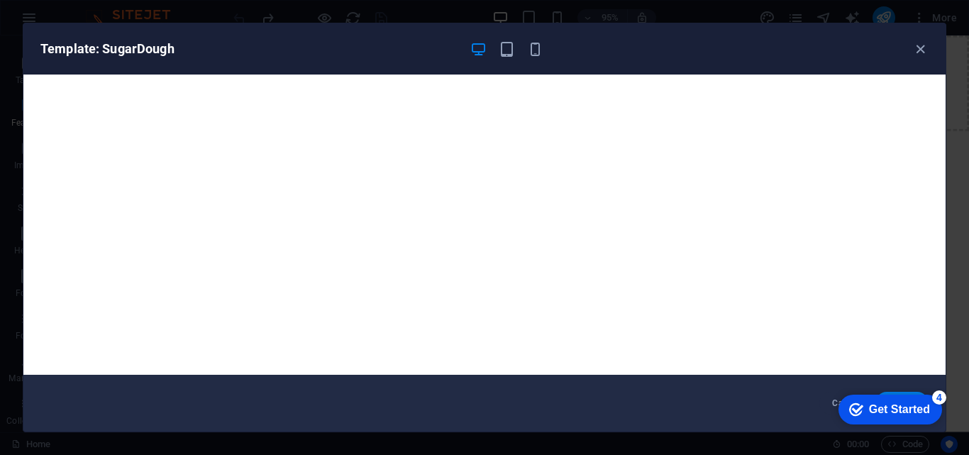
click at [940, 392] on div "4" at bounding box center [939, 397] width 14 height 14
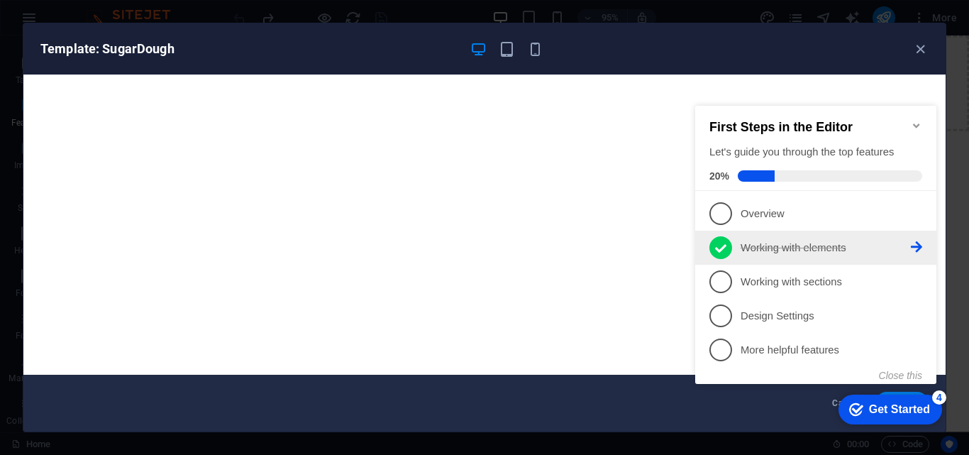
click at [773, 241] on p "Working with elements - completed" at bounding box center [826, 248] width 170 height 15
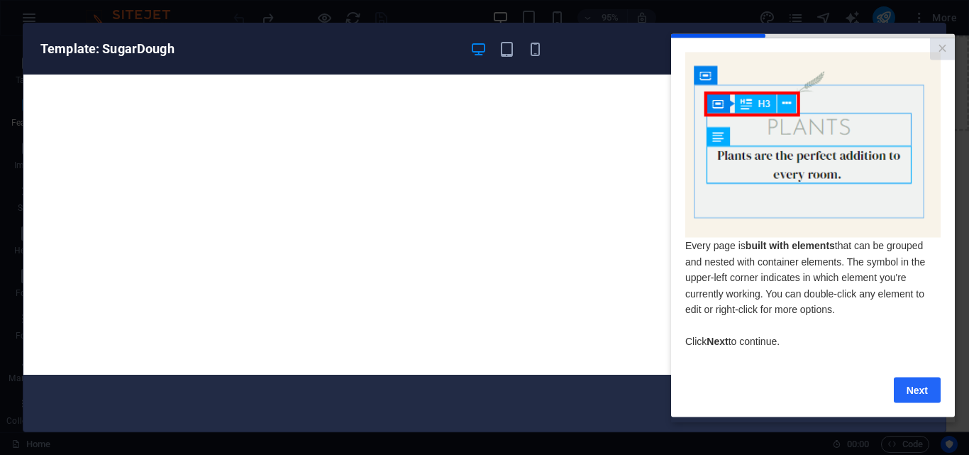
click at [918, 393] on link "Next" at bounding box center [917, 390] width 47 height 26
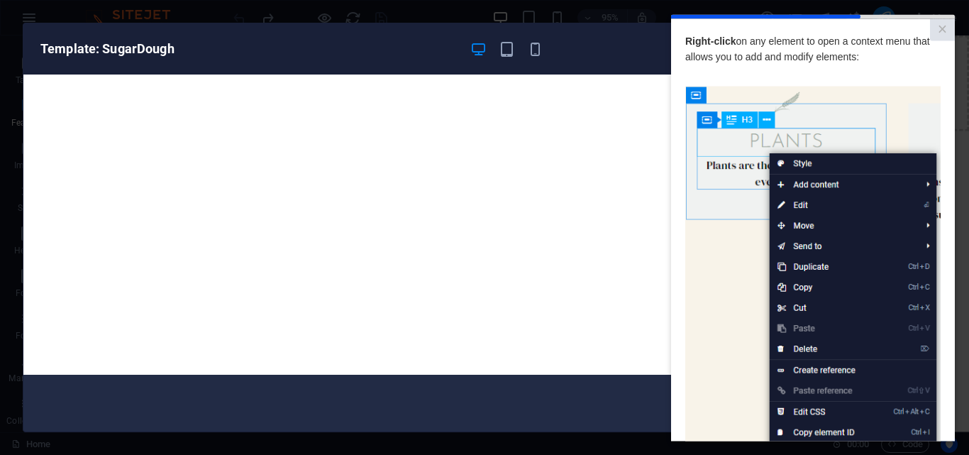
click at [847, 360] on img at bounding box center [813, 287] width 255 height 402
drag, startPoint x: 1174, startPoint y: 92, endPoint x: 857, endPoint y: 155, distance: 324.1
drag, startPoint x: 857, startPoint y: 155, endPoint x: 791, endPoint y: 158, distance: 65.3
click at [791, 158] on img at bounding box center [813, 287] width 255 height 402
click at [243, 51] on h6 "Template: SugarDough" at bounding box center [249, 48] width 418 height 17
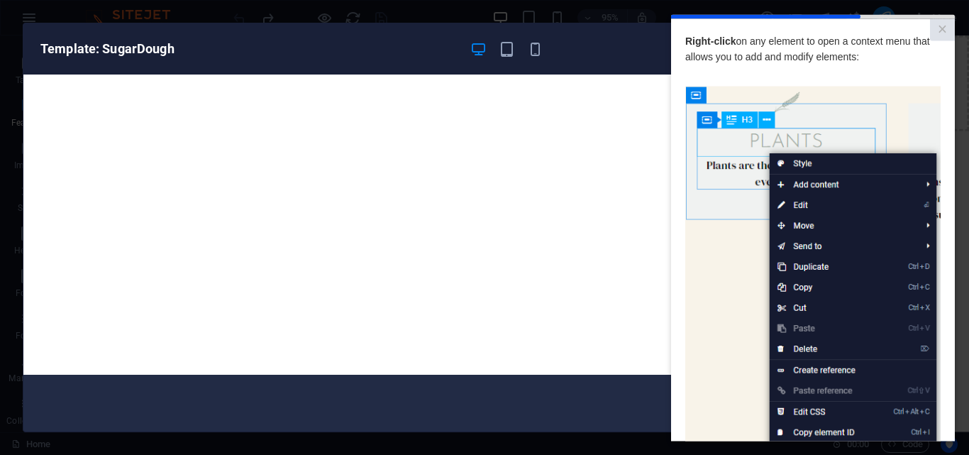
drag, startPoint x: 747, startPoint y: 177, endPoint x: 795, endPoint y: 177, distance: 48.3
click at [749, 176] on img at bounding box center [813, 287] width 255 height 402
click at [867, 204] on img at bounding box center [813, 287] width 255 height 402
click at [862, 346] on img at bounding box center [813, 287] width 255 height 402
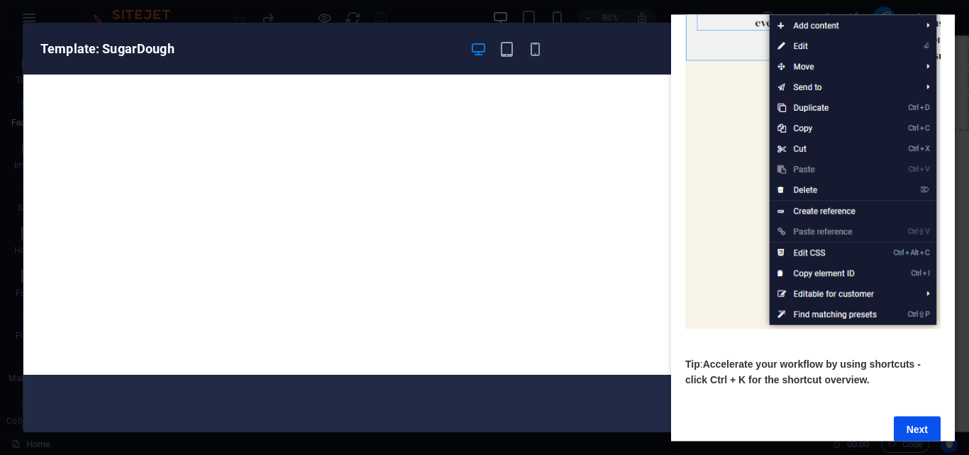
scroll to position [189, 0]
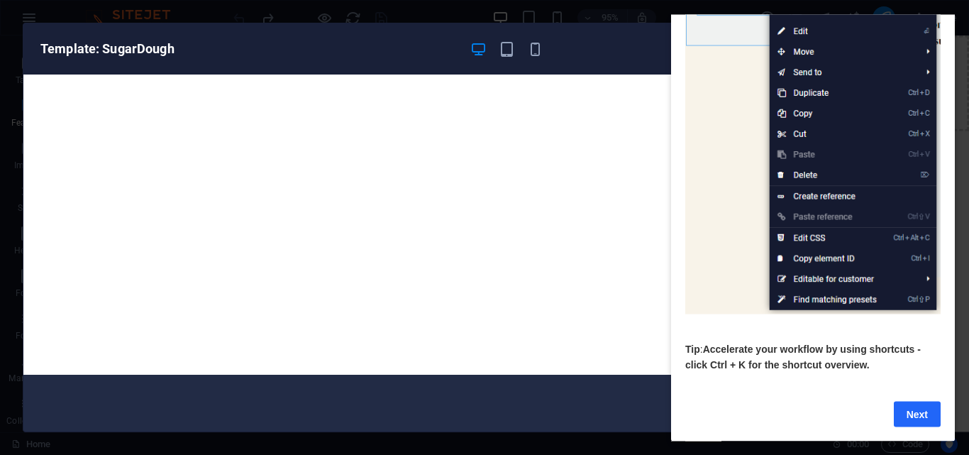
click at [920, 401] on link "Next" at bounding box center [917, 414] width 47 height 26
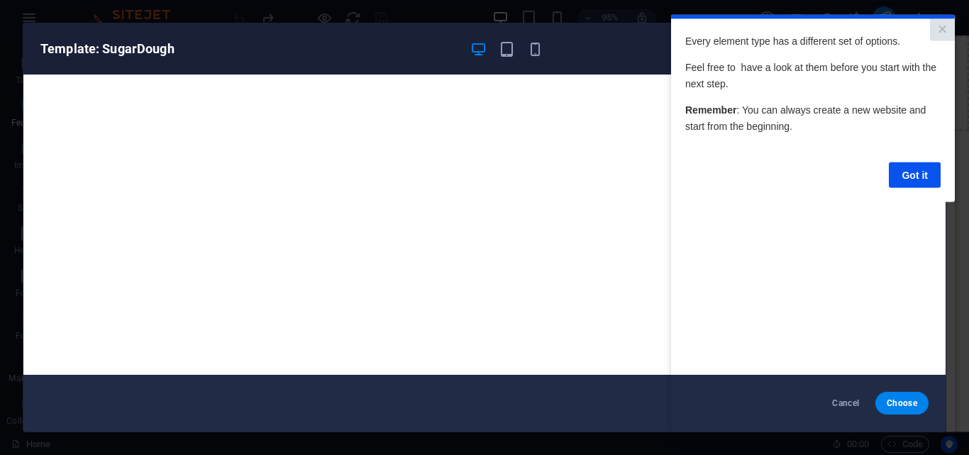
scroll to position [0, 0]
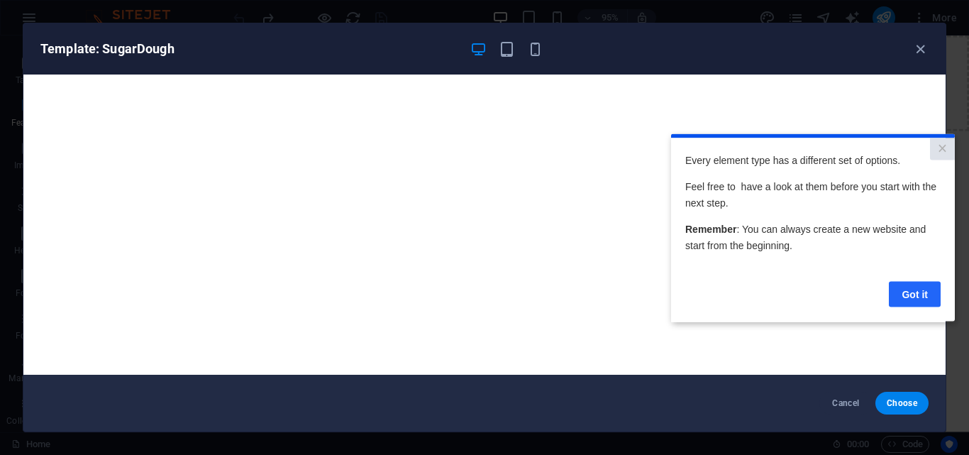
click at [903, 299] on link "Got it" at bounding box center [915, 294] width 52 height 26
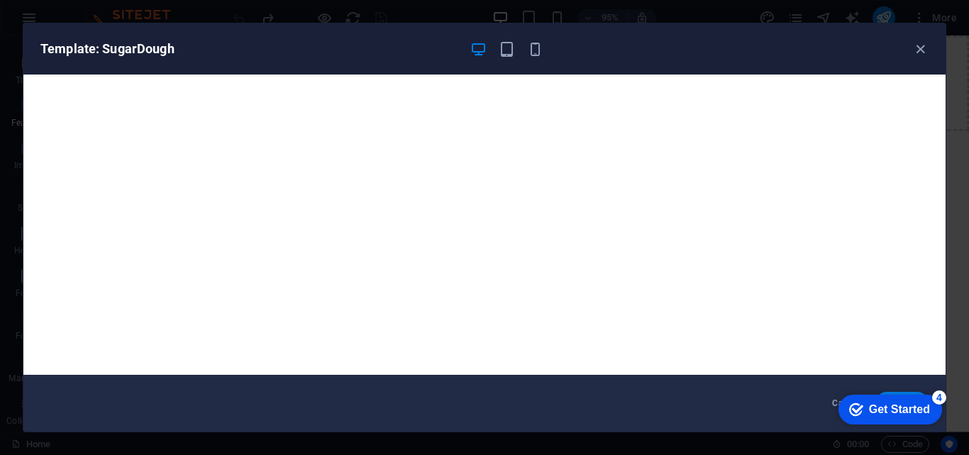
click at [923, 403] on div "Get Started" at bounding box center [899, 409] width 61 height 13
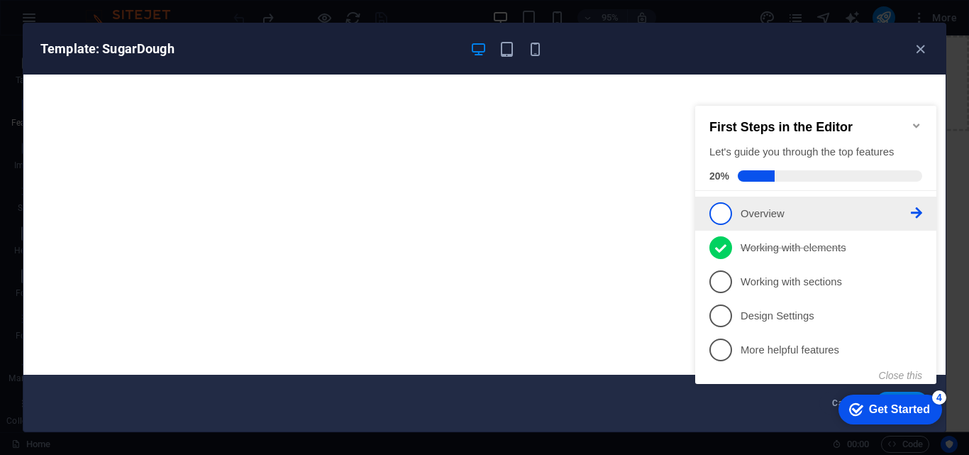
click at [759, 211] on p "Overview - incomplete" at bounding box center [826, 214] width 170 height 15
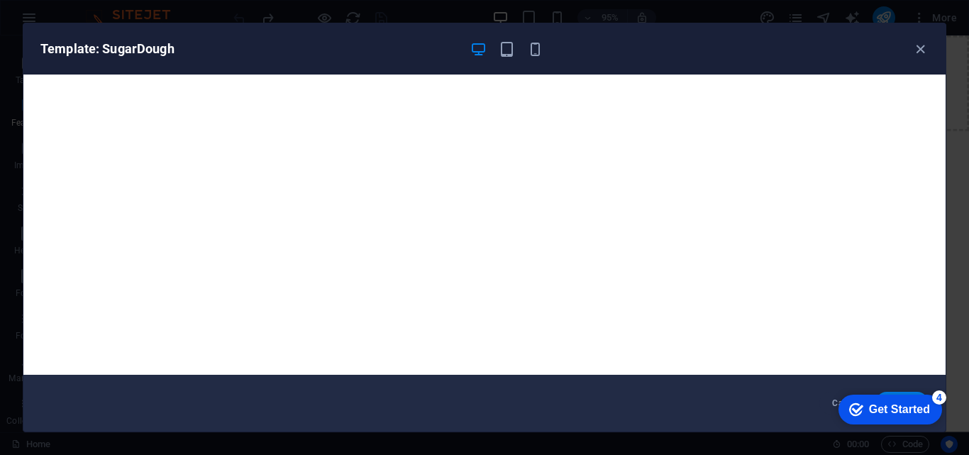
click at [887, 412] on div "Get Started" at bounding box center [899, 409] width 61 height 13
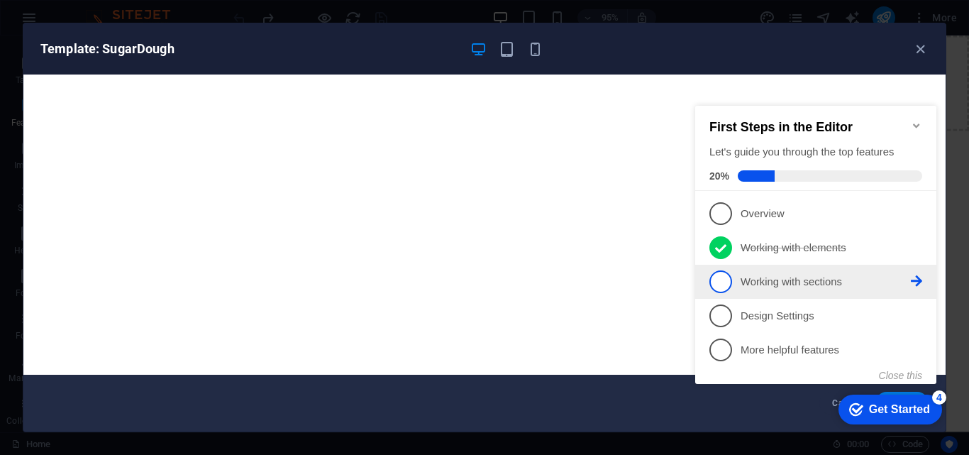
click at [768, 282] on p "Working with sections - incomplete" at bounding box center [826, 282] width 170 height 15
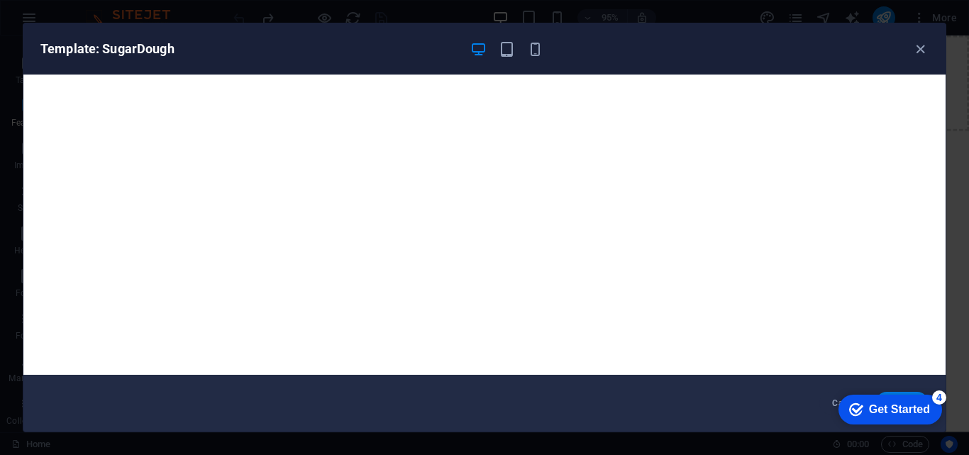
scroll to position [29, 0]
drag, startPoint x: 891, startPoint y: 405, endPoint x: 1022, endPoint y: 689, distance: 312.7
click at [890, 405] on div "Get Started" at bounding box center [899, 409] width 61 height 13
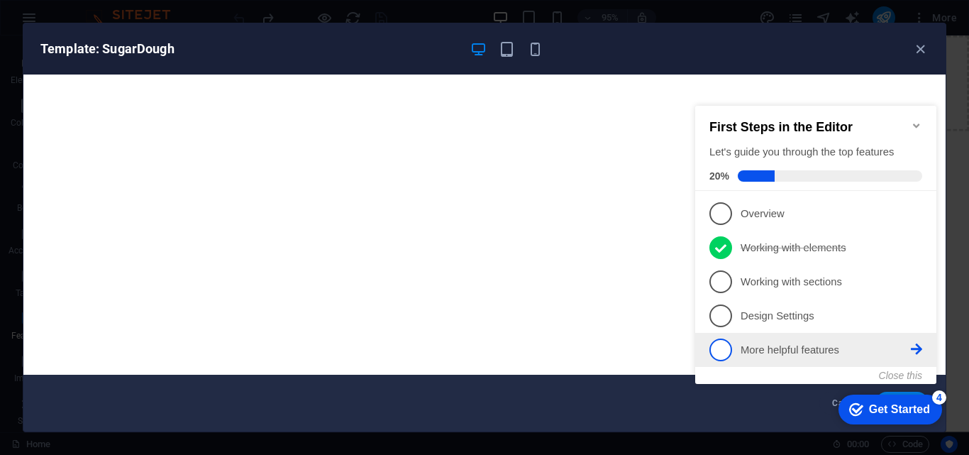
scroll to position [0, 0]
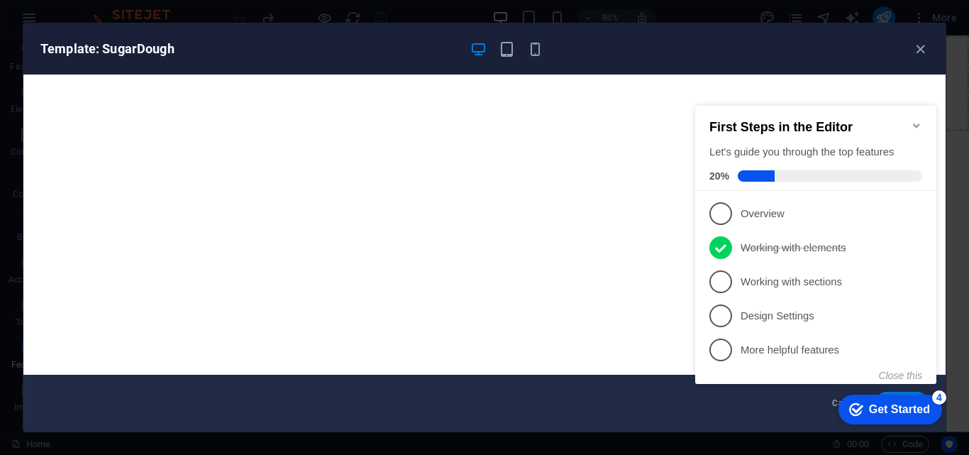
click at [781, 145] on div "Let's guide you through the top features" at bounding box center [816, 152] width 213 height 15
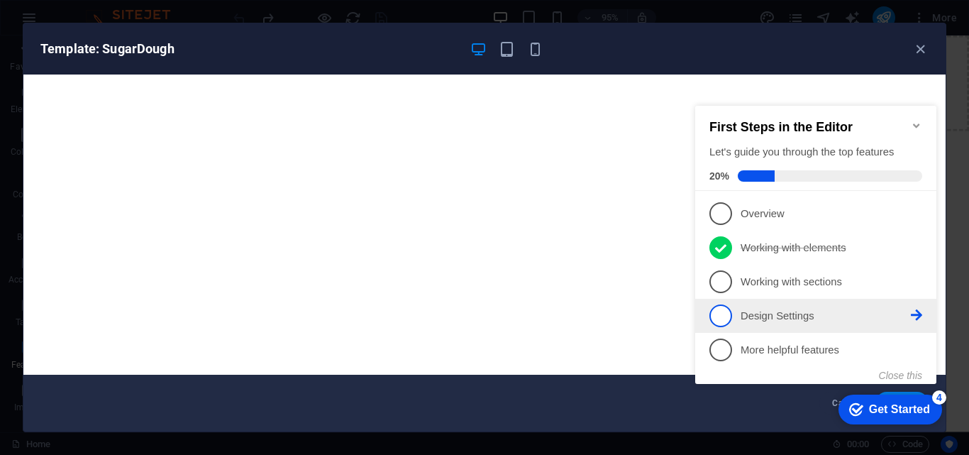
click at [759, 313] on p "Design Settings - incomplete" at bounding box center [826, 316] width 170 height 15
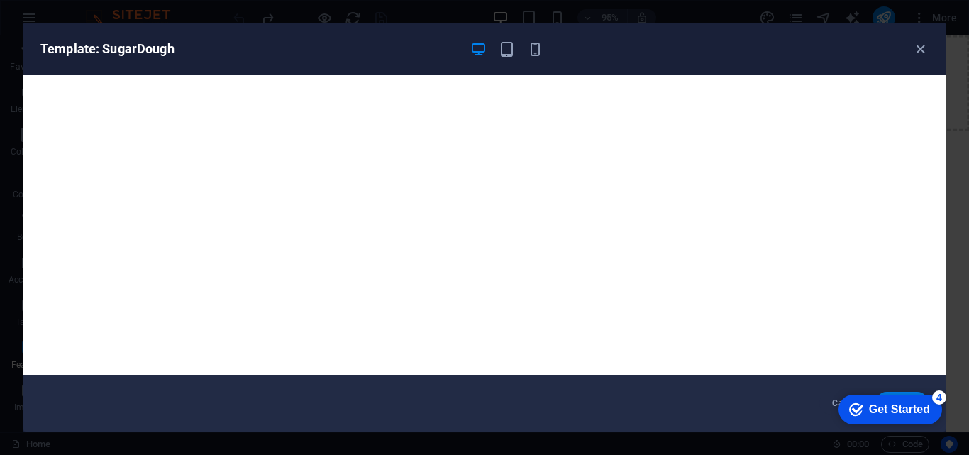
click at [869, 406] on div "Get Started" at bounding box center [899, 409] width 61 height 13
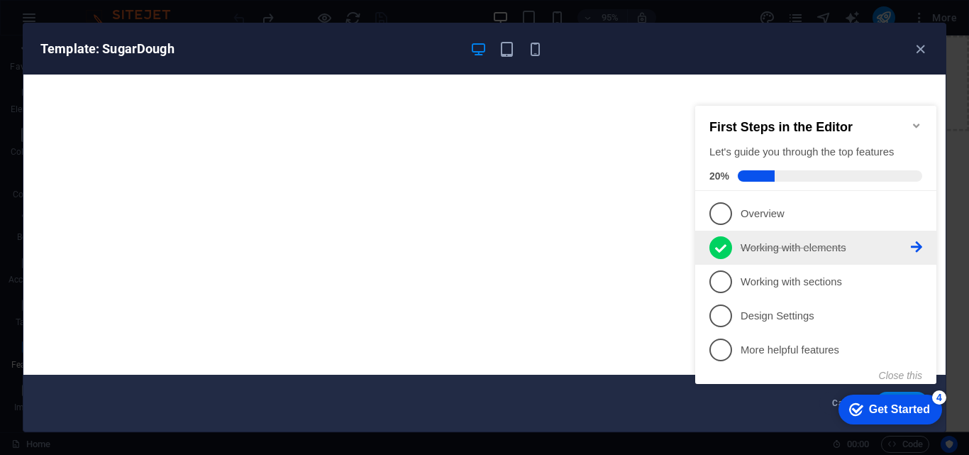
click at [754, 246] on p "Working with elements - completed" at bounding box center [826, 248] width 170 height 15
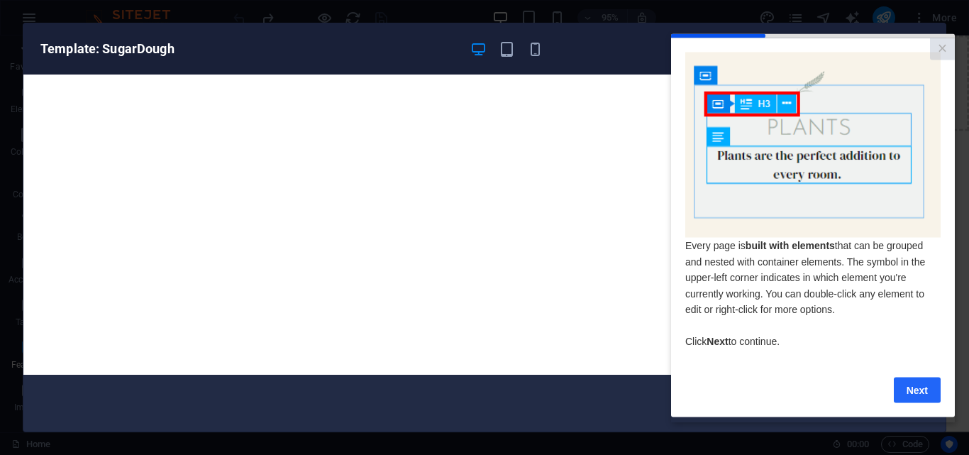
click at [932, 382] on link "Next" at bounding box center [917, 390] width 47 height 26
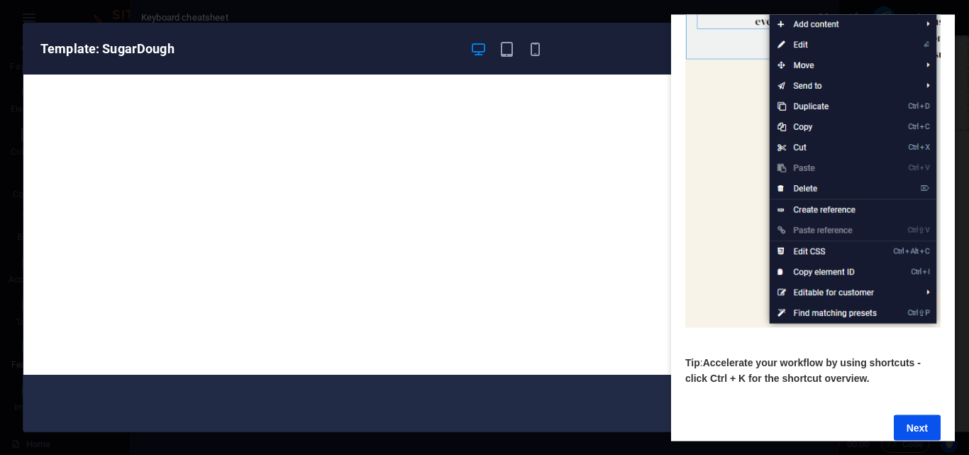
scroll to position [189, 0]
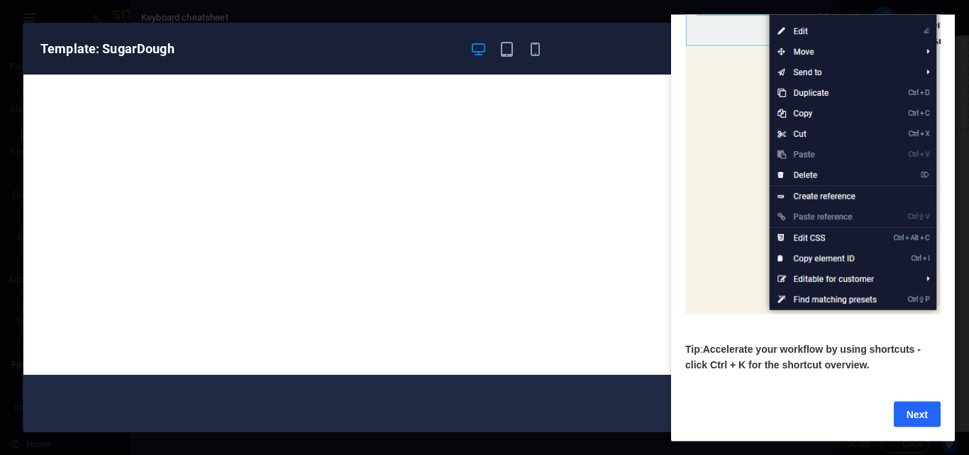
click at [905, 415] on link "Next" at bounding box center [917, 414] width 47 height 26
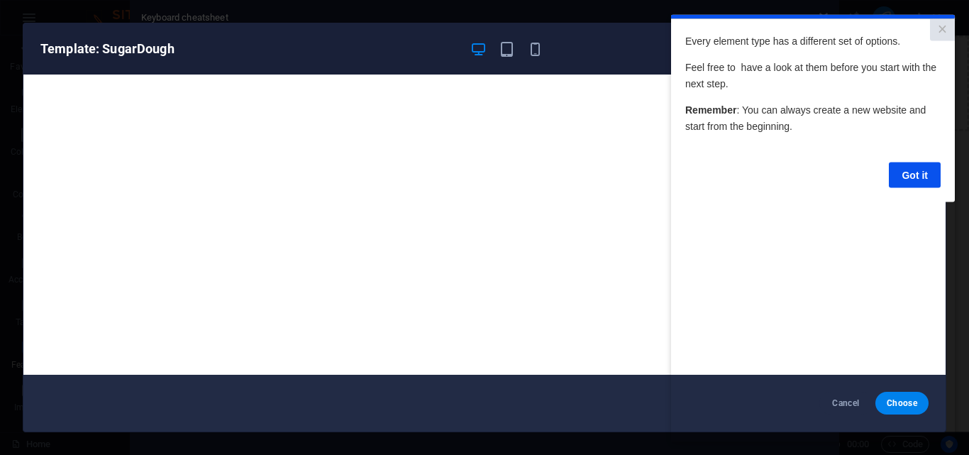
scroll to position [0, 0]
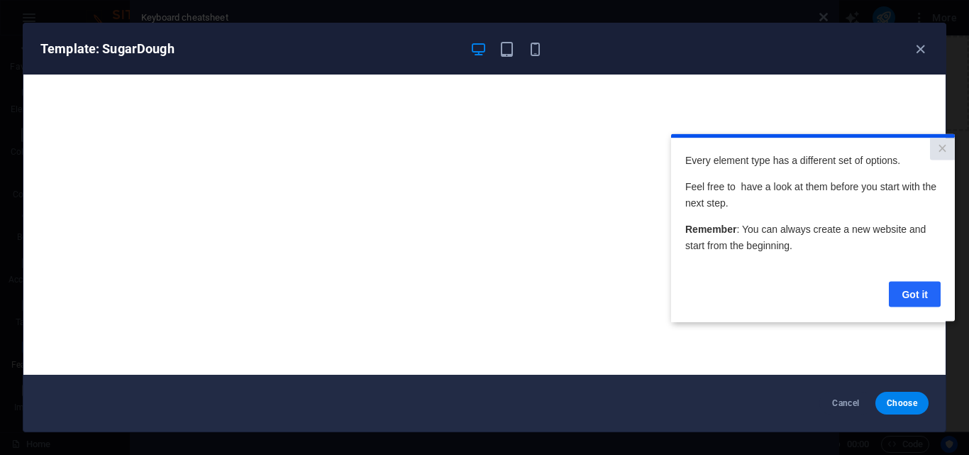
click at [911, 289] on link "Got it" at bounding box center [915, 294] width 52 height 26
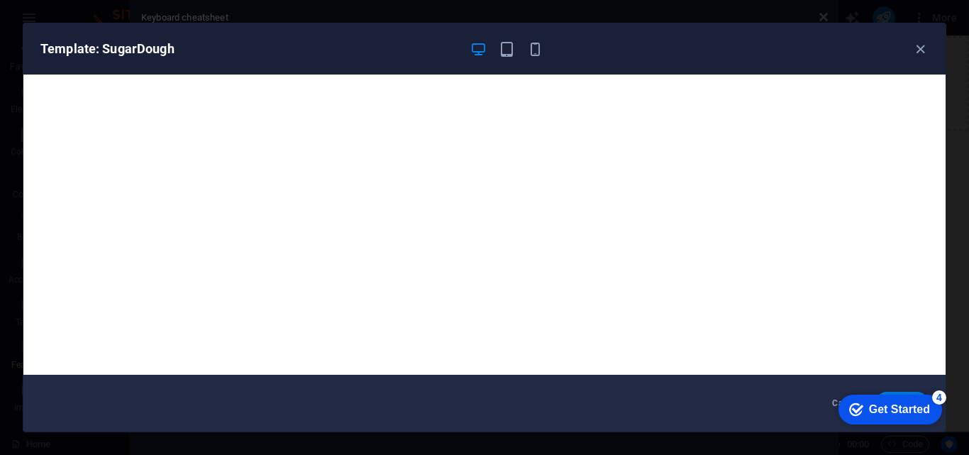
click at [83, 53] on h6 "Template: SugarDough" at bounding box center [249, 48] width 418 height 17
drag, startPoint x: 113, startPoint y: 49, endPoint x: 505, endPoint y: 48, distance: 391.7
click at [505, 47] on icon "button" at bounding box center [507, 49] width 16 height 16
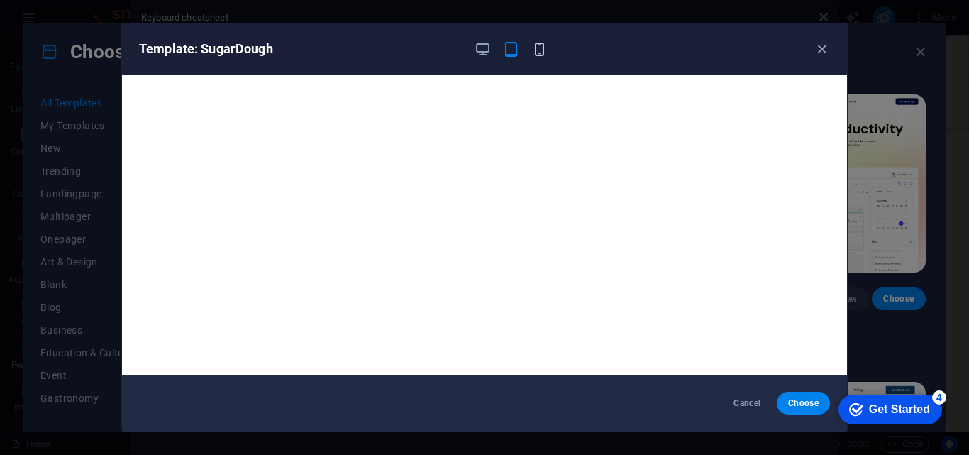
click at [544, 52] on icon "button" at bounding box center [540, 49] width 16 height 16
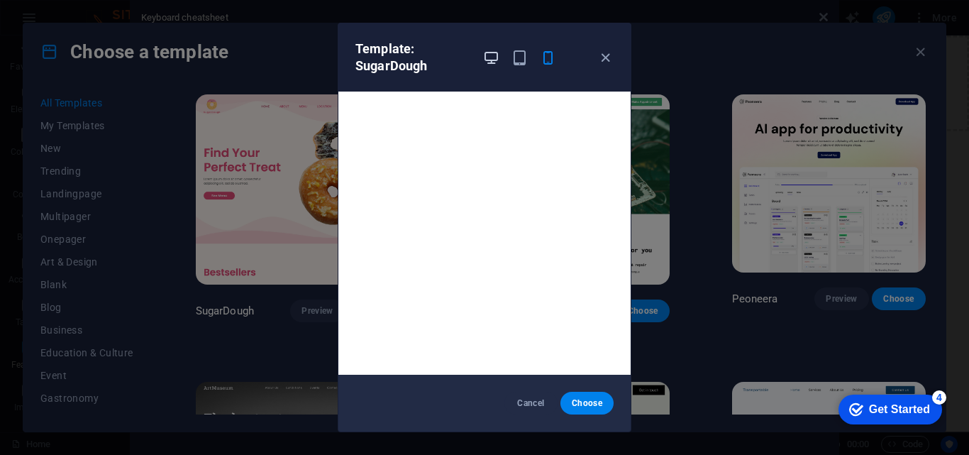
click at [490, 60] on icon "button" at bounding box center [491, 58] width 16 height 16
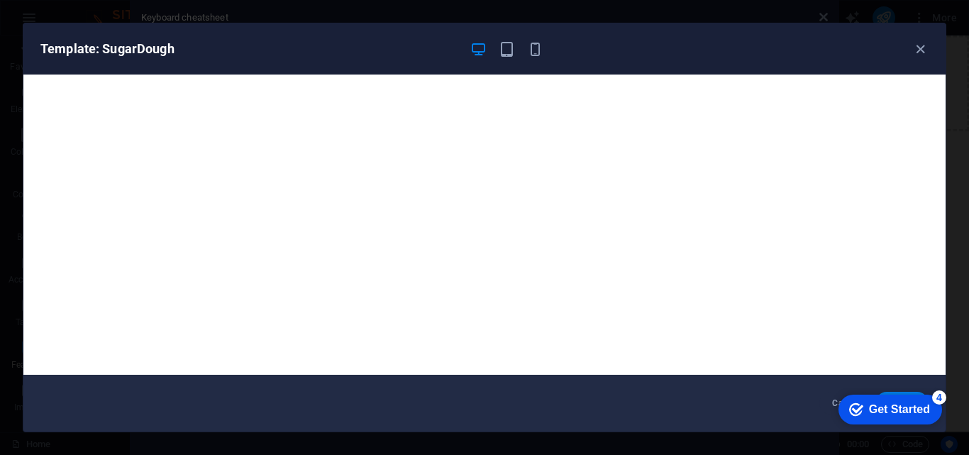
drag, startPoint x: 966, startPoint y: 228, endPoint x: 967, endPoint y: 253, distance: 25.6
click at [967, 246] on div "Template: SugarDough Cancel Choose" at bounding box center [484, 227] width 969 height 455
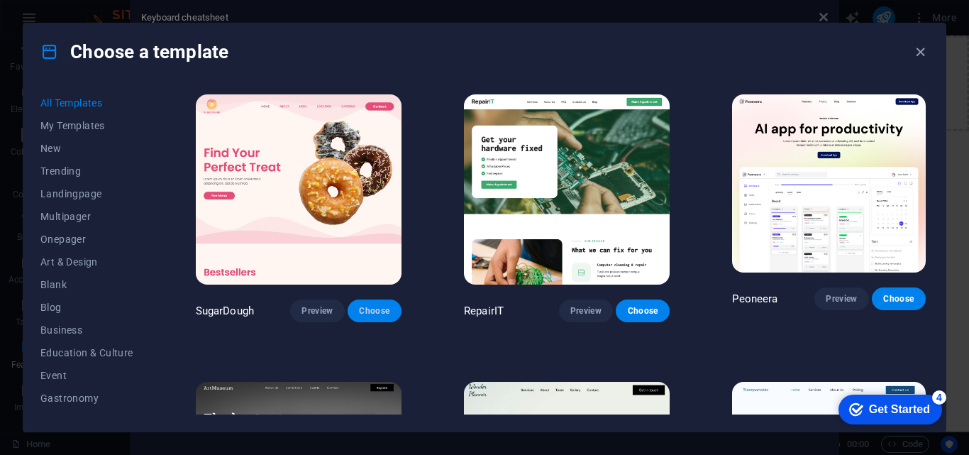
click at [366, 305] on span "Choose" at bounding box center [374, 310] width 31 height 11
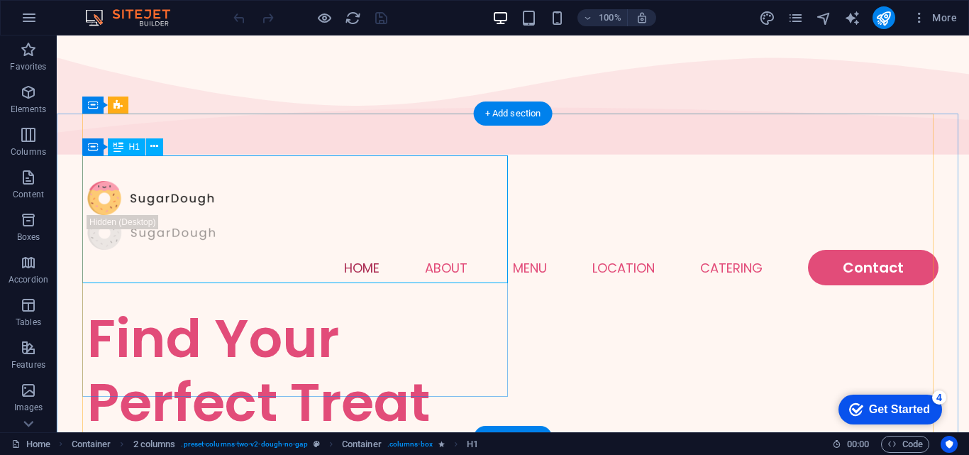
click at [382, 307] on div "Find Your Perfect Treat" at bounding box center [300, 371] width 426 height 128
drag, startPoint x: 412, startPoint y: 256, endPoint x: 426, endPoint y: 251, distance: 15.0
click at [414, 307] on div "Find Your Perfect Treat" at bounding box center [300, 371] width 426 height 128
click at [429, 307] on div "Find Your Perfect Treat" at bounding box center [300, 371] width 426 height 128
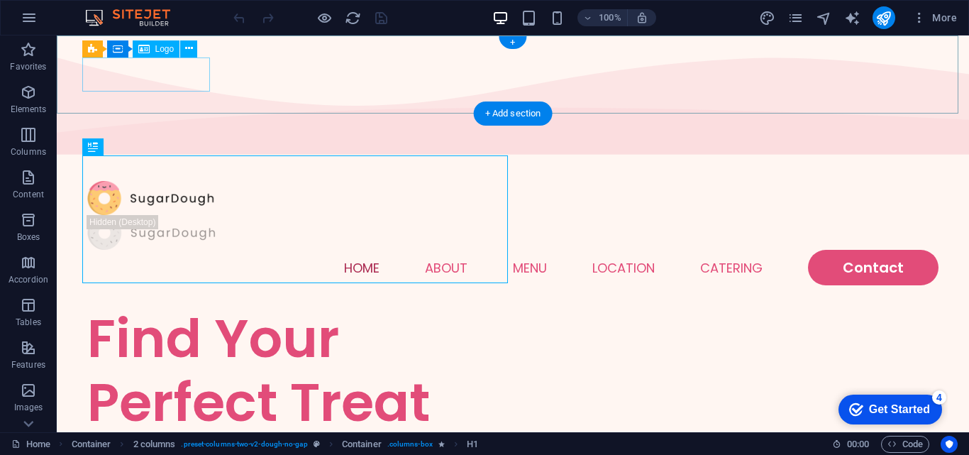
click at [167, 181] on div at bounding box center [513, 198] width 852 height 35
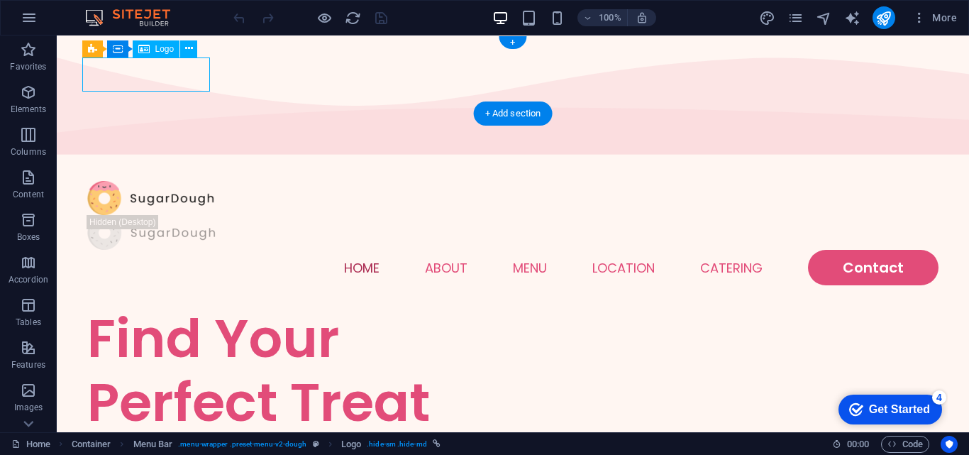
click at [186, 181] on div at bounding box center [513, 198] width 852 height 35
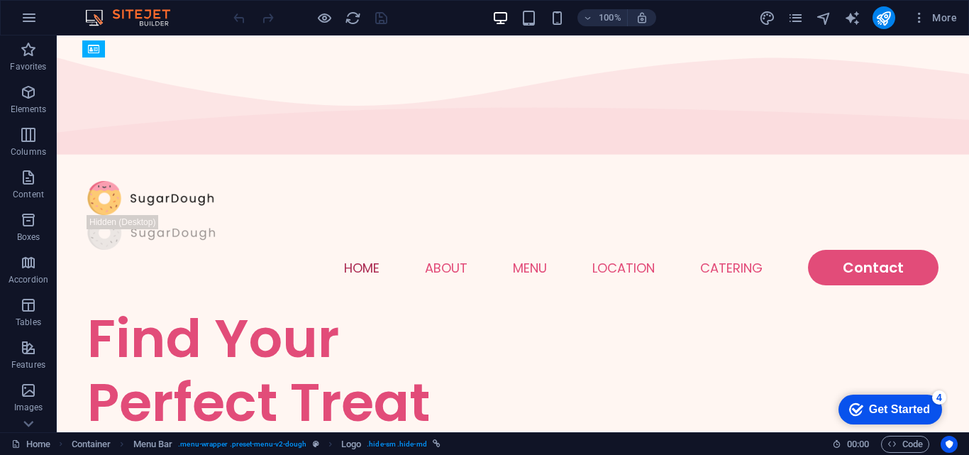
drag, startPoint x: 961, startPoint y: 53, endPoint x: 1012, endPoint y: 57, distance: 51.2
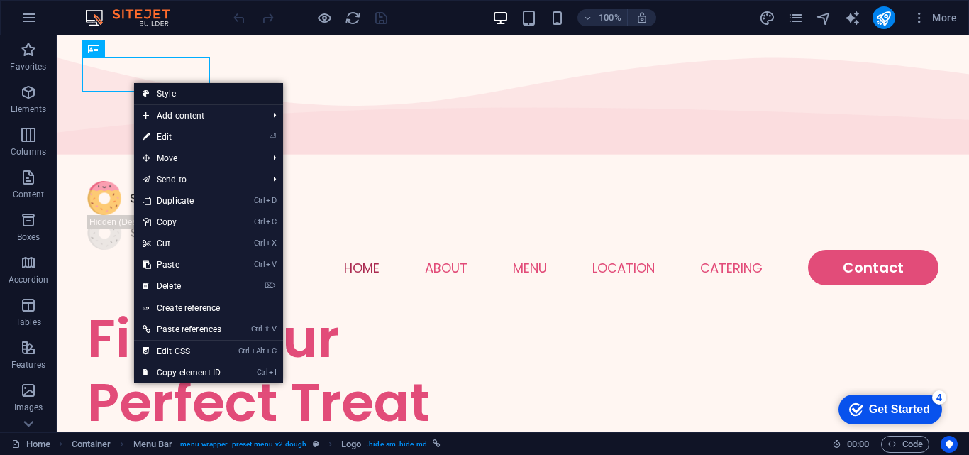
click at [150, 91] on link "Style" at bounding box center [208, 93] width 149 height 21
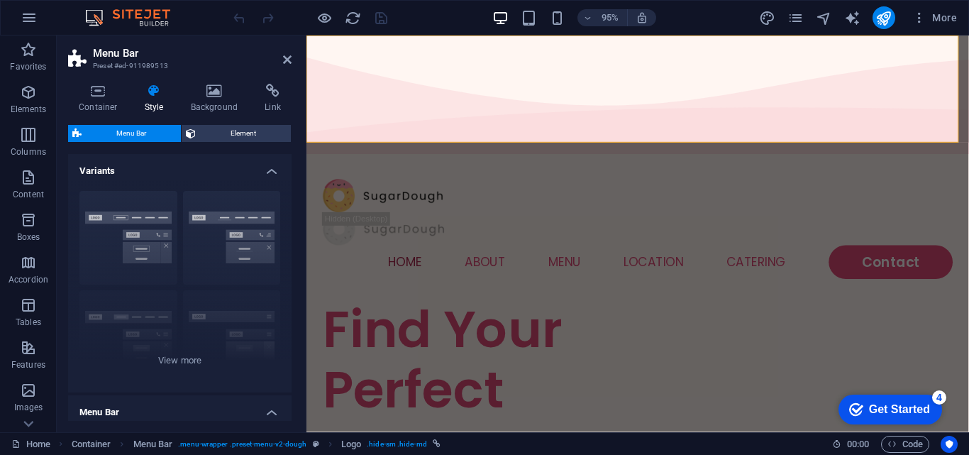
click at [106, 103] on h4 "Container" at bounding box center [101, 99] width 66 height 30
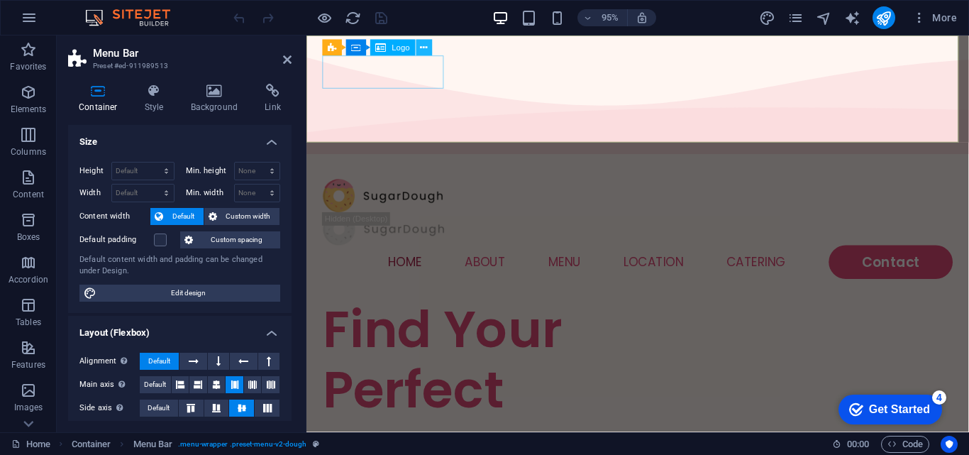
click at [427, 41] on icon at bounding box center [424, 47] width 7 height 14
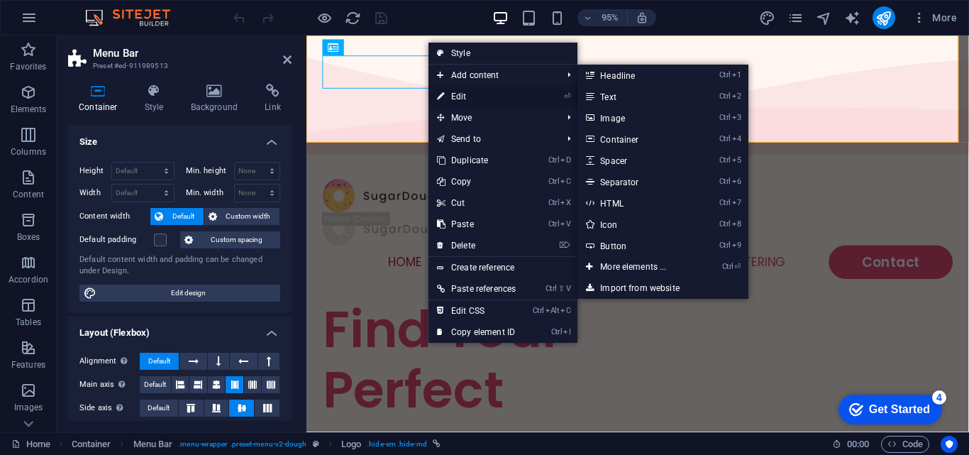
click at [456, 97] on link "⏎ Edit" at bounding box center [477, 96] width 96 height 21
select select "px"
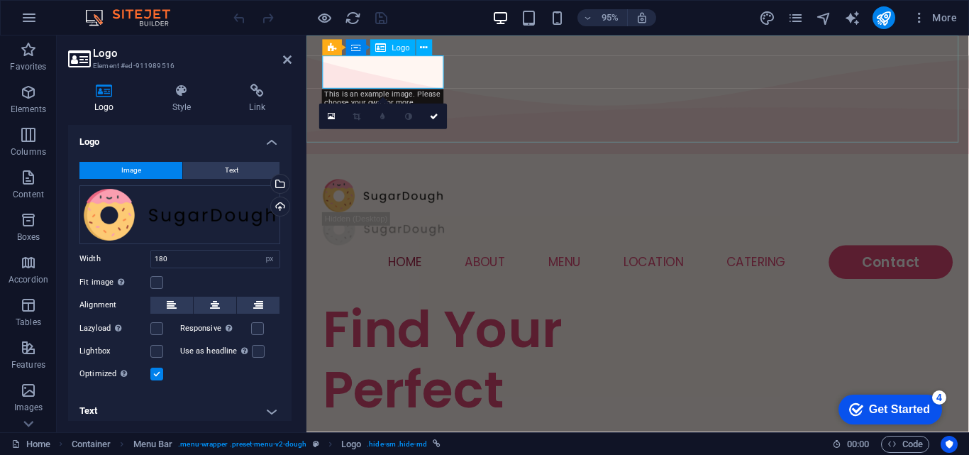
click at [450, 187] on div at bounding box center [656, 204] width 664 height 35
drag, startPoint x: 446, startPoint y: 73, endPoint x: 439, endPoint y: 75, distance: 7.9
click at [444, 187] on div at bounding box center [656, 204] width 664 height 35
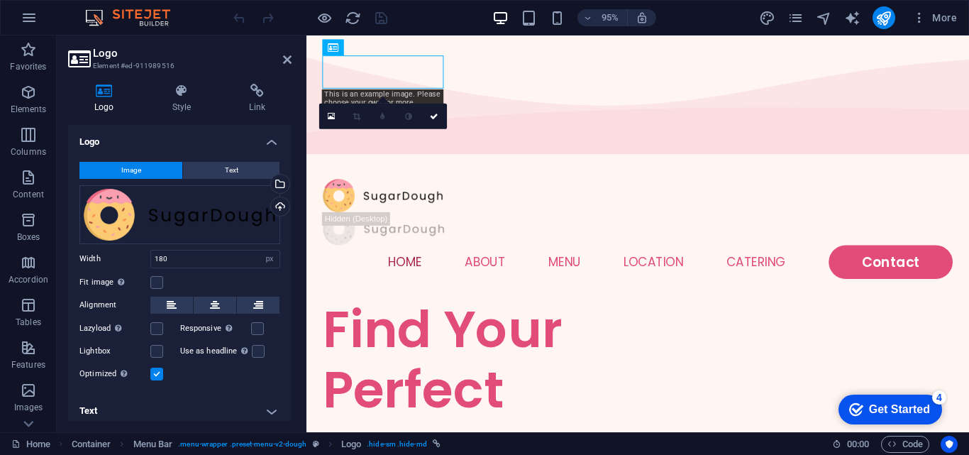
drag, startPoint x: 86, startPoint y: 216, endPoint x: 78, endPoint y: 197, distance: 20.0
click at [78, 197] on div "Image Text Drag files here, click to choose files or select files from Files or…" at bounding box center [180, 271] width 224 height 243
click at [123, 212] on div "Drag files here, click to choose files or select files from Files or our free s…" at bounding box center [179, 214] width 201 height 59
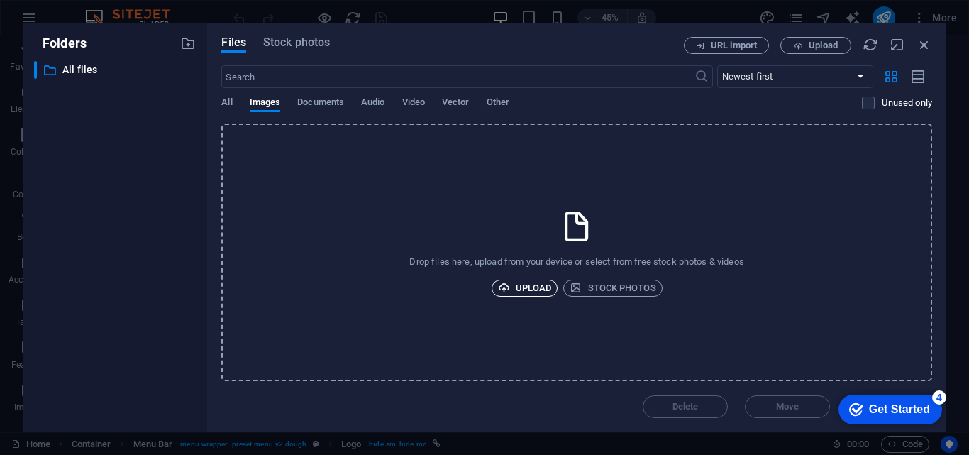
click at [550, 288] on span "Upload" at bounding box center [525, 288] width 54 height 17
click at [544, 280] on span "Upload" at bounding box center [525, 288] width 54 height 17
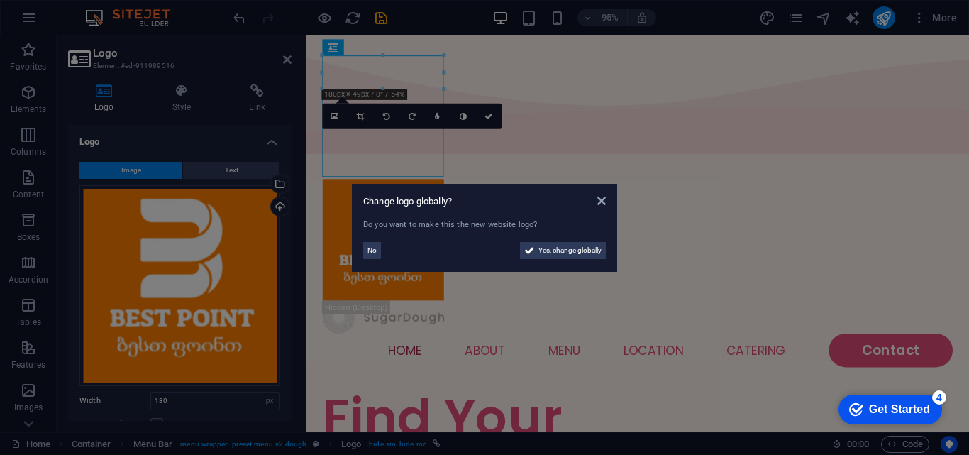
click at [358, 116] on aside "Change logo globally? Do you want to make this the new website logo? No Yes, ch…" at bounding box center [484, 227] width 969 height 455
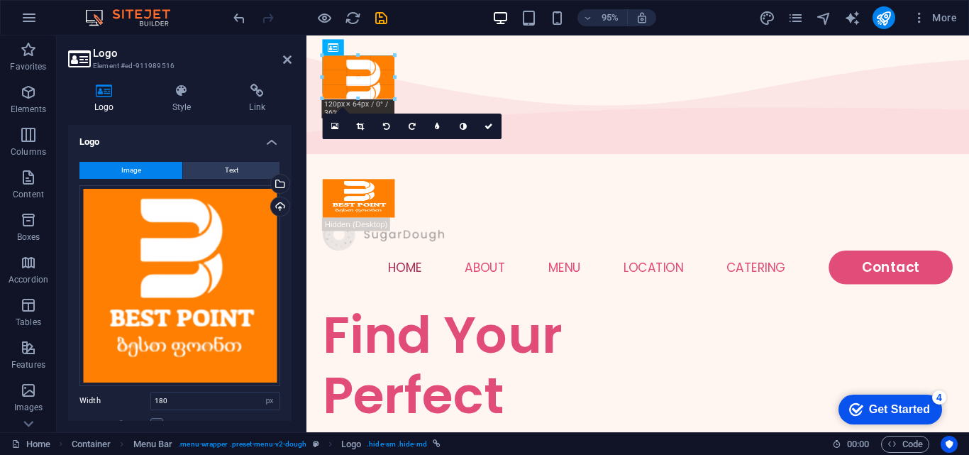
drag, startPoint x: 382, startPoint y: 55, endPoint x: 419, endPoint y: 50, distance: 36.6
type input "107"
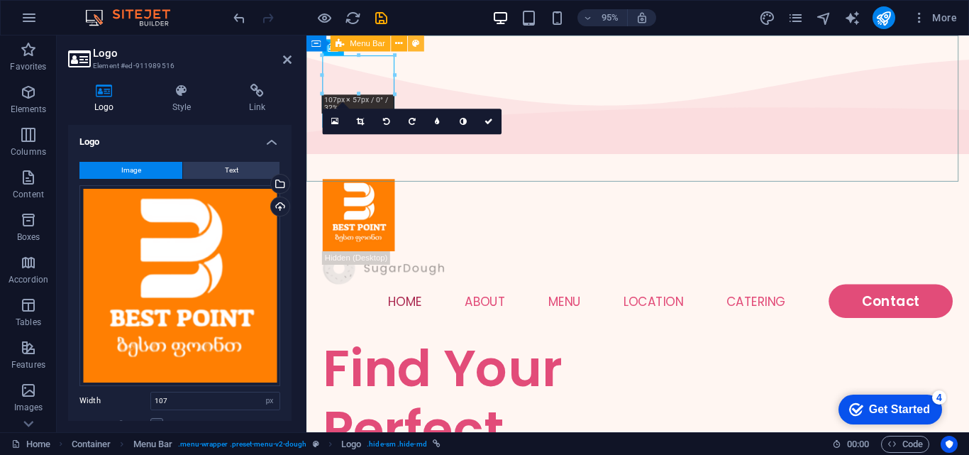
click at [422, 50] on button at bounding box center [416, 43] width 16 height 16
select select "rem"
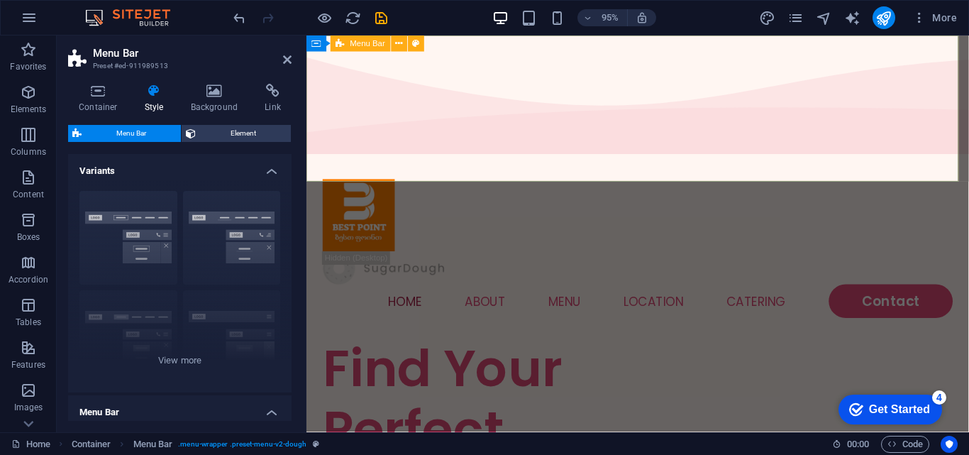
click at [435, 165] on div "Home About Menu Location Catering Contact" at bounding box center [656, 259] width 698 height 189
click at [380, 116] on icon at bounding box center [377, 120] width 7 height 14
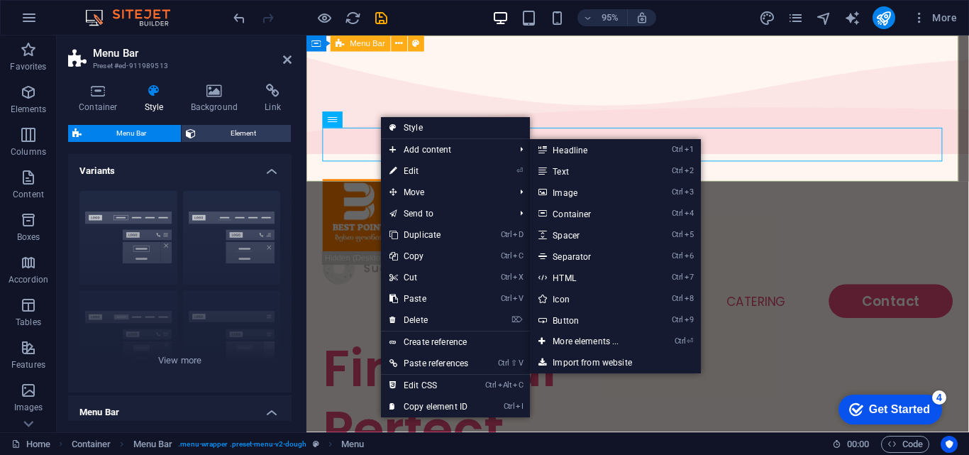
click at [464, 165] on div "Home About Menu Location Catering Contact" at bounding box center [656, 259] width 698 height 189
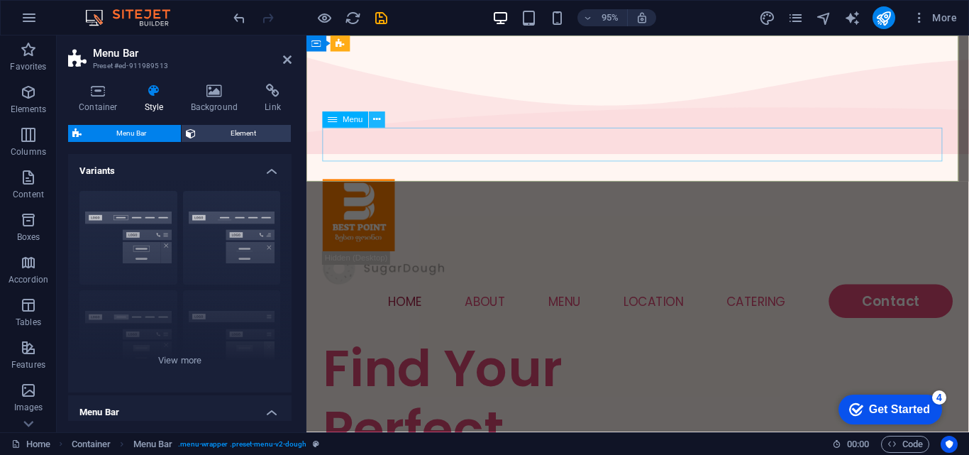
click at [374, 117] on icon at bounding box center [377, 120] width 7 height 14
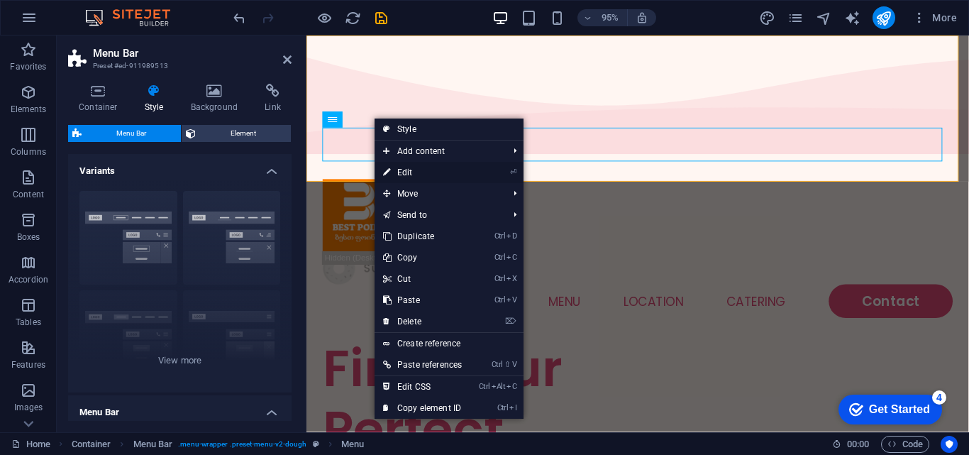
click at [407, 170] on link "⏎ Edit" at bounding box center [423, 172] width 96 height 21
select select
select select "1"
select select
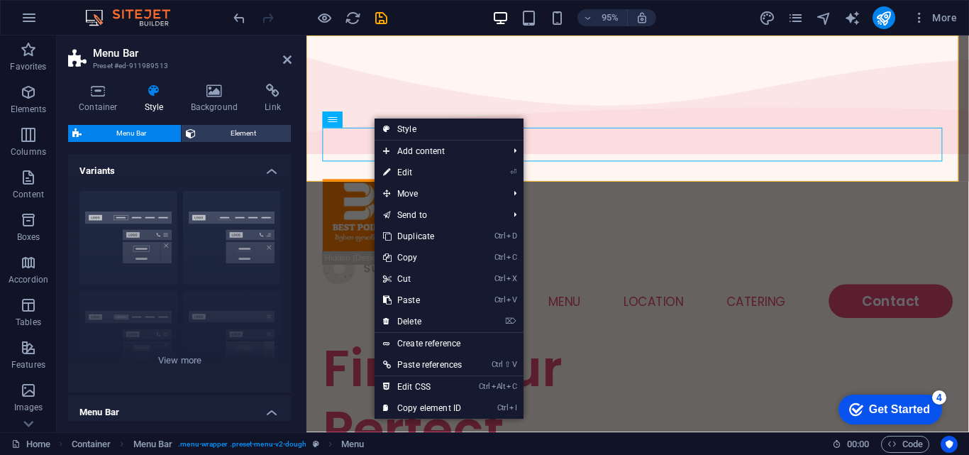
select select
select select "2"
select select
select select "default"
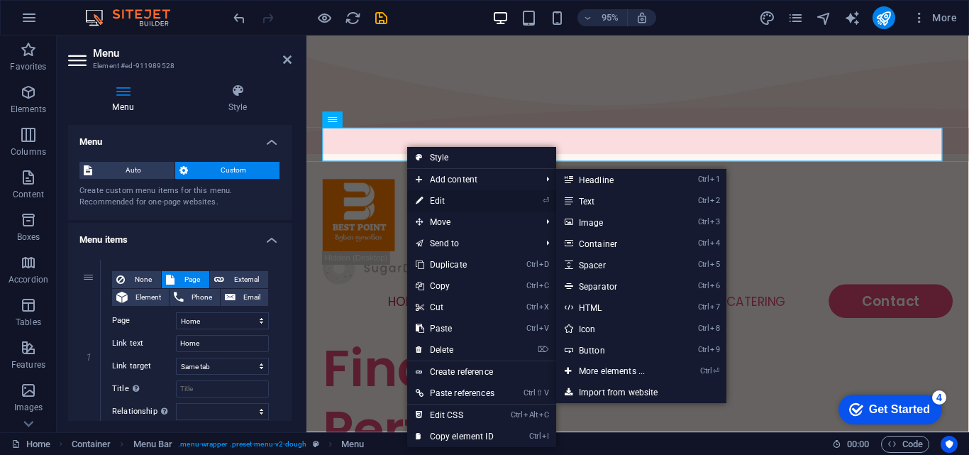
click at [438, 199] on link "⏎ Edit" at bounding box center [455, 200] width 96 height 21
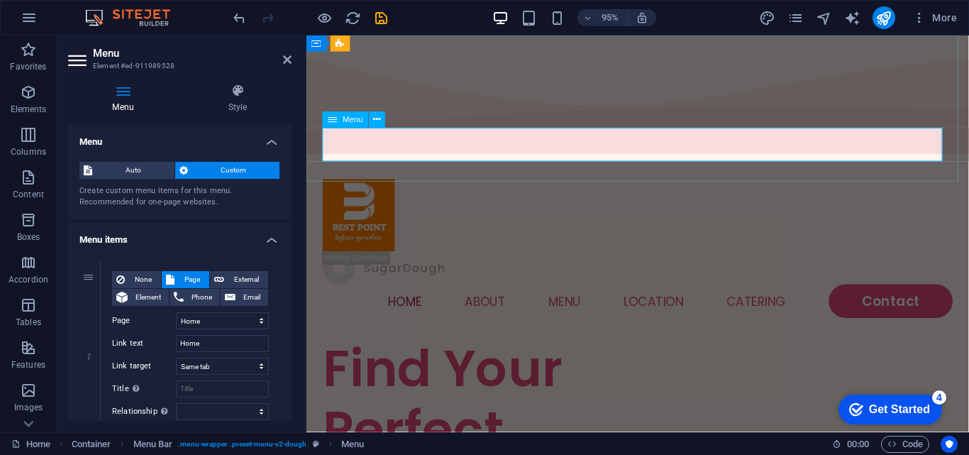
click at [415, 297] on nav "Home About Menu Location Catering Contact" at bounding box center [656, 314] width 664 height 35
click at [416, 297] on nav "Home About Menu Location Catering Contact" at bounding box center [656, 314] width 664 height 35
